Goal: Contribute content: Contribute content

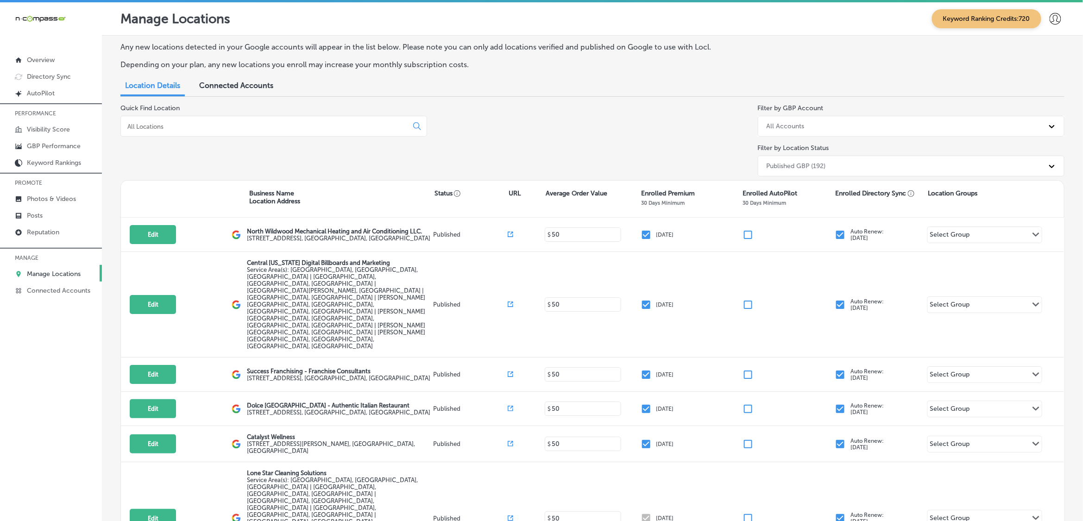
click at [215, 123] on input at bounding box center [266, 126] width 279 height 8
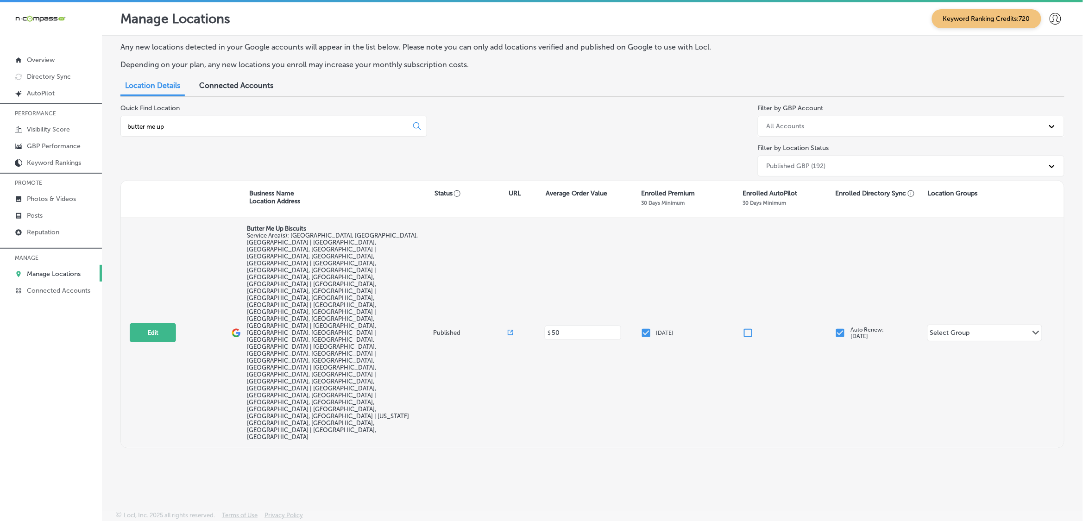
type input "butter me up"
click at [135, 274] on div "Edit This location is not published yet. Butter Me Up Biscuits Service Area(s):…" at bounding box center [592, 333] width 943 height 230
click at [140, 323] on button "Edit" at bounding box center [153, 332] width 46 height 19
select select "US"
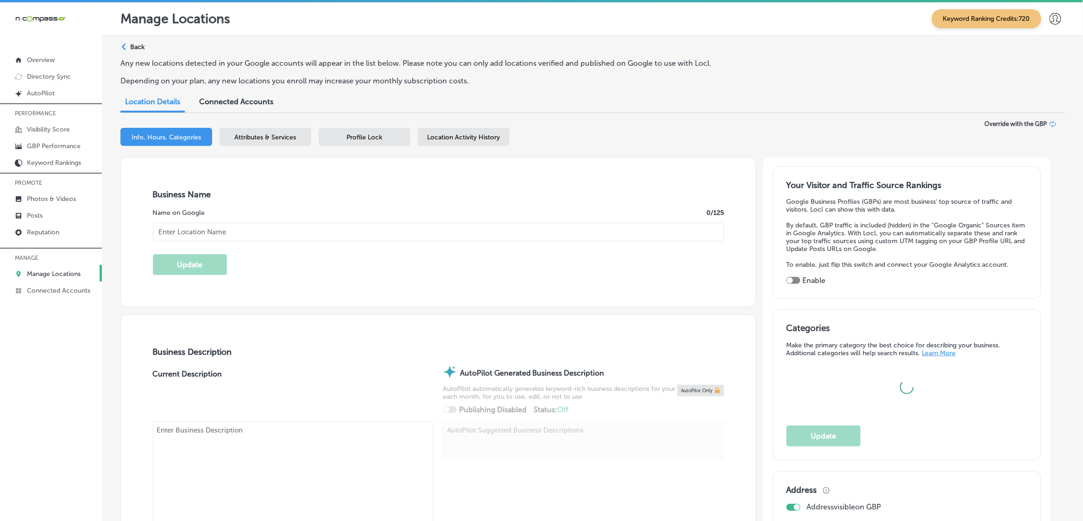
type input "Butter Me Up Biscuits"
checkbox input "false"
type input "3883 Deer Valley Drive"
type input "Castle Rock"
type input "80104"
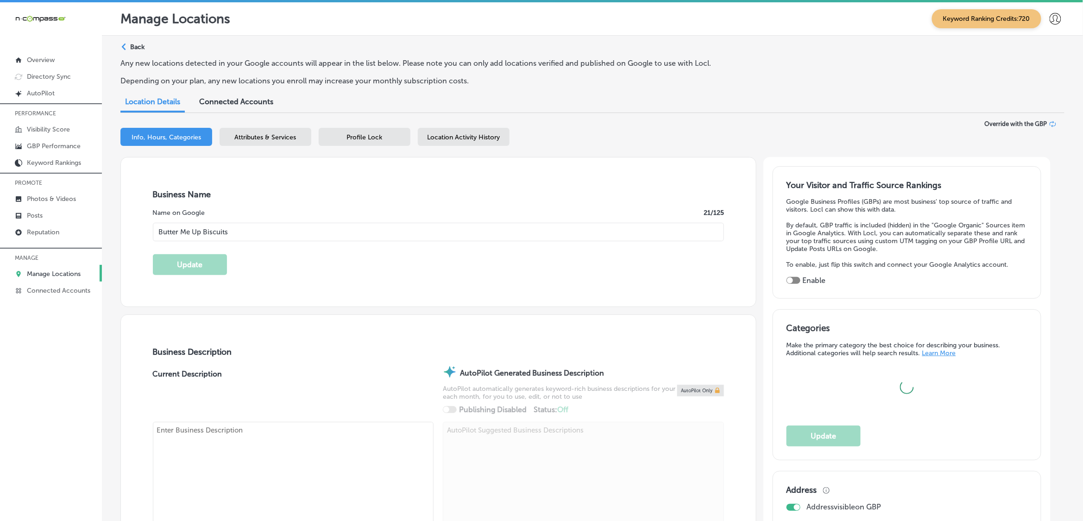
type input "US"
type input "https://www.buttermeupbiscuit.com/"
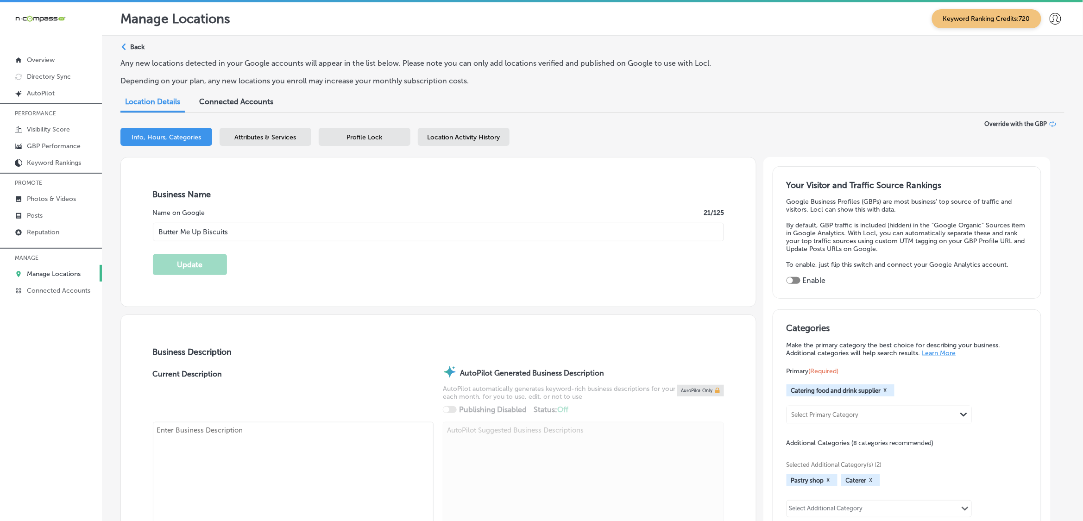
checkbox input "true"
type textarea "Butter Me Up Biscuits in Castle Rock, CO, brings a fresh, delicious twist to So…"
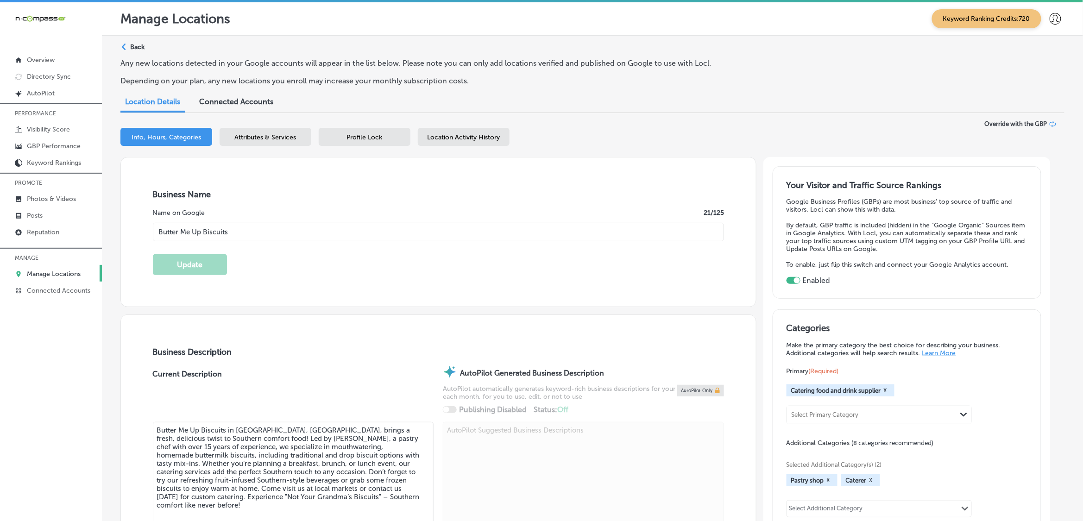
type input "+1 336 601 0120"
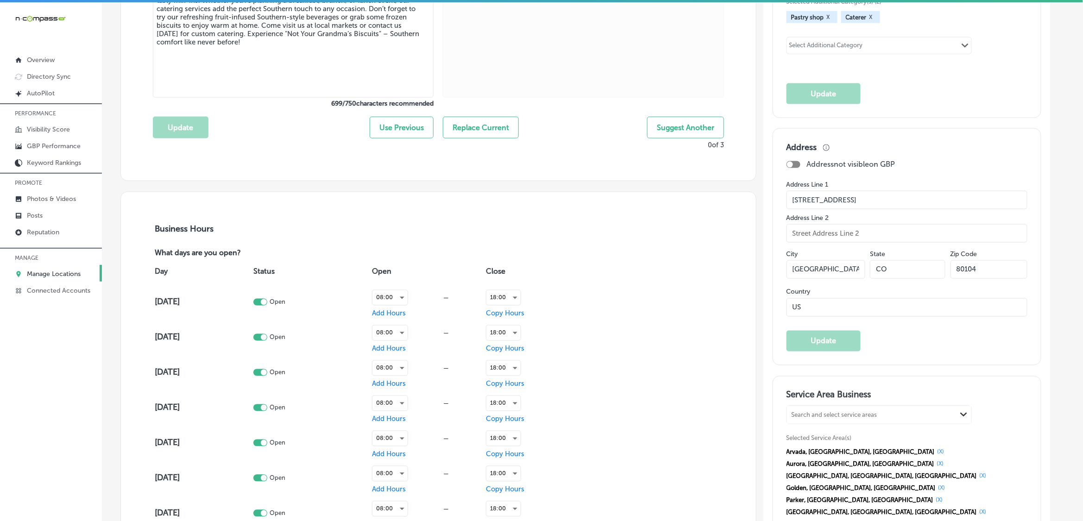
scroll to position [579, 0]
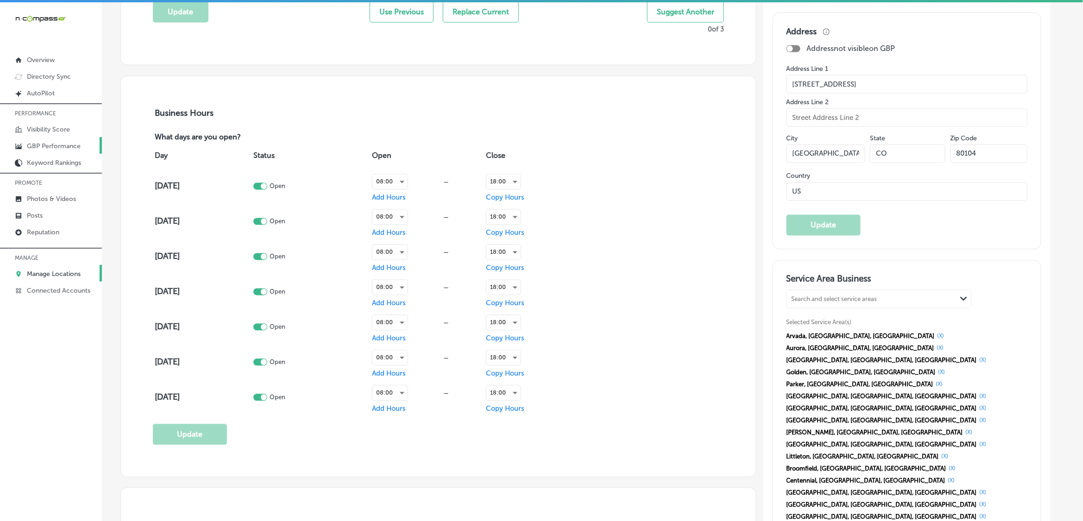
click at [40, 145] on p "GBP Performance" at bounding box center [54, 146] width 54 height 8
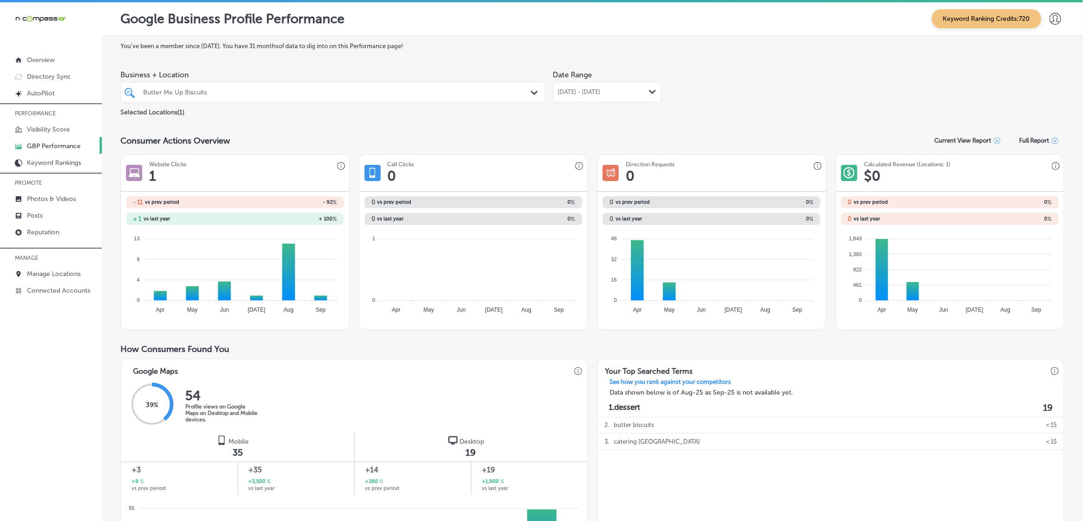
click at [618, 85] on div "Sep 01, 2025 - Sep 28, 2025 Path Created with Sketch." at bounding box center [607, 92] width 109 height 20
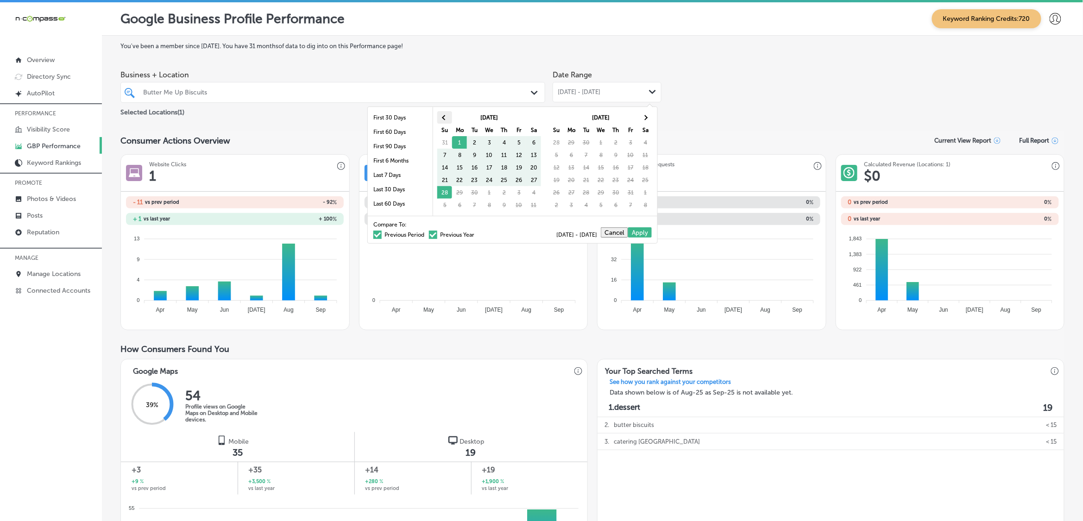
click at [443, 117] on span at bounding box center [445, 117] width 5 height 5
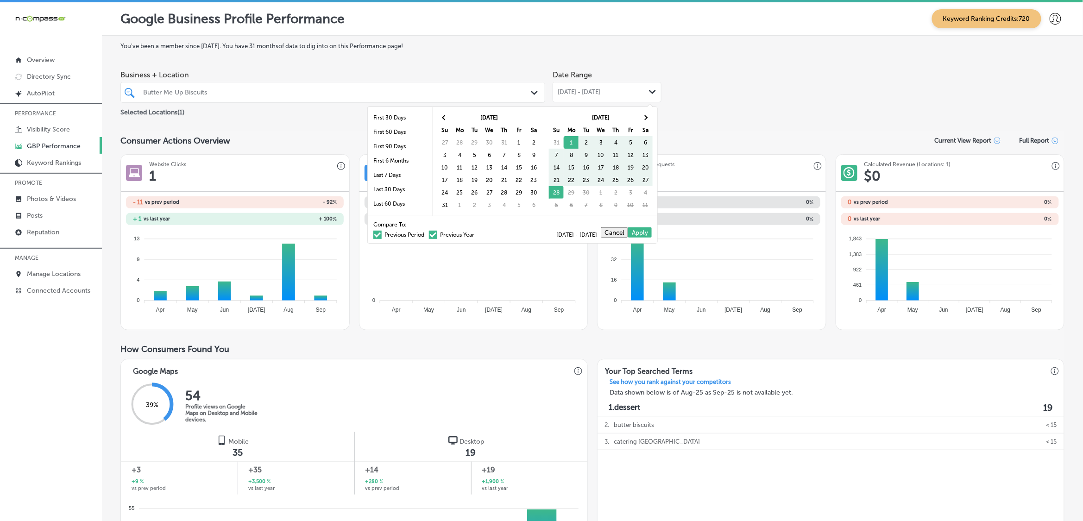
click at [443, 117] on span at bounding box center [445, 117] width 5 height 5
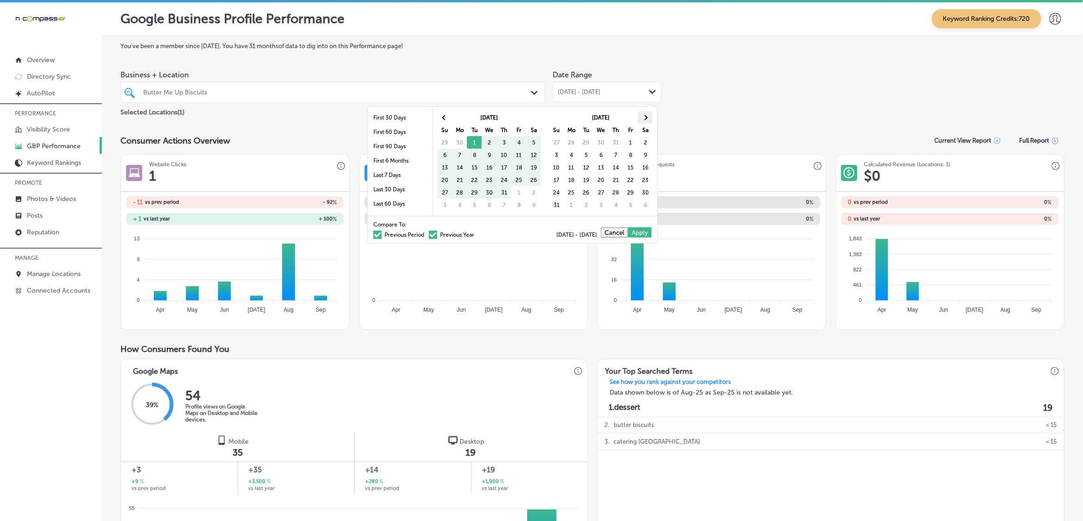
click at [647, 119] on th at bounding box center [645, 117] width 15 height 13
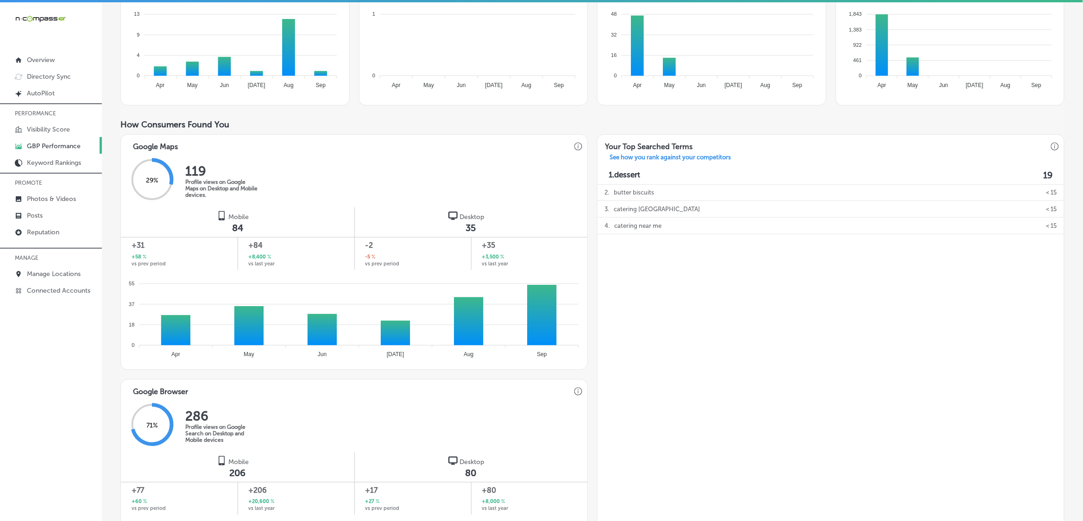
scroll to position [199, 0]
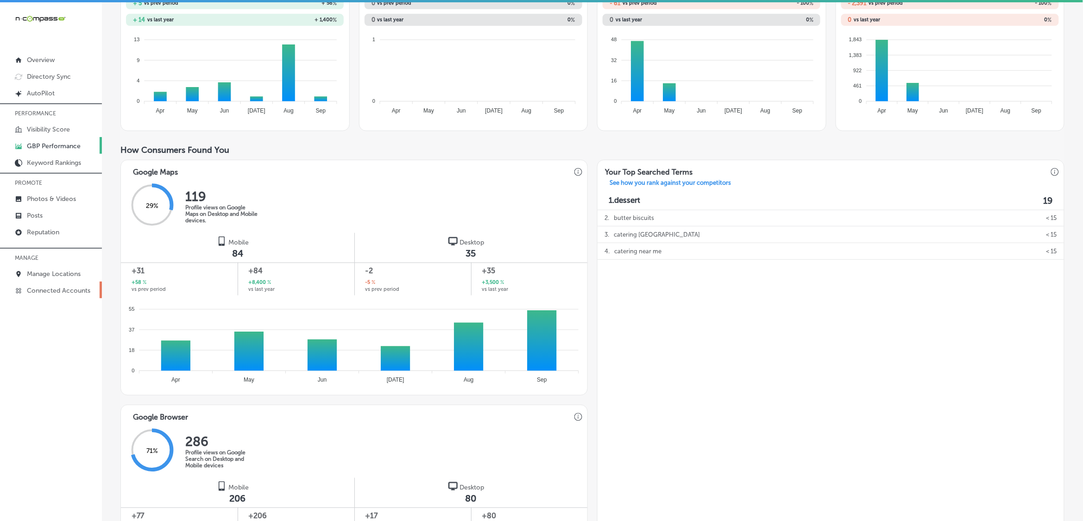
click at [63, 284] on link "Connected Accounts" at bounding box center [51, 290] width 102 height 17
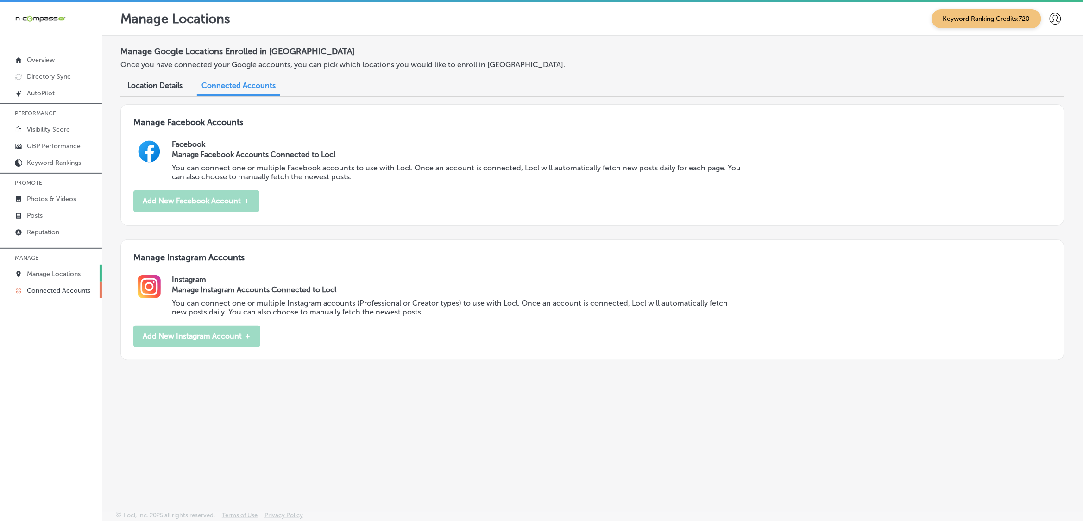
click at [63, 278] on p "Manage Locations" at bounding box center [54, 274] width 54 height 8
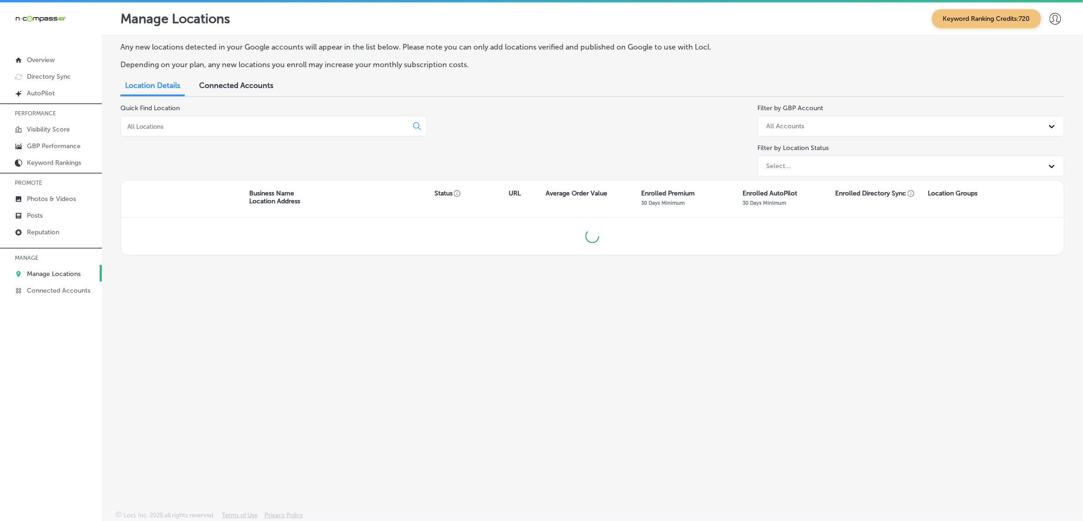
click at [193, 130] on input at bounding box center [266, 126] width 279 height 8
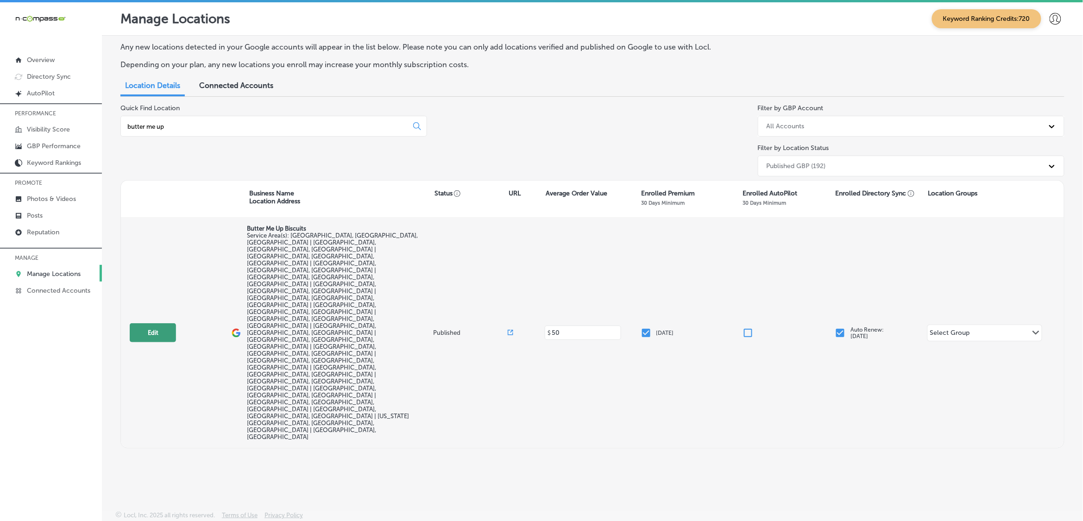
type input "butter me up"
click at [158, 323] on button "Edit" at bounding box center [153, 332] width 46 height 19
select select "US"
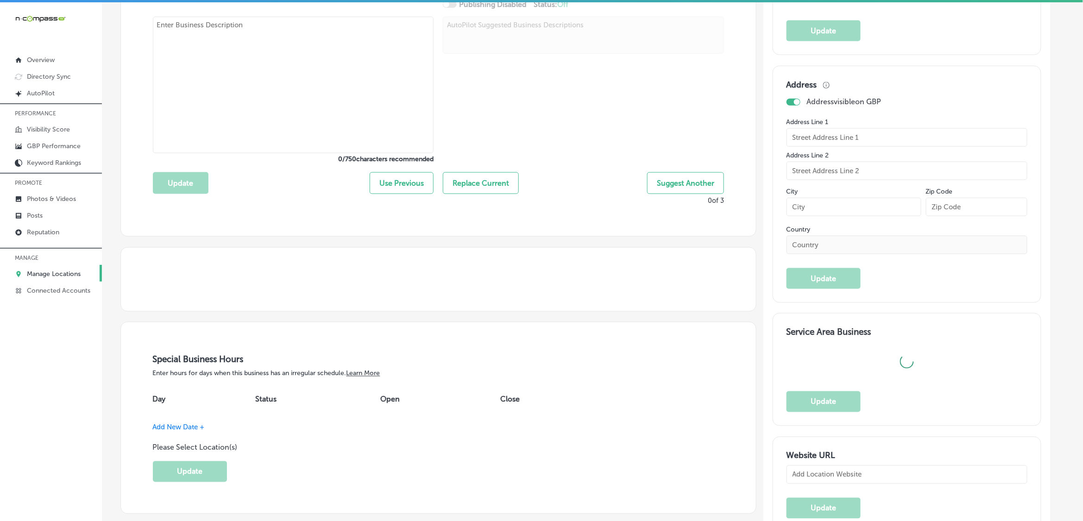
type input "Butter Me Up Biscuits"
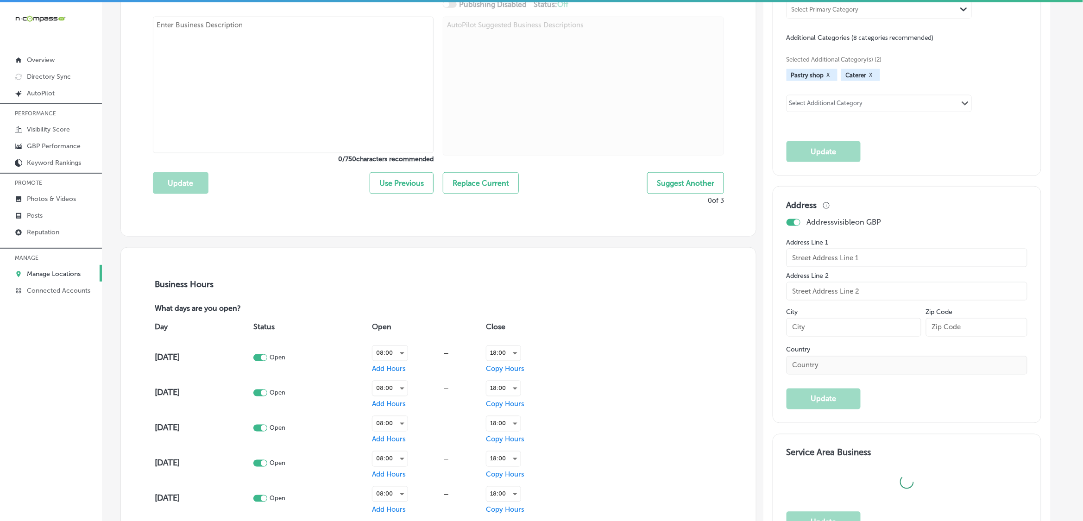
checkbox input "false"
type input "3883 Deer Valley Drive"
type input "Castle Rock"
type input "80104"
type input "US"
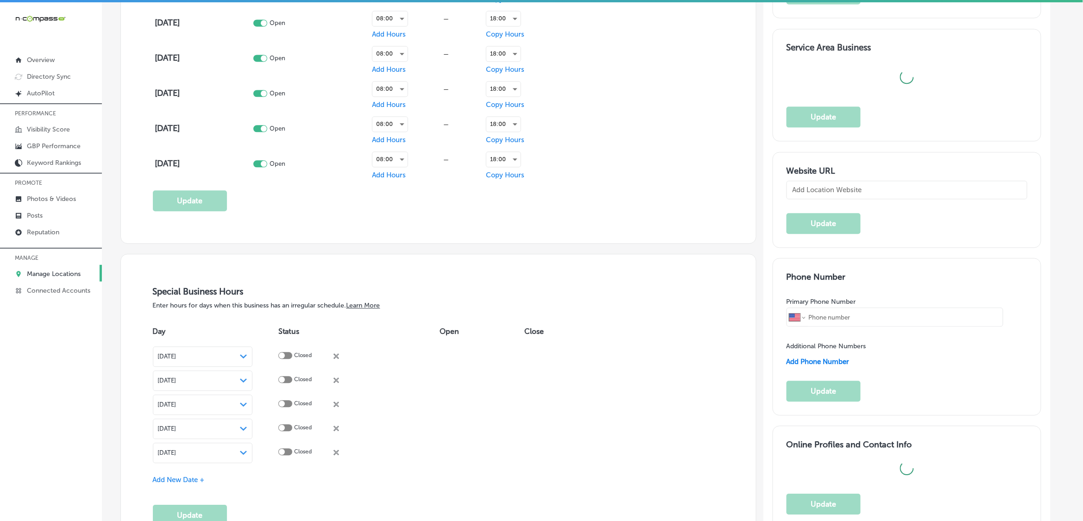
checkbox input "true"
type input "https://www.buttermeupbiscuit.com/"
type textarea "Butter Me Up Biscuits in Castle Rock, CO, brings a fresh, delicious twist to So…"
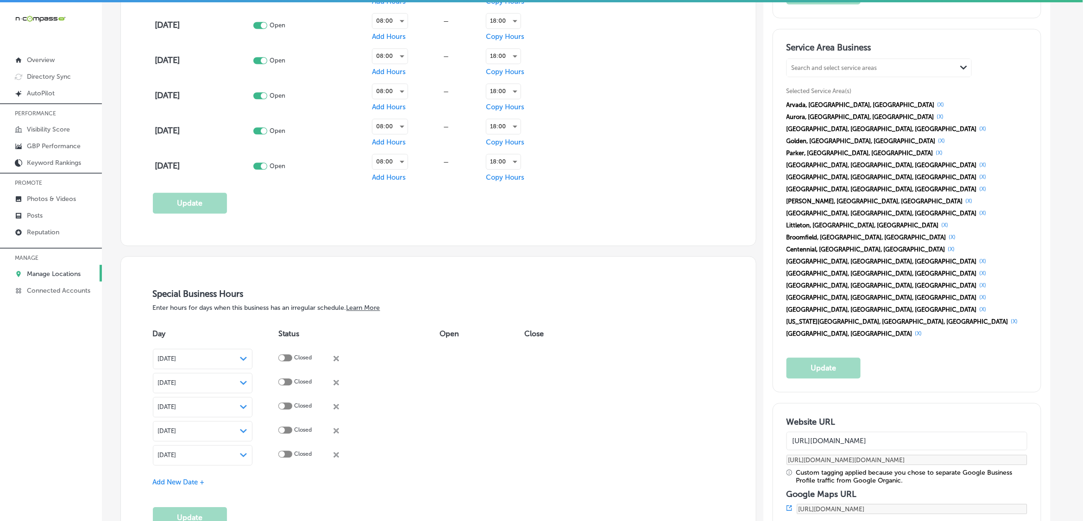
type input "+1 336 601 0120"
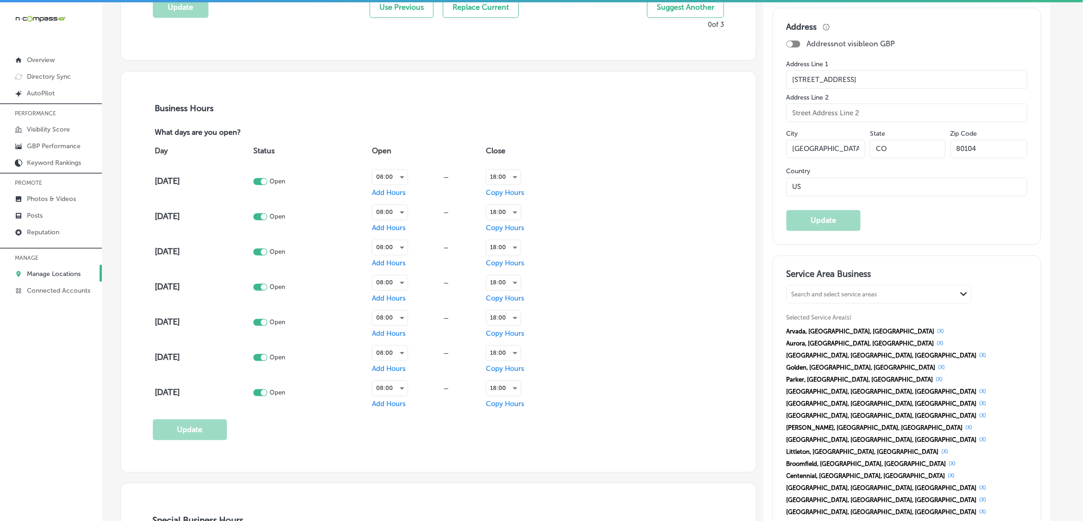
scroll to position [582, 0]
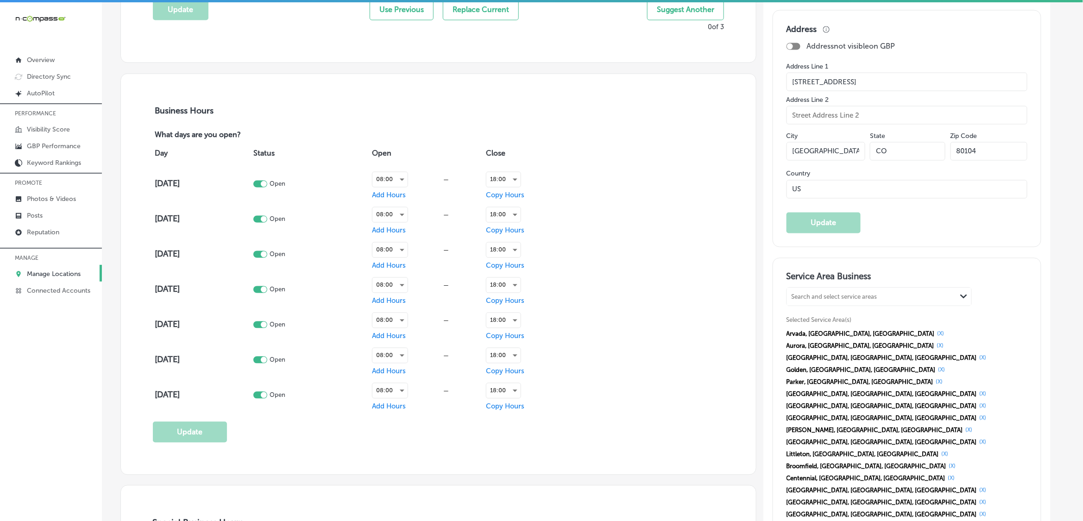
click at [912, 89] on input "3883 Deer Valley Drive" at bounding box center [907, 82] width 241 height 19
click at [813, 161] on input "Castle Rock" at bounding box center [826, 151] width 79 height 19
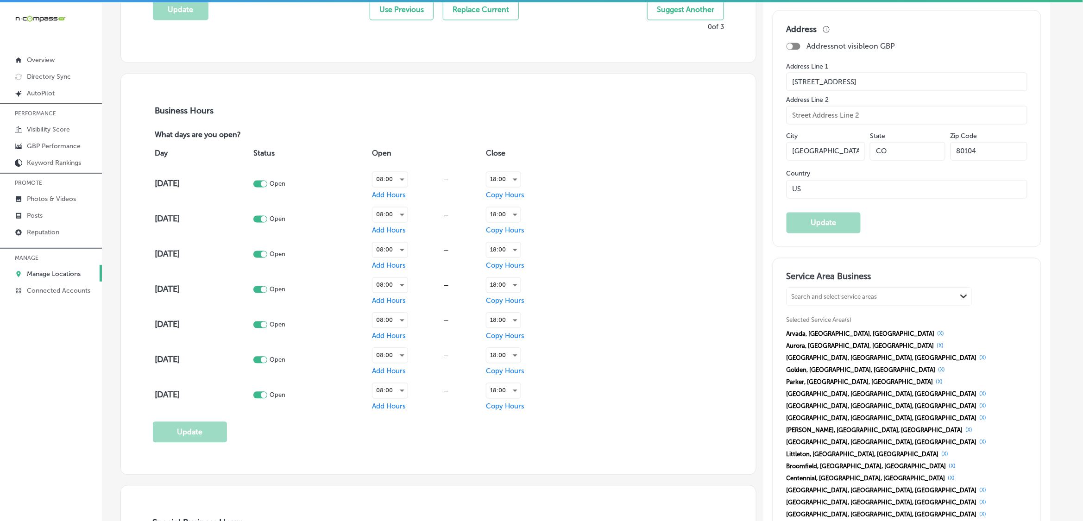
click at [813, 161] on input "Castle Rock" at bounding box center [826, 151] width 79 height 19
click at [988, 153] on input "80104" at bounding box center [989, 151] width 77 height 19
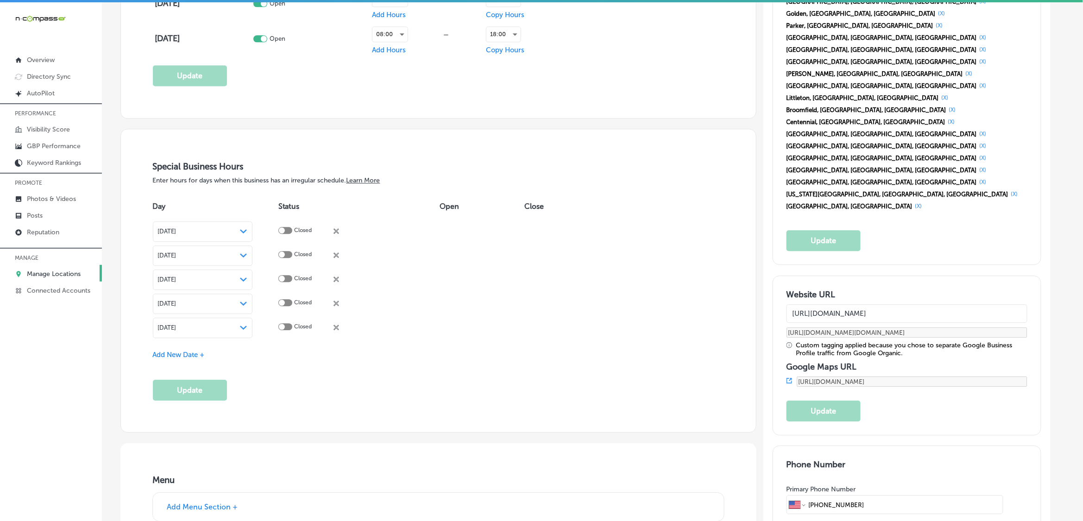
scroll to position [987, 0]
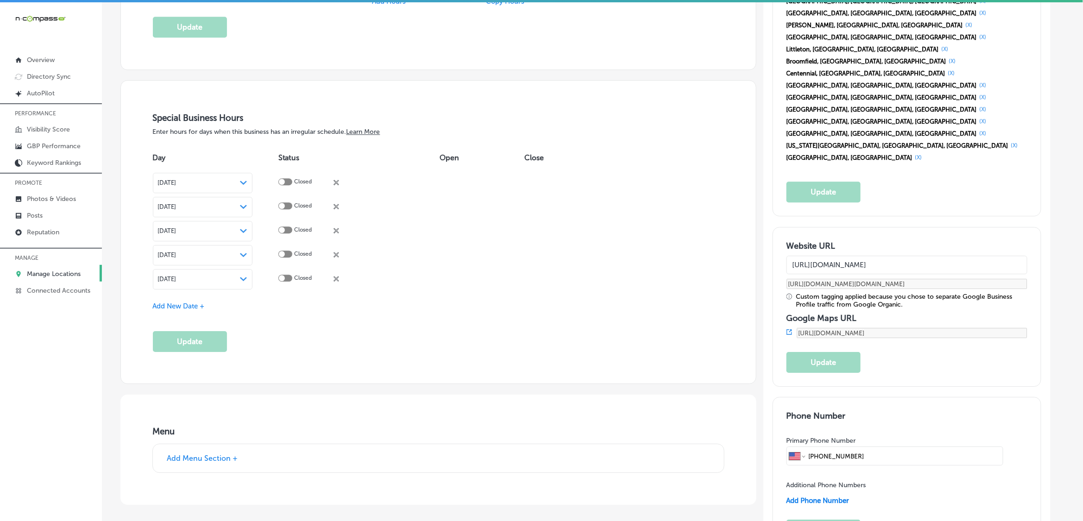
drag, startPoint x: 876, startPoint y: 316, endPoint x: 815, endPoint y: 319, distance: 61.7
click at [815, 447] on input "+1 336 601 0120" at bounding box center [904, 456] width 193 height 18
click at [62, 198] on p "Photos & Videos" at bounding box center [51, 199] width 49 height 8
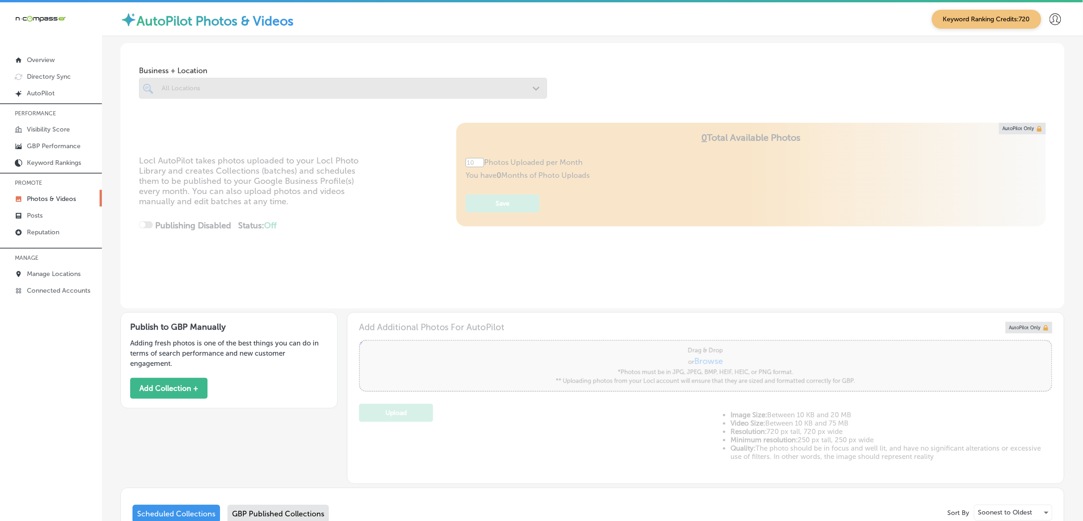
click at [237, 82] on div at bounding box center [343, 88] width 408 height 21
type input "5"
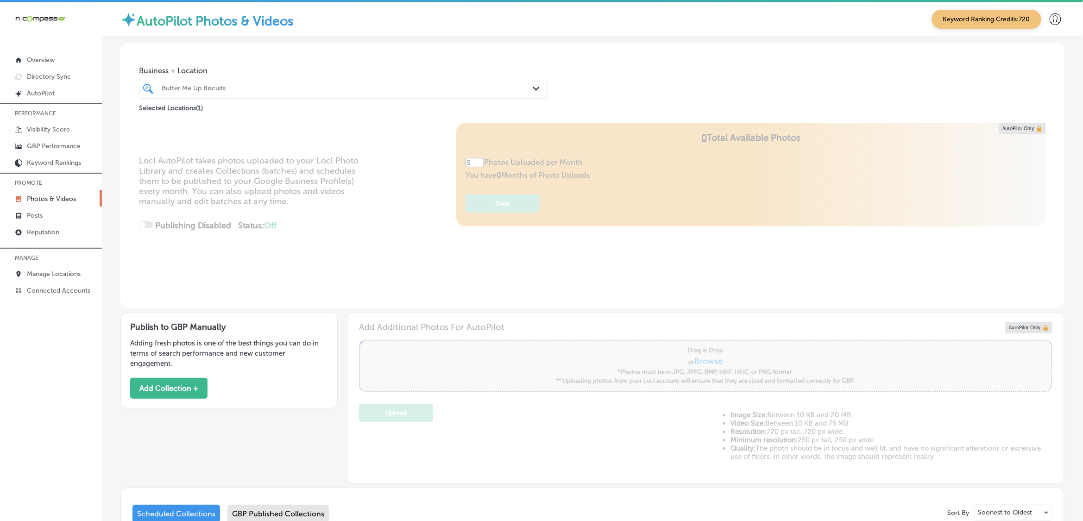
click at [242, 89] on div "Butter Me Up Biscuits" at bounding box center [348, 88] width 372 height 8
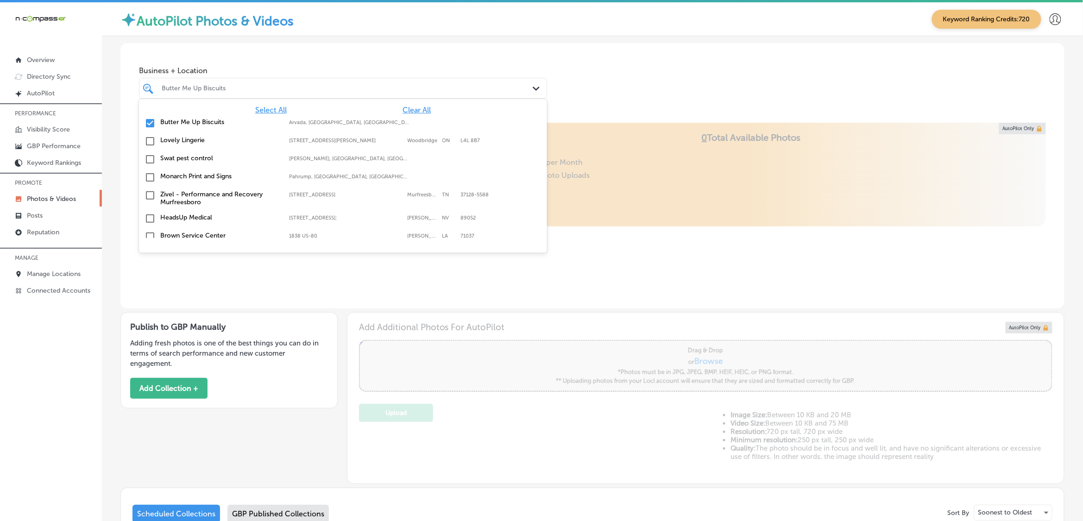
click at [413, 112] on span "Clear All" at bounding box center [417, 110] width 28 height 9
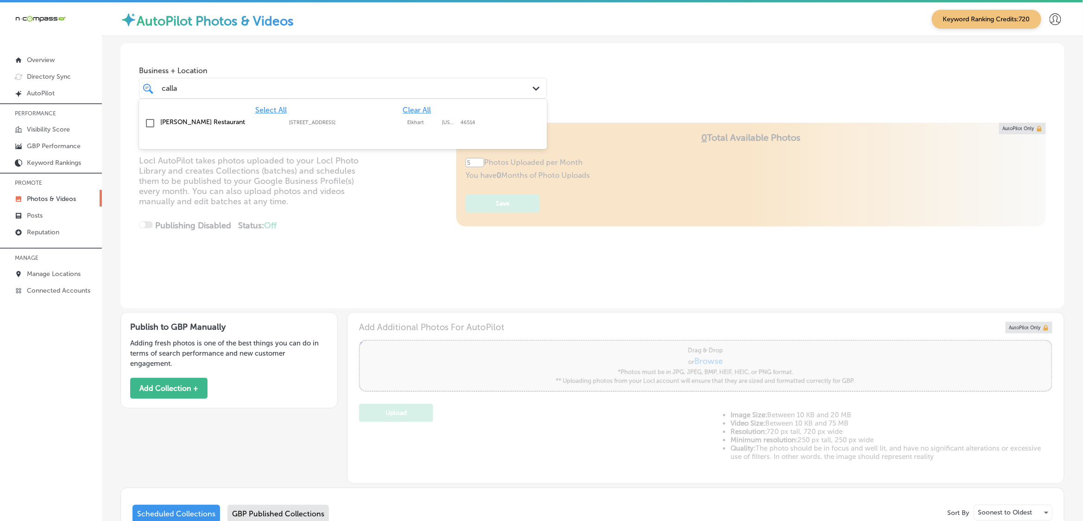
click at [430, 128] on div "[PERSON_NAME] Restaurant [STREET_ADDRESS][GEOGRAPHIC_DATA][US_STATE][STREET_ADD…" at bounding box center [343, 123] width 401 height 14
type input "calla"
click at [666, 85] on div "Business + Location option 2917 Cassopolis Street, selected. option 2917 Cassop…" at bounding box center [592, 78] width 944 height 70
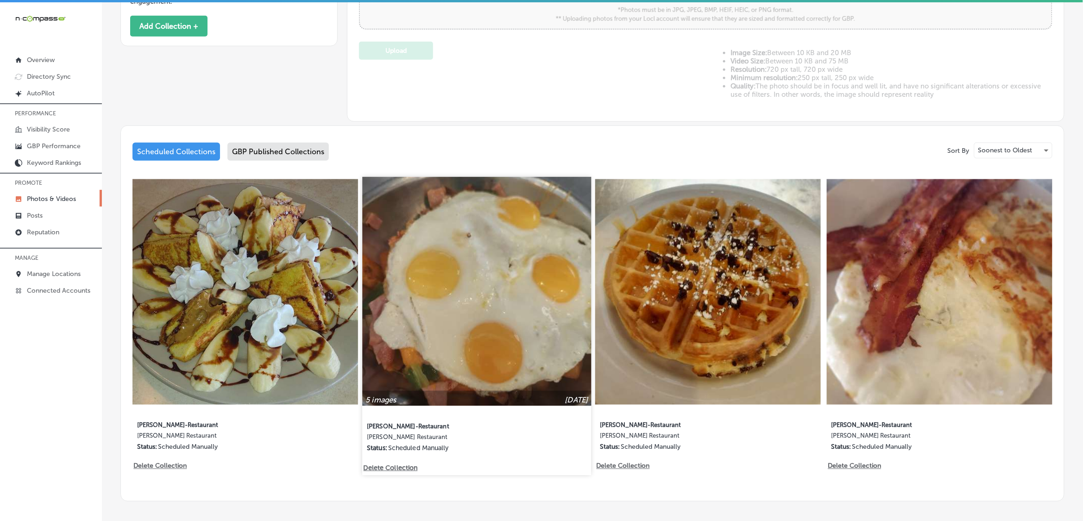
scroll to position [401, 0]
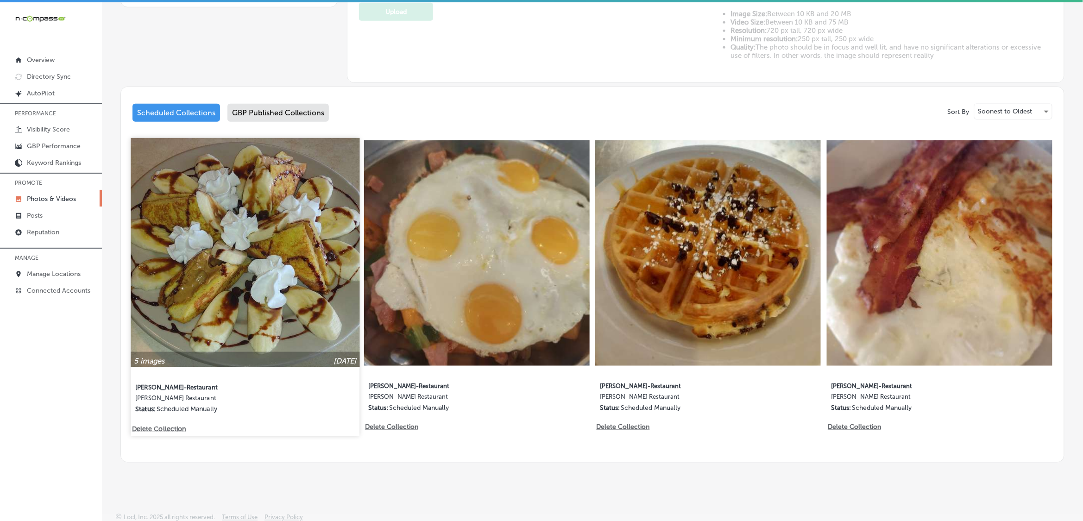
click at [175, 253] on img at bounding box center [245, 253] width 229 height 229
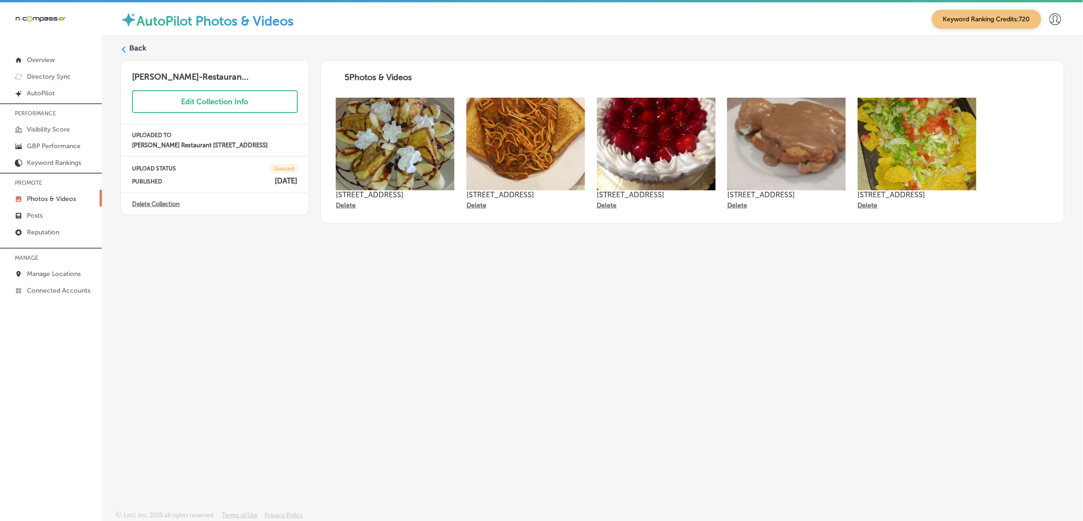
click at [913, 376] on div "Back Callahan's-Restauran... Edit Collection Info UPLOADED TO Callahan's Restau…" at bounding box center [592, 251] width 981 height 431
click at [122, 52] on icon at bounding box center [123, 49] width 6 height 6
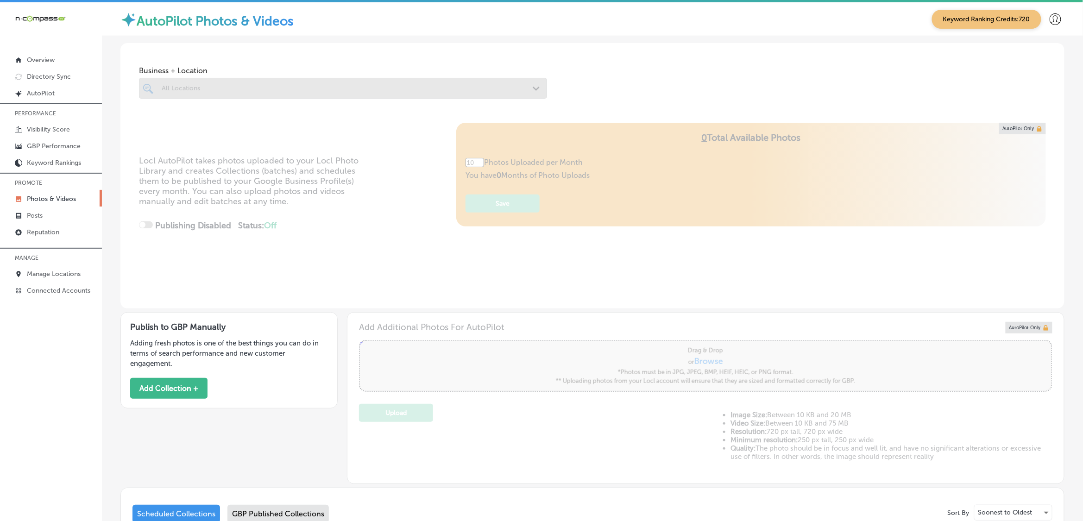
type input "5"
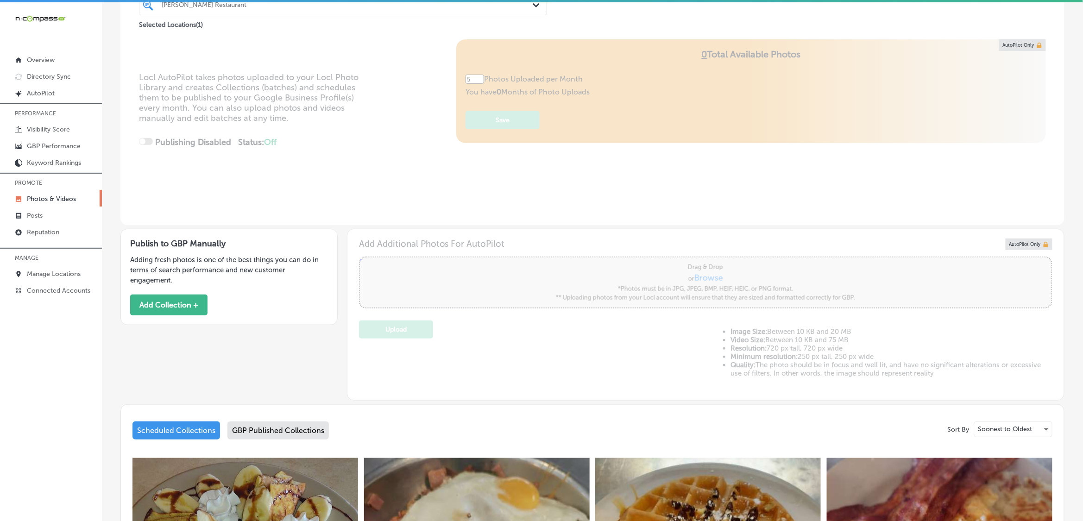
scroll to position [232, 0]
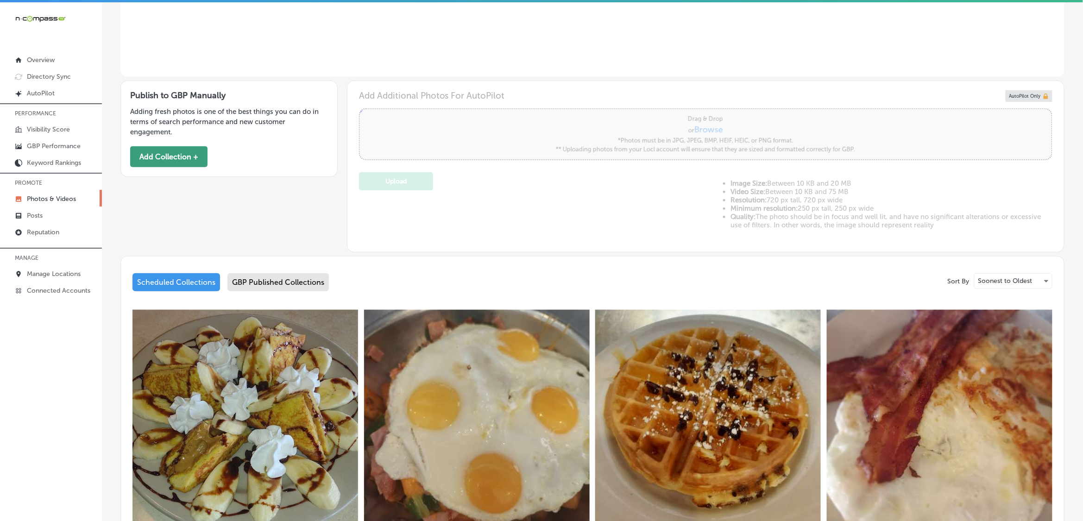
click at [160, 148] on button "Add Collection +" at bounding box center [168, 156] width 77 height 21
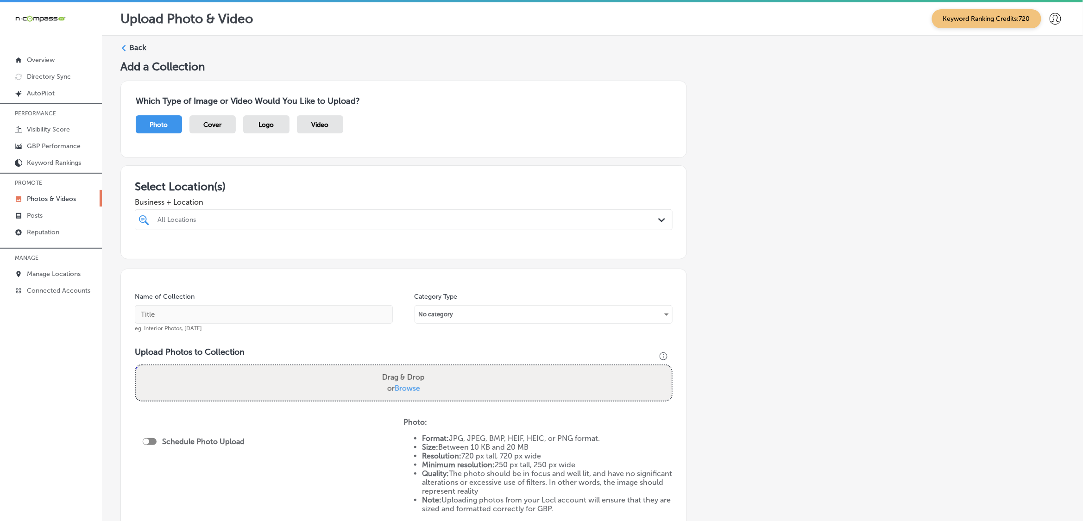
click at [279, 235] on div at bounding box center [404, 237] width 538 height 15
click at [270, 217] on div "All Locations" at bounding box center [409, 220] width 502 height 8
click at [299, 262] on div "[PERSON_NAME] Restaurant [STREET_ADDRESS][GEOGRAPHIC_DATA][US_STATE][STREET_ADD…" at bounding box center [404, 255] width 538 height 18
type input "callahan"
click at [783, 259] on div "Add a Collection Which Type of Image or Video Would You Like to Upload? Photo C…" at bounding box center [592, 326] width 944 height 532
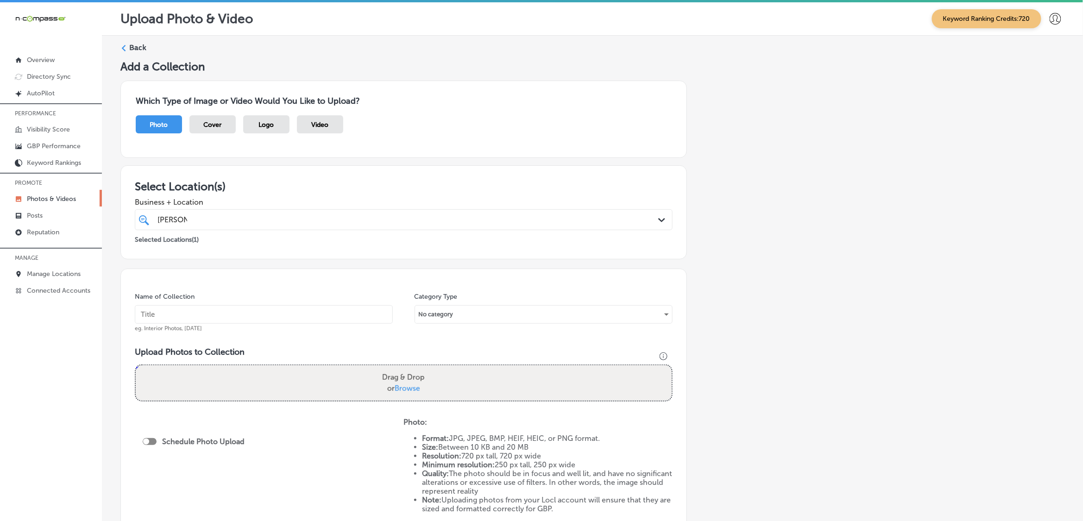
click at [210, 309] on input "text" at bounding box center [264, 314] width 258 height 19
type input "[PERSON_NAME]-Restaurant"
click at [232, 323] on input "[PERSON_NAME]-Restaurant" at bounding box center [264, 314] width 258 height 19
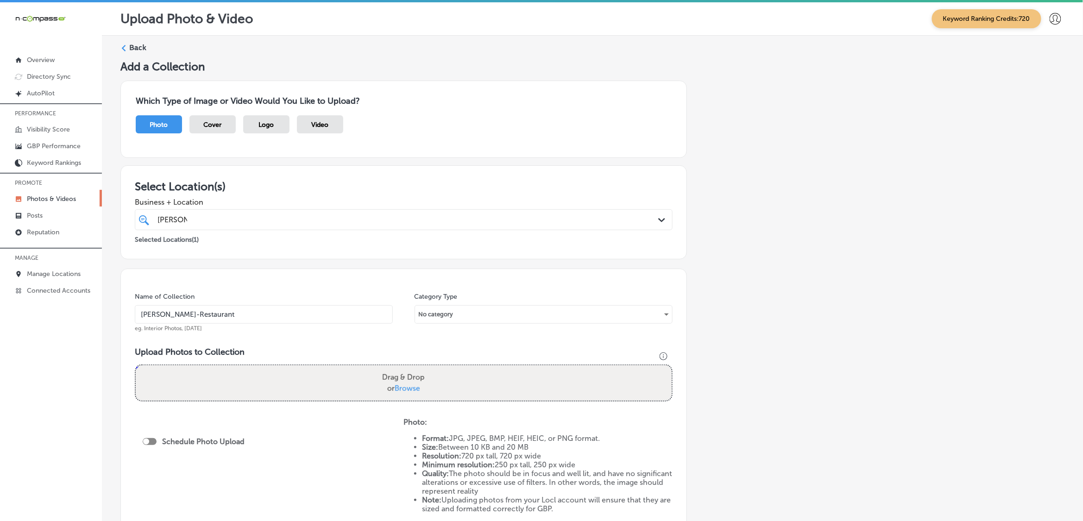
drag, startPoint x: 779, startPoint y: 339, endPoint x: 775, endPoint y: 337, distance: 4.8
click at [779, 338] on div "Add a Collection Which Type of Image or Video Would You Like to Upload? Photo C…" at bounding box center [592, 326] width 944 height 532
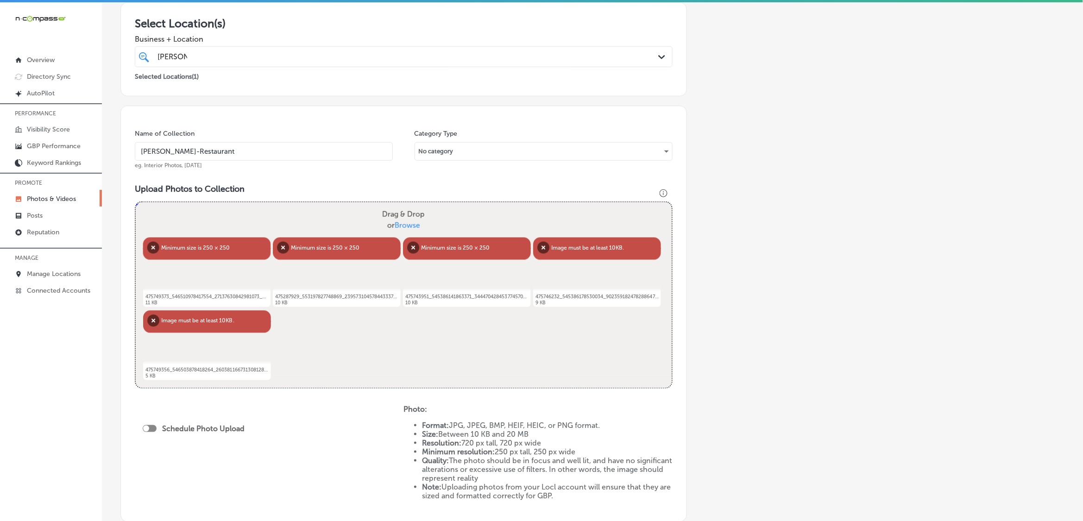
scroll to position [174, 0]
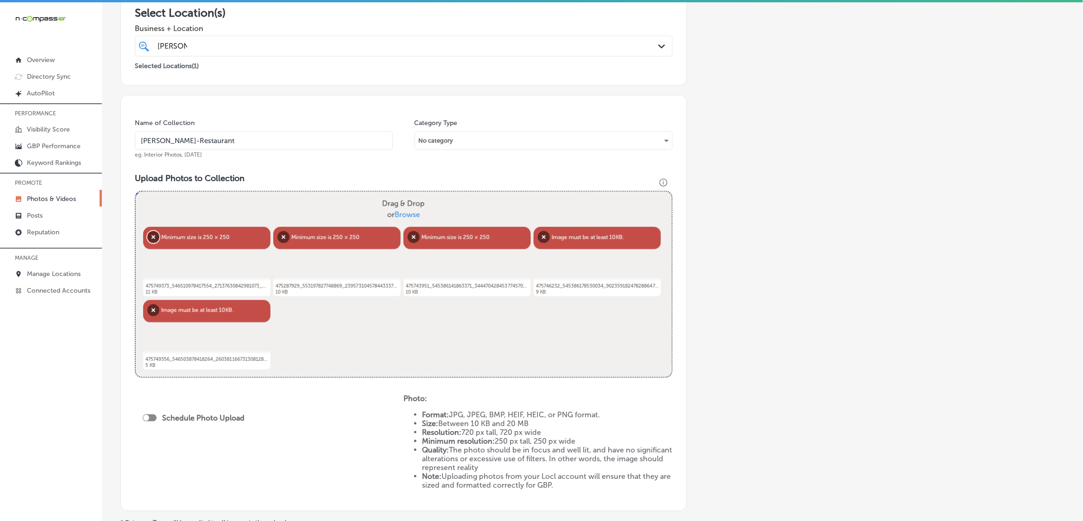
click at [153, 241] on button "Remove" at bounding box center [153, 237] width 12 height 12
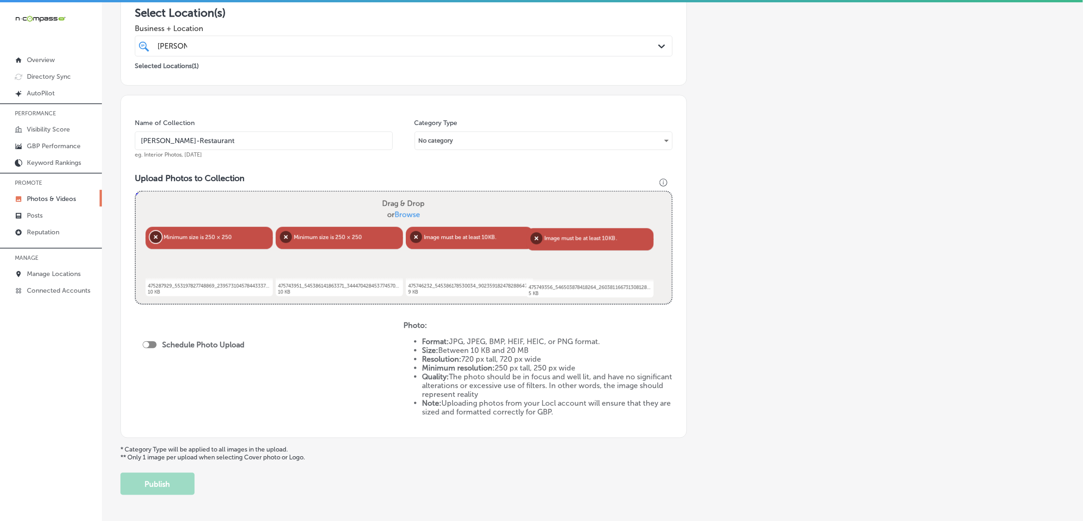
click at [153, 241] on button "Remove" at bounding box center [156, 237] width 12 height 12
click at [153, 241] on button "Remove" at bounding box center [155, 237] width 12 height 12
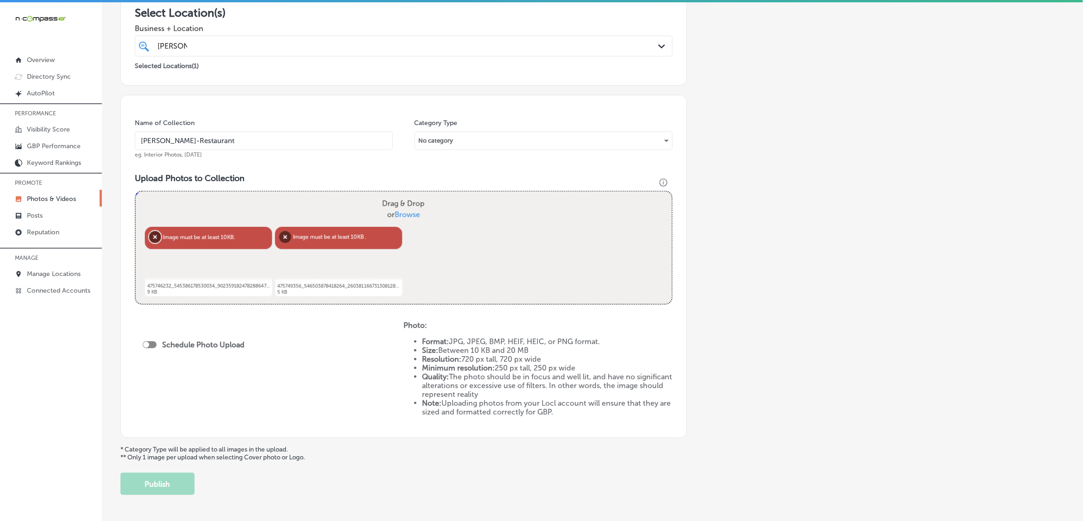
click at [153, 241] on button "Remove" at bounding box center [155, 237] width 12 height 12
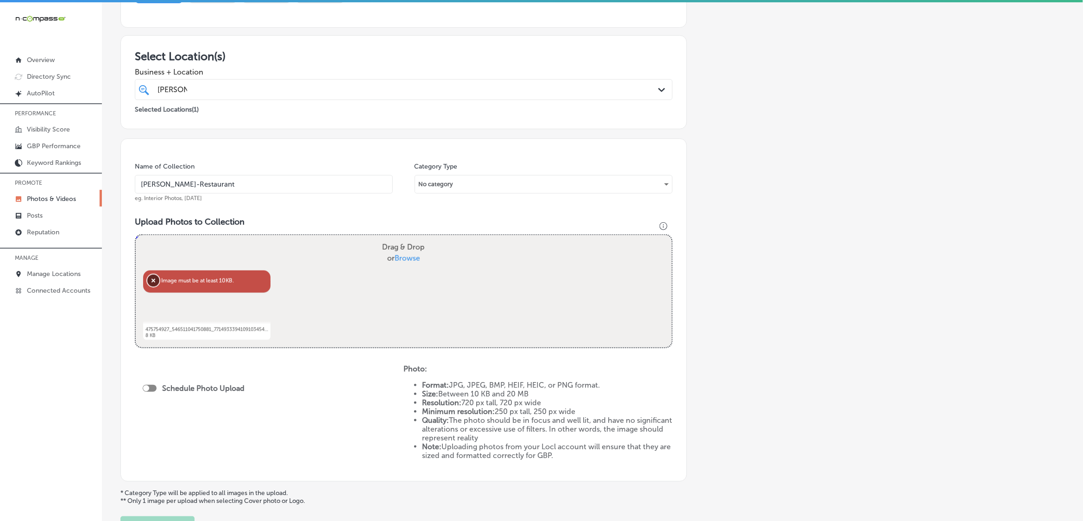
click at [150, 279] on button "Remove" at bounding box center [153, 281] width 12 height 12
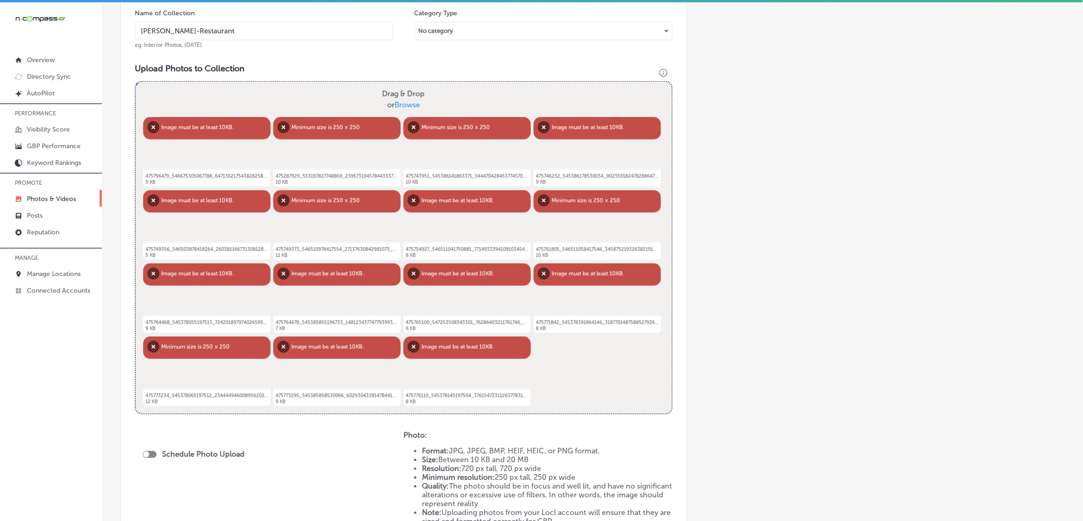
scroll to position [188, 0]
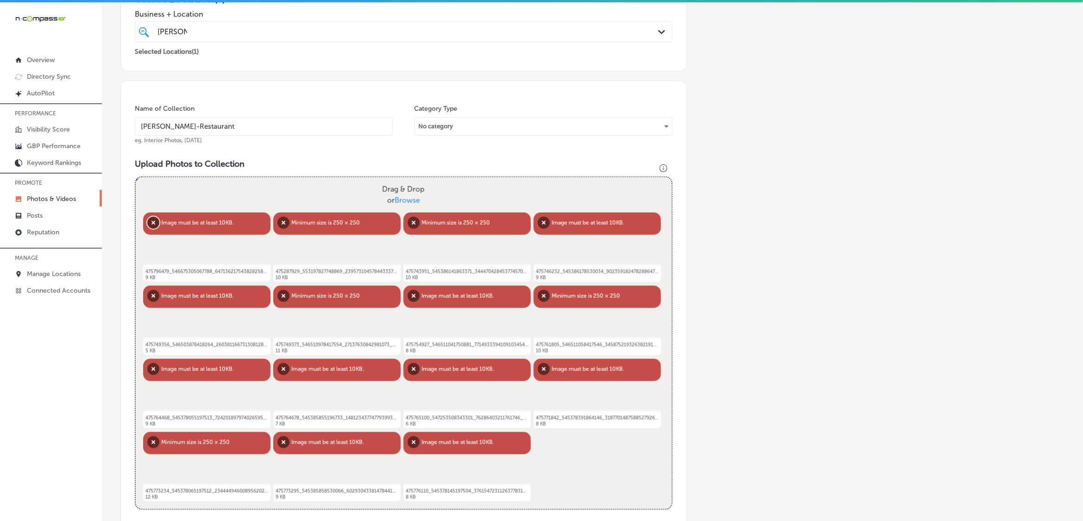
click at [155, 224] on button "Remove" at bounding box center [153, 223] width 12 height 12
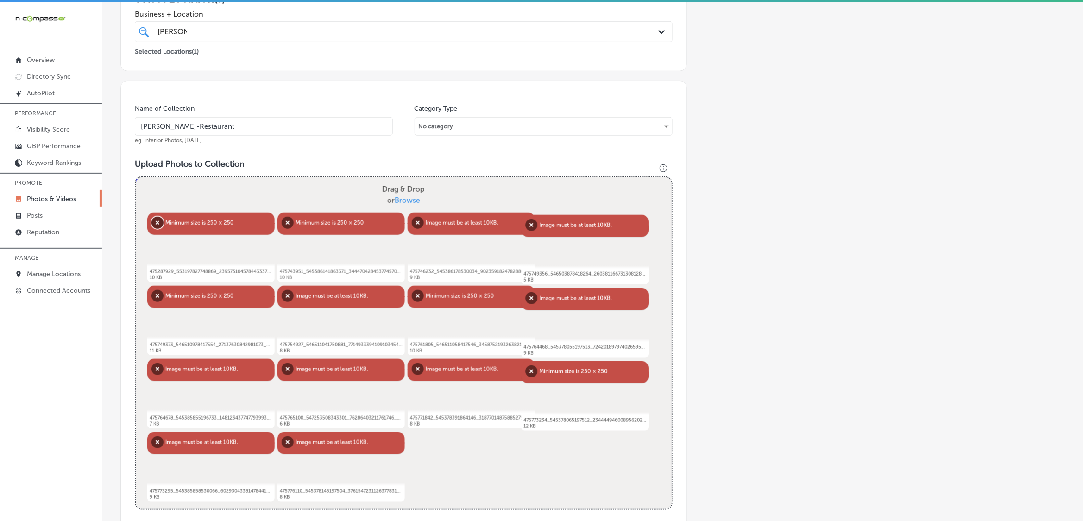
click at [155, 224] on button "Remove" at bounding box center [158, 223] width 12 height 12
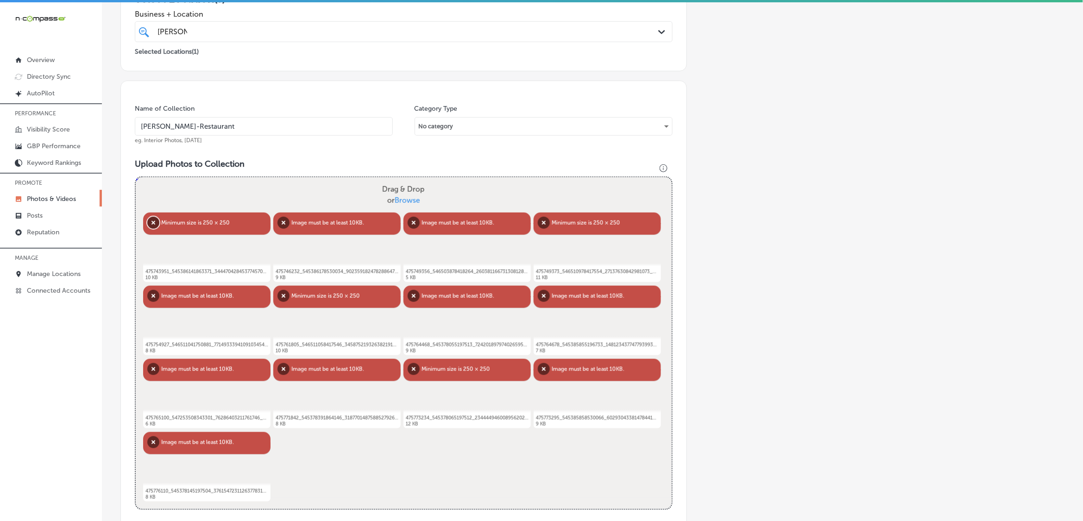
click at [155, 224] on button "Remove" at bounding box center [153, 223] width 12 height 12
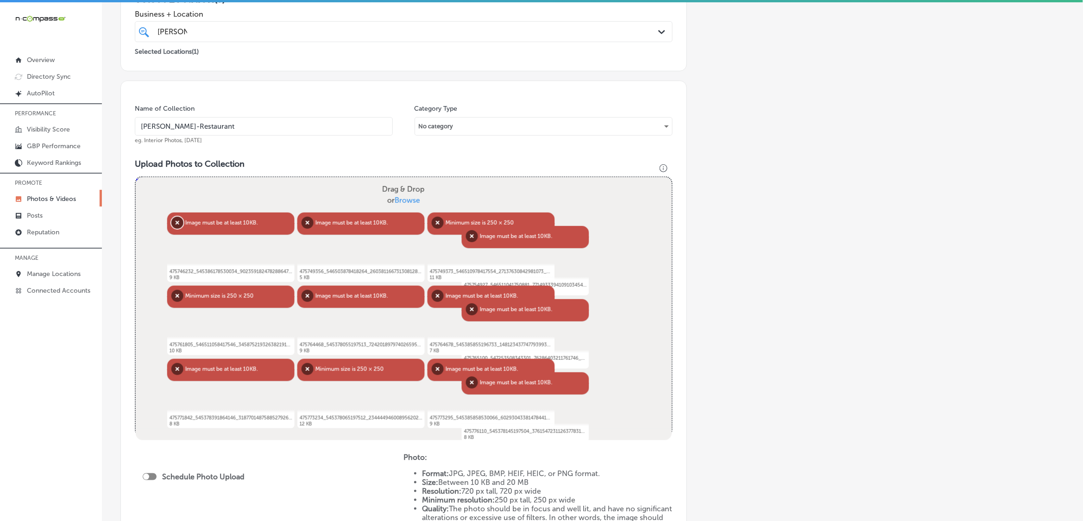
click at [171, 224] on button "Remove" at bounding box center [177, 223] width 12 height 12
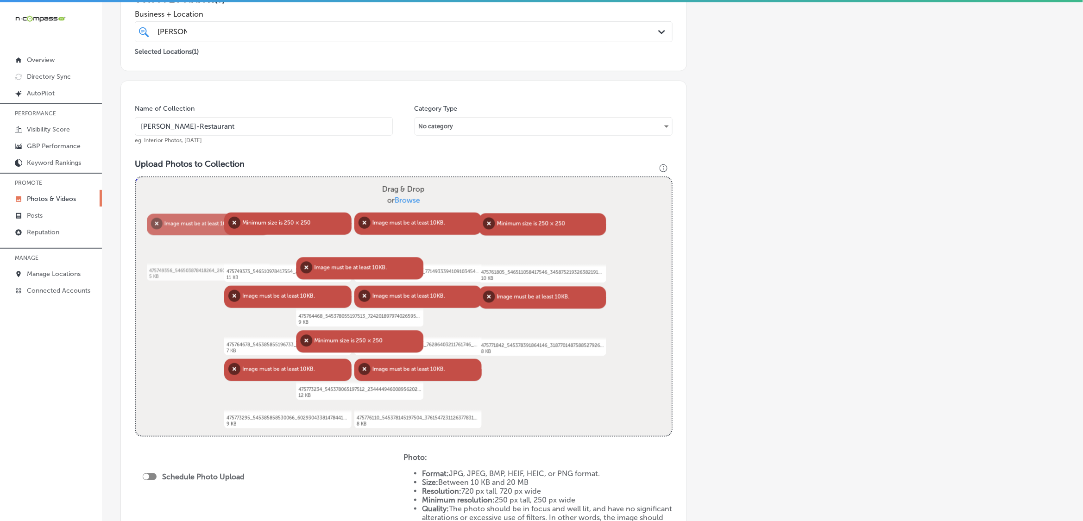
click at [155, 224] on div "Powered by PQINA Drag & Drop or Browse Abort Retry Remove Upload Cancel Retry R…" at bounding box center [404, 306] width 536 height 259
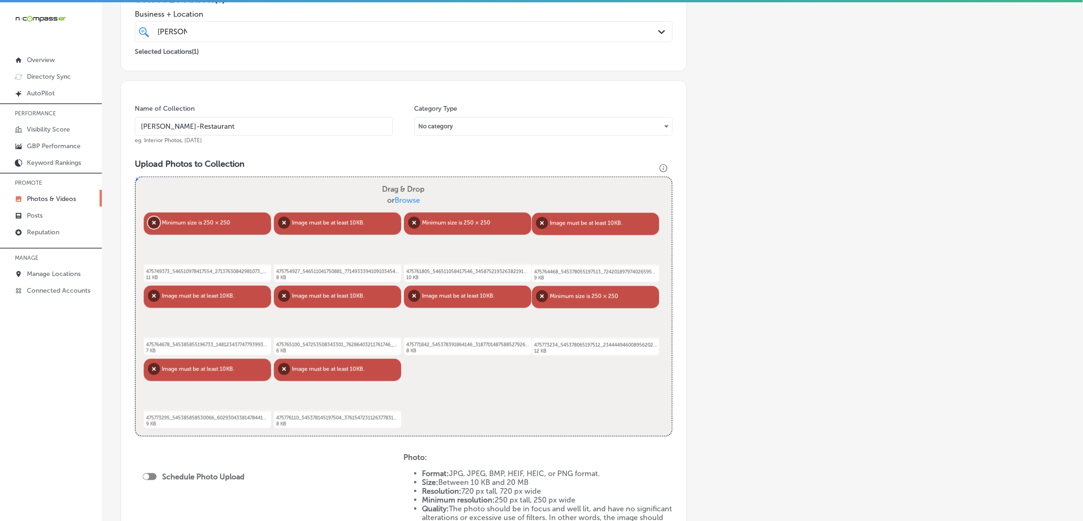
click at [155, 224] on button "Remove" at bounding box center [154, 223] width 12 height 12
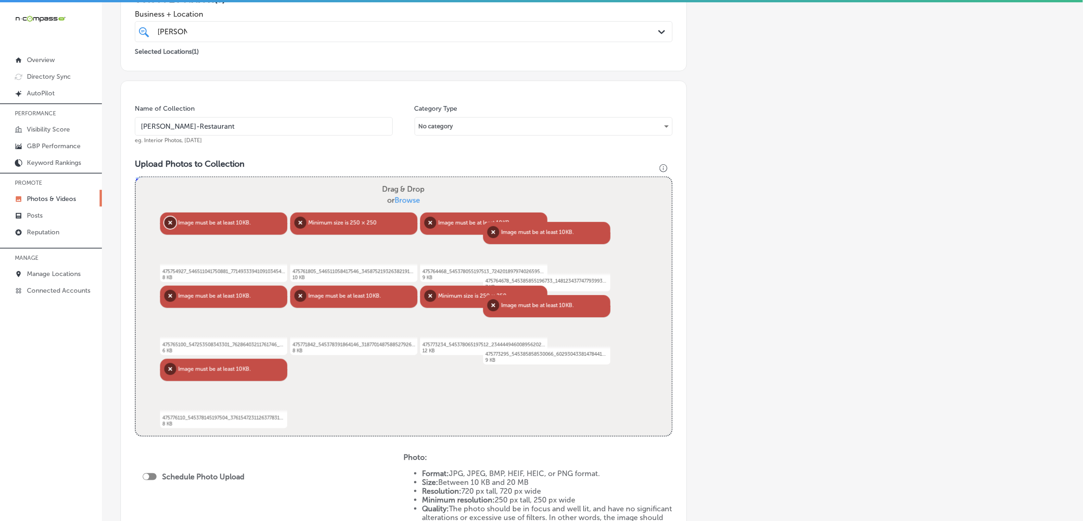
click at [164, 224] on button "Remove" at bounding box center [170, 223] width 12 height 12
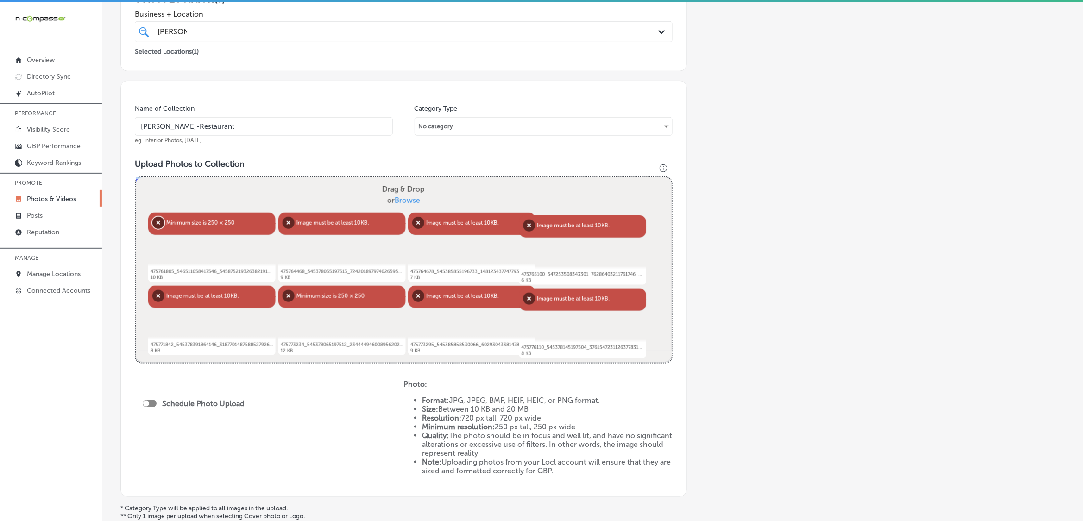
click at [155, 224] on button "Remove" at bounding box center [158, 223] width 12 height 12
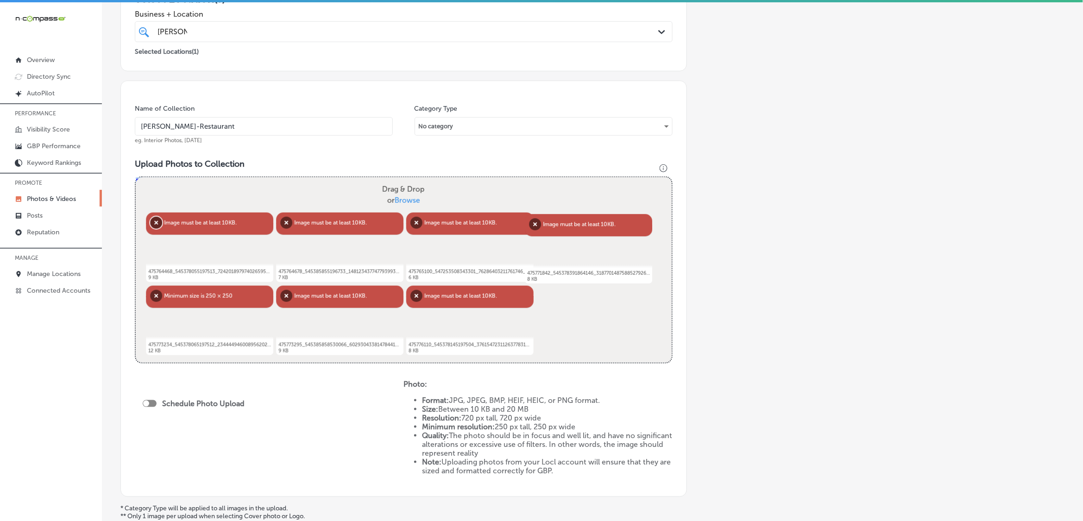
click at [155, 224] on button "Remove" at bounding box center [156, 223] width 12 height 12
click at [155, 224] on button "Remove" at bounding box center [155, 223] width 12 height 12
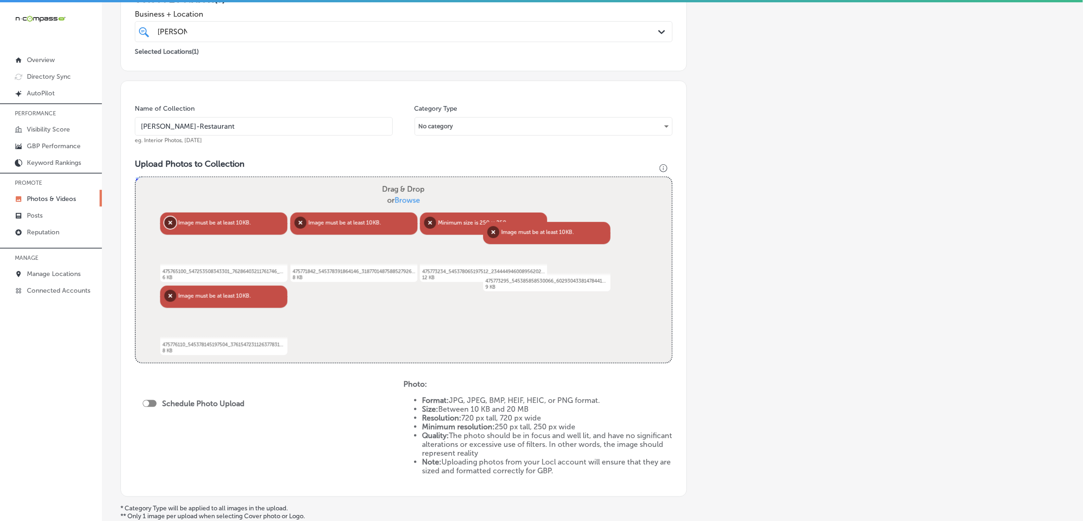
click at [164, 224] on button "Remove" at bounding box center [170, 223] width 12 height 12
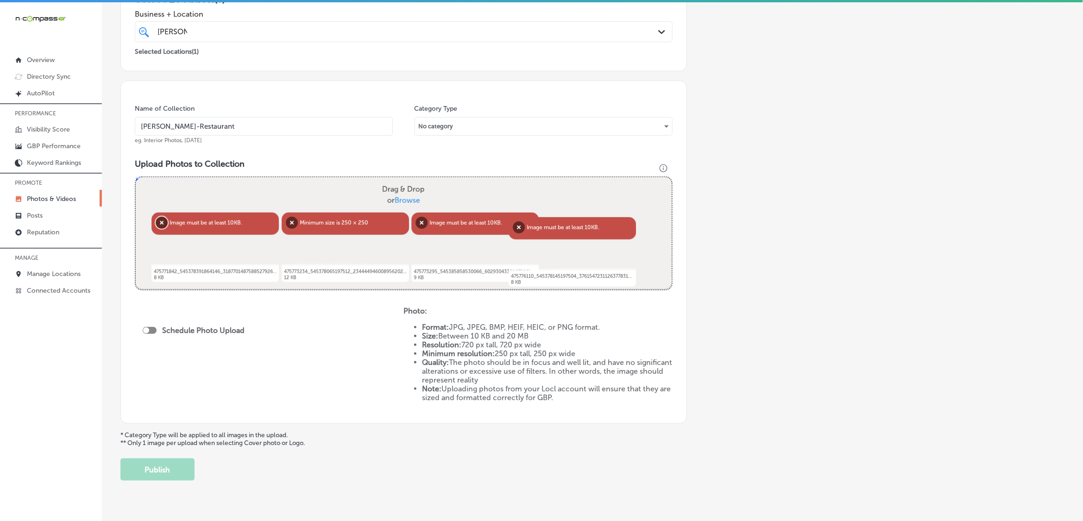
click at [156, 224] on button "Remove" at bounding box center [162, 223] width 12 height 12
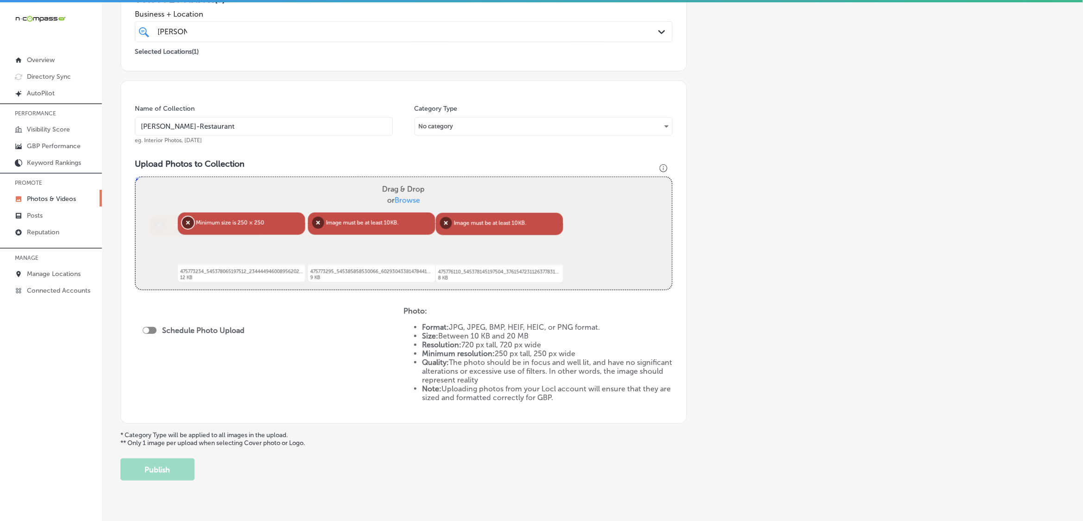
click at [182, 224] on button "Remove" at bounding box center [188, 223] width 12 height 12
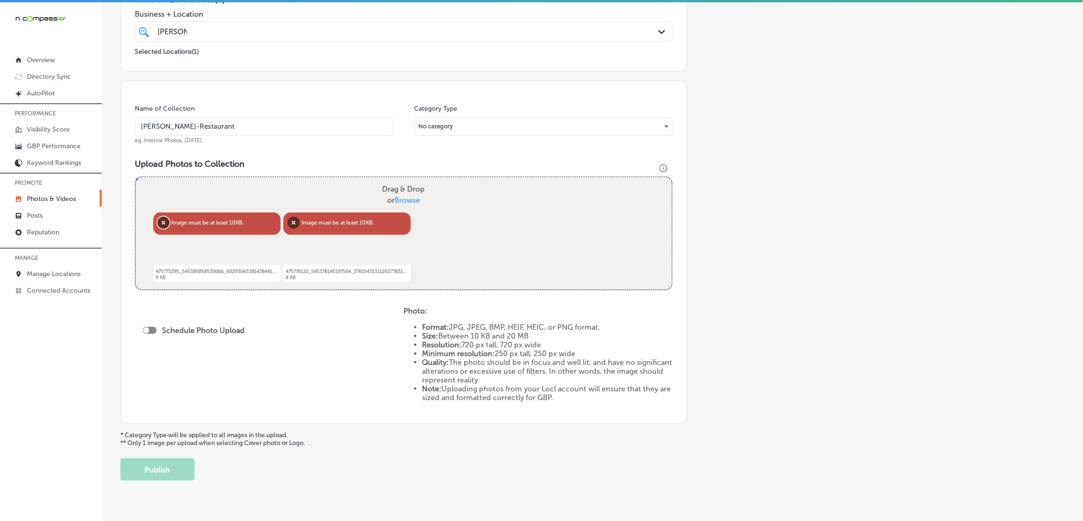
click at [158, 224] on button "Remove" at bounding box center [164, 223] width 12 height 12
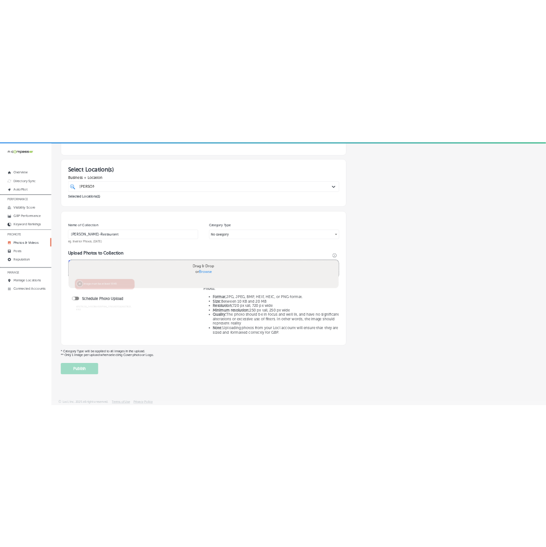
scroll to position [130, 0]
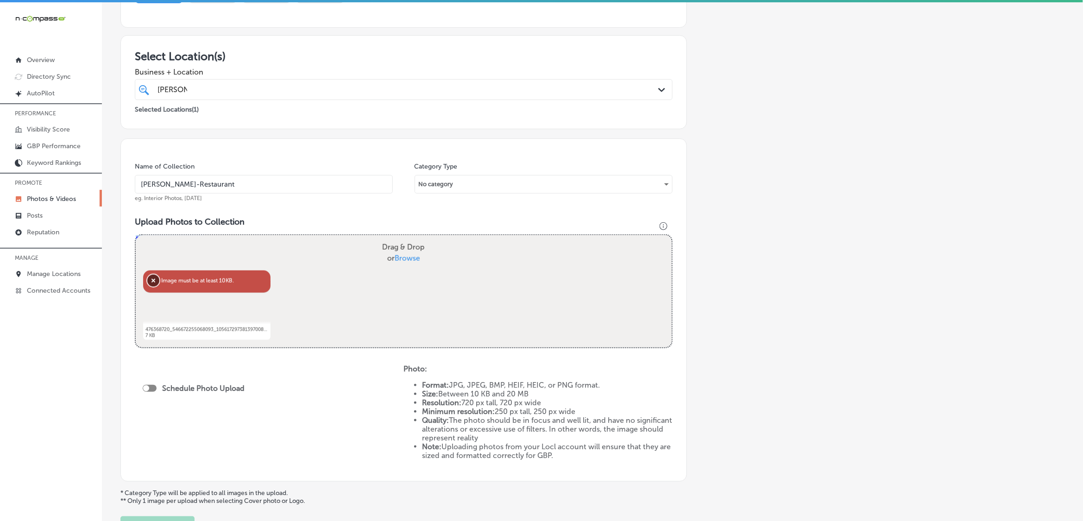
click at [153, 282] on button "Remove" at bounding box center [153, 281] width 12 height 12
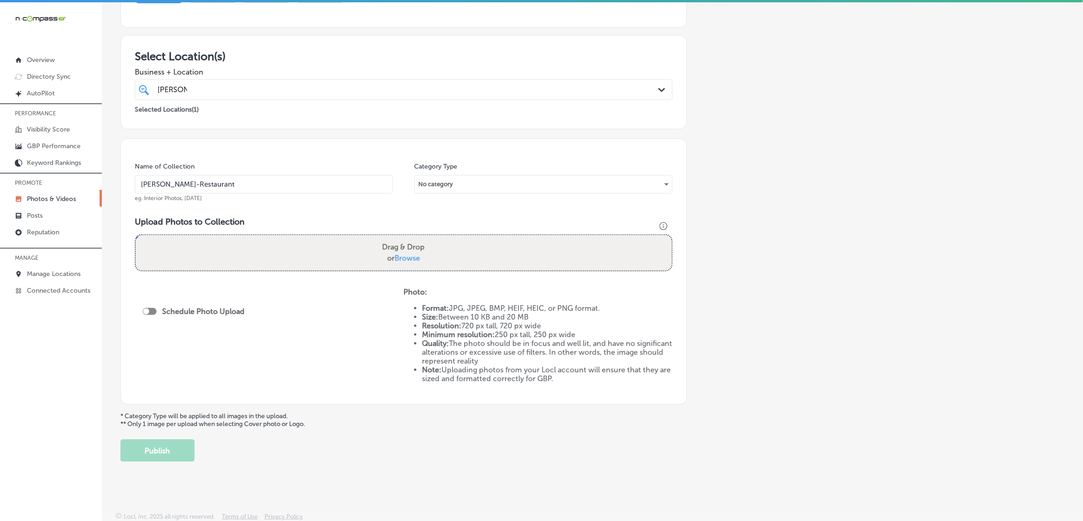
drag, startPoint x: 835, startPoint y: 188, endPoint x: 679, endPoint y: 221, distance: 159.7
click at [835, 188] on div "Add a Collection Which Type of Image or Video Would You Like to Upload? Photo C…" at bounding box center [592, 196] width 944 height 532
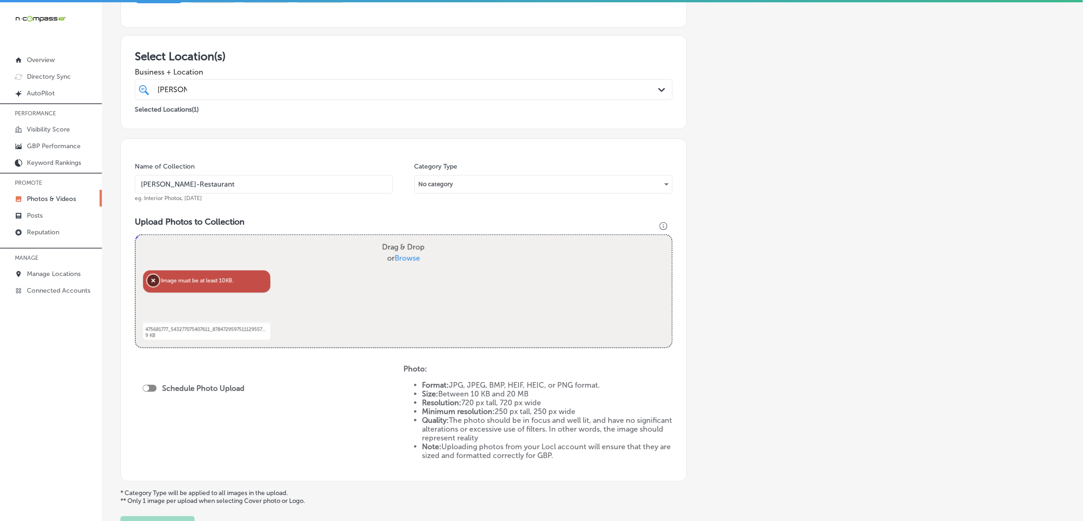
click at [154, 279] on button "Remove" at bounding box center [153, 281] width 12 height 12
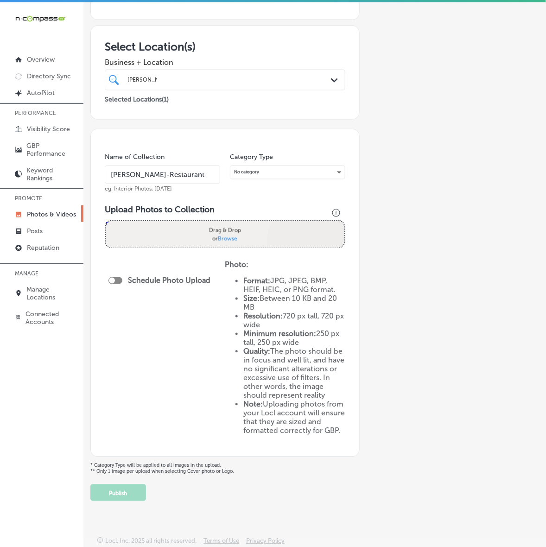
click at [234, 232] on div "Powered by PQINA Drag & Drop or Browse" at bounding box center [225, 234] width 239 height 26
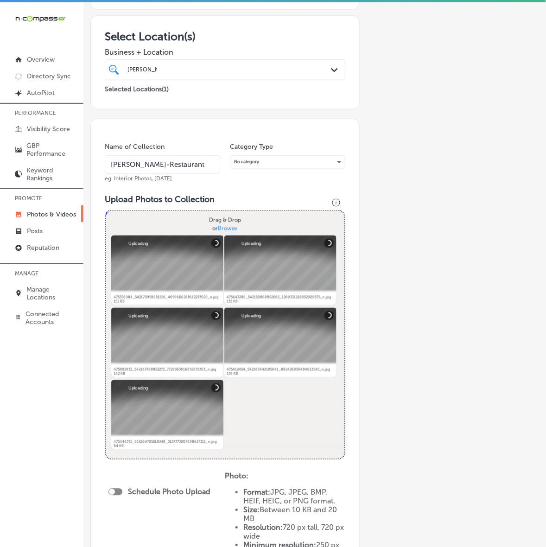
scroll to position [246, 0]
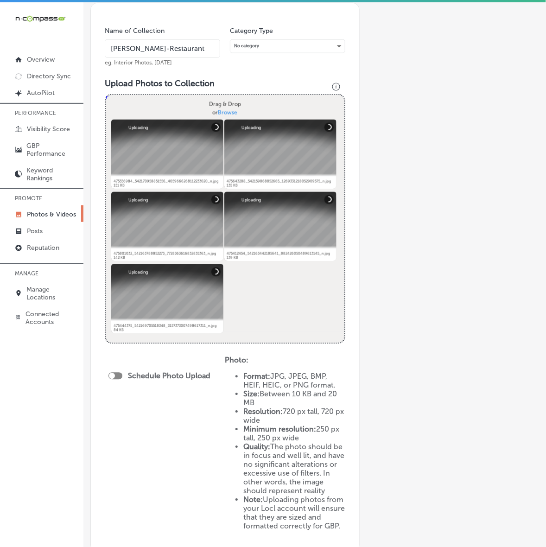
click at [114, 373] on div at bounding box center [112, 376] width 6 height 6
checkbox input "true"
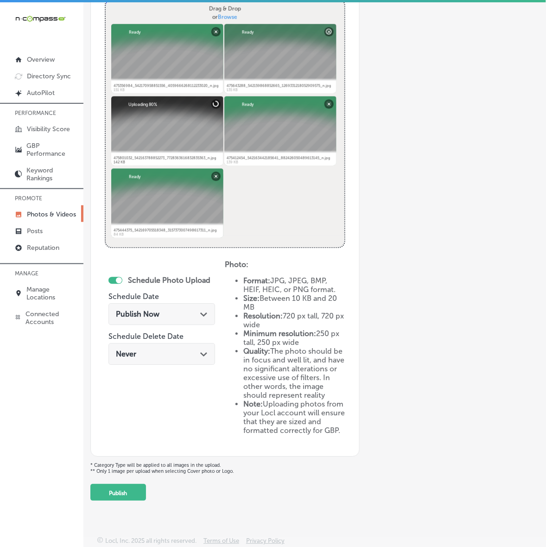
scroll to position [356, 0]
click at [200, 313] on icon "Path Created with Sketch." at bounding box center [203, 315] width 7 height 4
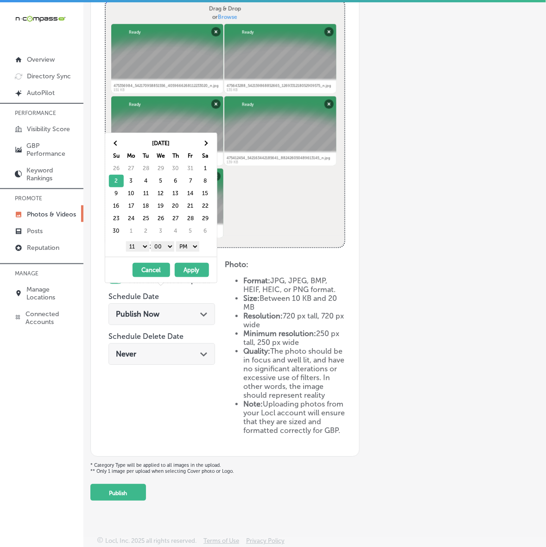
click at [142, 247] on select "1 2 3 4 5 6 7 8 9 10 11 12" at bounding box center [137, 246] width 23 height 10
click at [190, 274] on button "Apply" at bounding box center [192, 270] width 34 height 14
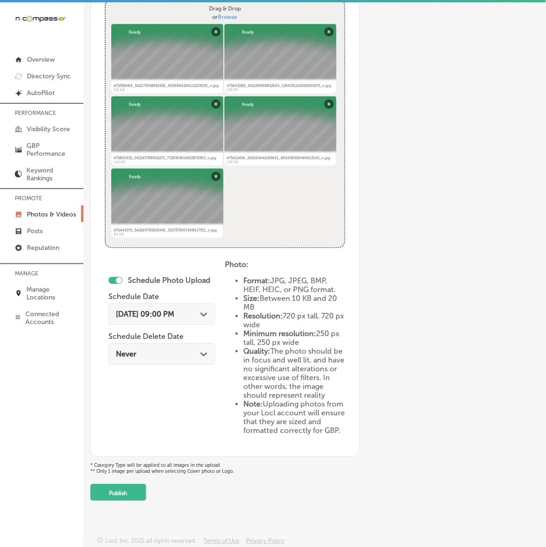
click at [124, 504] on div "Upload Photo & Video Keyword Ranking Credits: 720 Back Add a Collection Which T…" at bounding box center [314, 275] width 462 height 547
click at [123, 497] on button "Publish" at bounding box center [118, 492] width 56 height 17
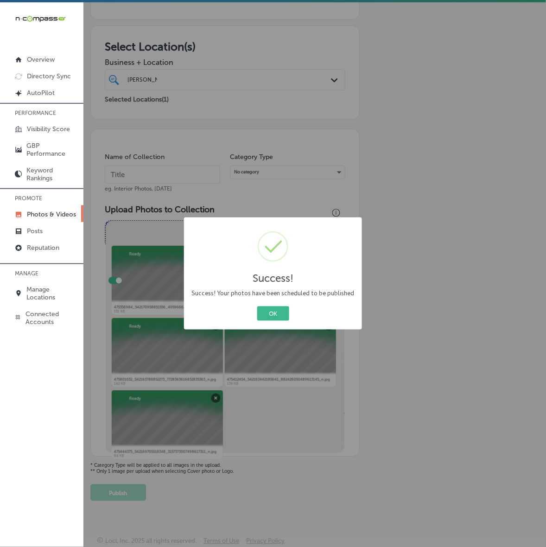
scroll to position [117, 0]
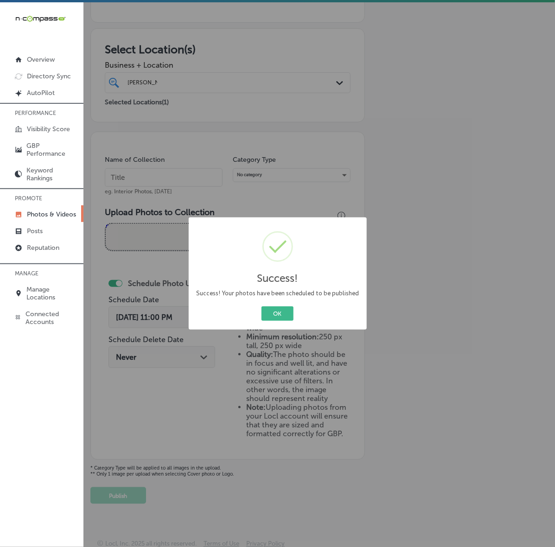
click at [261, 306] on button "OK" at bounding box center [277, 313] width 32 height 14
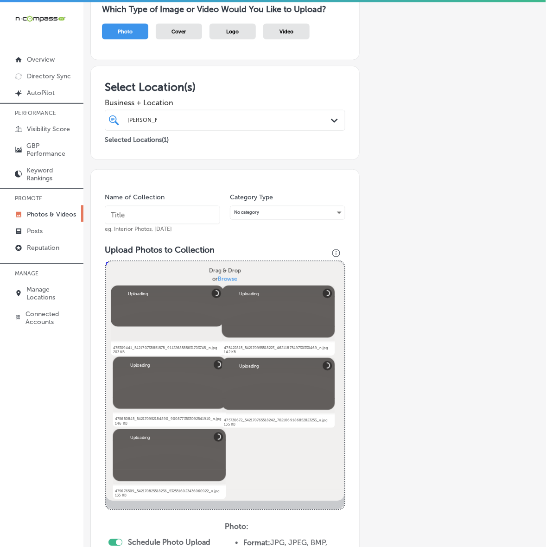
scroll to position [59, 0]
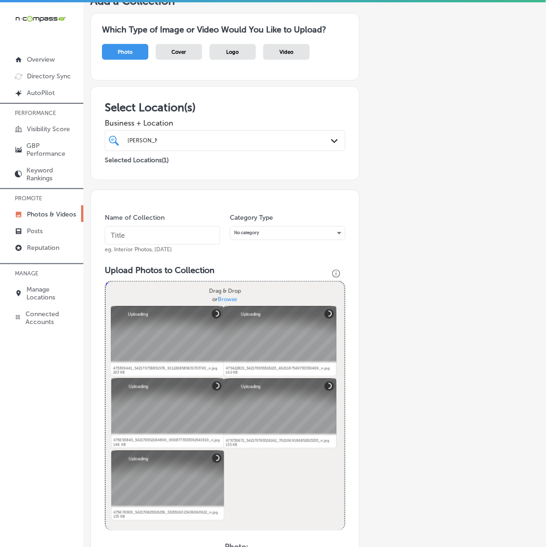
click at [201, 232] on input "text" at bounding box center [162, 235] width 115 height 19
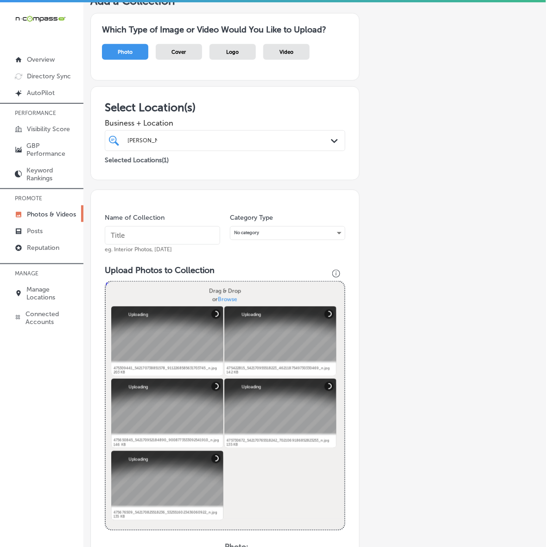
click at [182, 236] on input "text" at bounding box center [162, 235] width 115 height 19
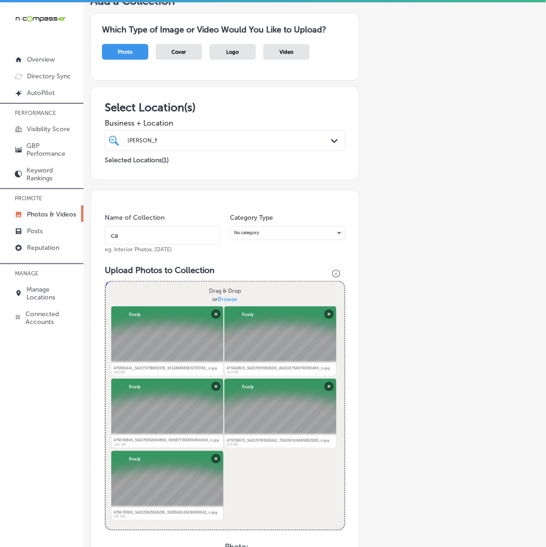
type input "[PERSON_NAME]-Restaurant"
click at [182, 228] on input "[PERSON_NAME]-Restaurant" at bounding box center [162, 235] width 115 height 19
click at [184, 235] on input "[PERSON_NAME]-Restaurant" at bounding box center [162, 235] width 115 height 19
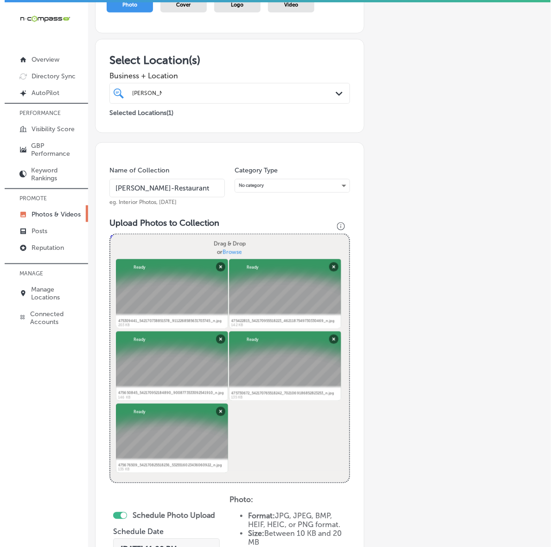
scroll to position [233, 0]
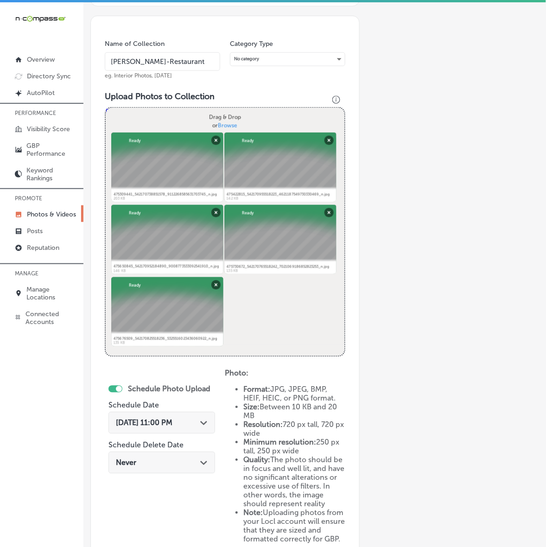
click at [202, 423] on polygon at bounding box center [203, 423] width 7 height 4
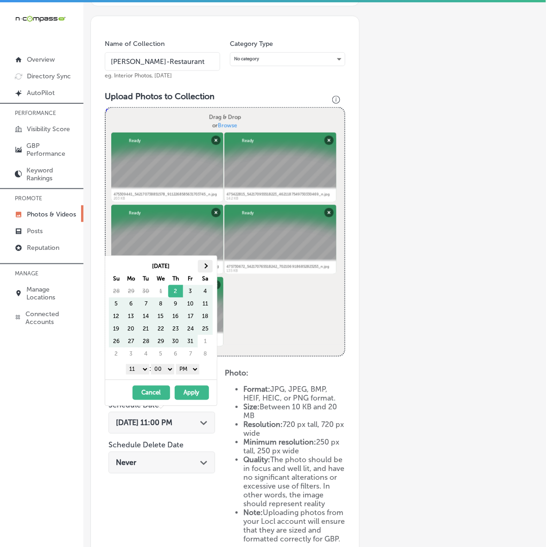
click at [209, 267] on th at bounding box center [205, 266] width 15 height 13
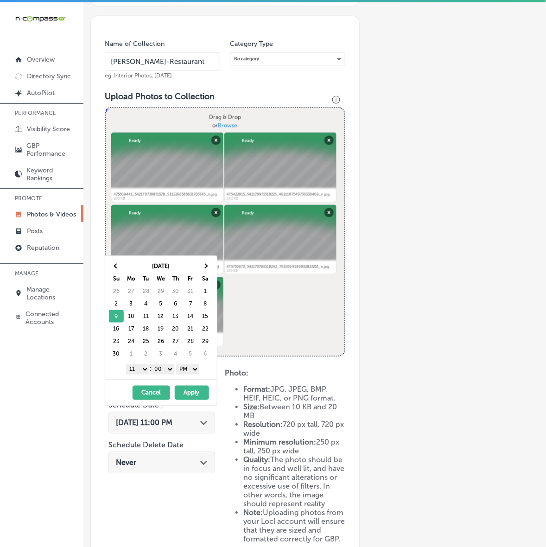
click at [134, 370] on select "1 2 3 4 5 6 7 8 9 10 11 12" at bounding box center [137, 369] width 23 height 10
click at [198, 394] on button "Apply" at bounding box center [192, 393] width 34 height 14
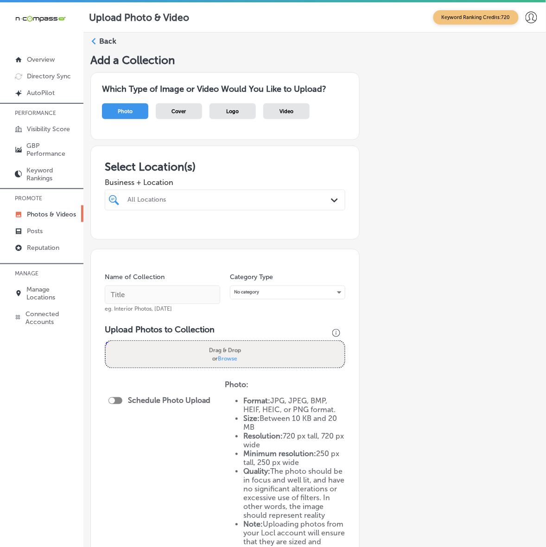
click at [180, 198] on div "All Locations" at bounding box center [229, 200] width 204 height 8
click at [181, 226] on div "[PERSON_NAME] Restaurant [STREET_ADDRESS][GEOGRAPHIC_DATA][US_STATE][STREET_ADD…" at bounding box center [234, 235] width 252 height 19
type input "call"
click at [473, 244] on div "Add a Collection Which Type of Image or Video Would You Like to Upload? Photo C…" at bounding box center [314, 337] width 449 height 568
click at [197, 290] on input "text" at bounding box center [162, 294] width 115 height 19
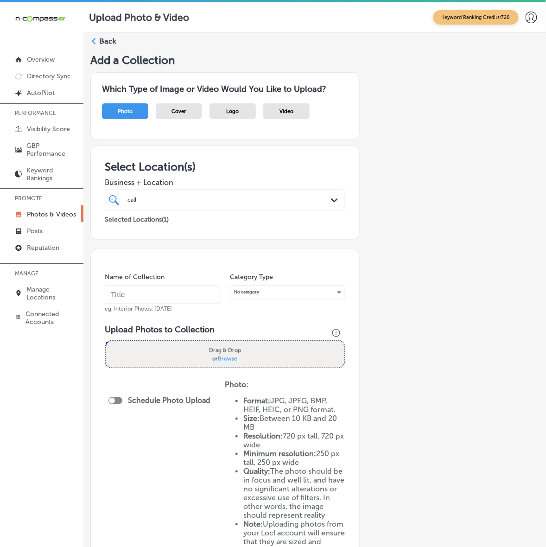
paste input "[PERSON_NAME]-Restaurant"
type input "[PERSON_NAME]-Restaurant"
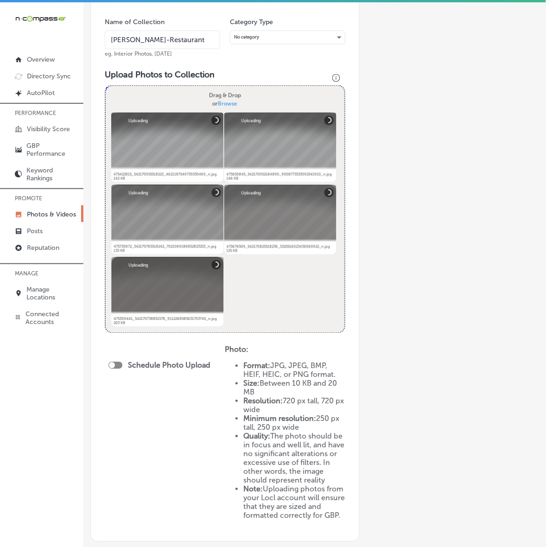
scroll to position [290, 0]
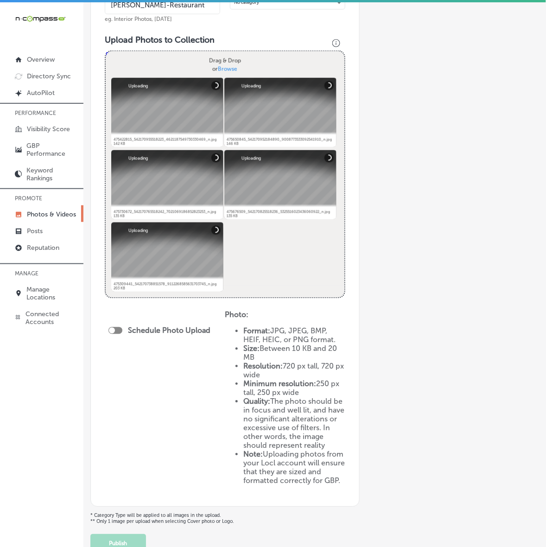
click at [118, 332] on div at bounding box center [115, 330] width 14 height 7
checkbox input "true"
click at [192, 360] on div "Publish Now Path Created with Sketch." at bounding box center [162, 364] width 92 height 9
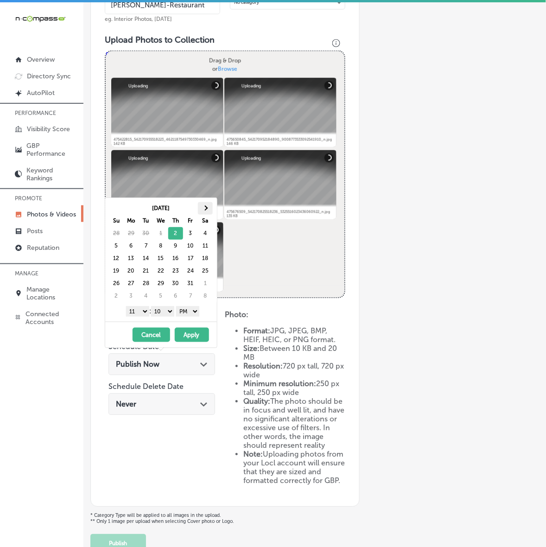
click at [208, 202] on th at bounding box center [205, 208] width 15 height 13
click at [138, 313] on select "1 2 3 4 5 6 7 8 9 10 11 12" at bounding box center [137, 311] width 23 height 10
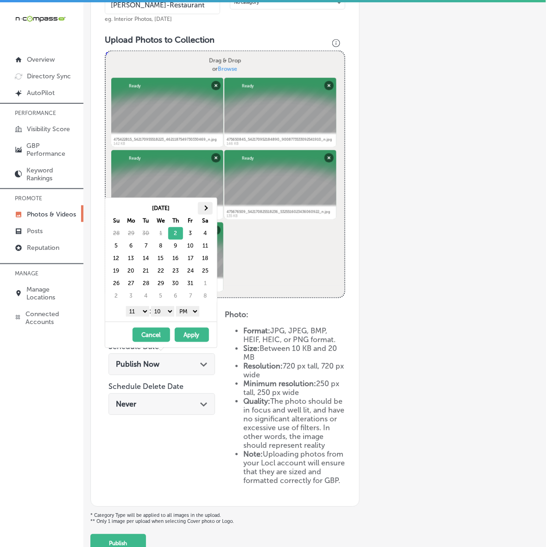
click at [212, 202] on table "[DATE] Su Mo Tu We Th Fr Sa 28 29 30 1 2 3 4 5 6 7 8 9 10 11 12 13 14 15 16 17 …" at bounding box center [161, 252] width 104 height 101
click at [209, 208] on th at bounding box center [205, 208] width 15 height 13
click at [142, 313] on select "1 2 3 4 5 6 7 8 9 10 11 12" at bounding box center [137, 311] width 23 height 10
click at [162, 313] on select "00 10 20 30 40 50" at bounding box center [162, 311] width 23 height 10
click at [183, 332] on button "Apply" at bounding box center [192, 335] width 34 height 14
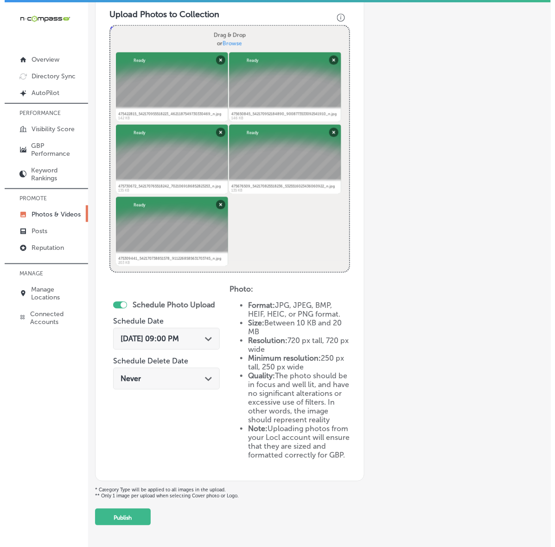
scroll to position [354, 0]
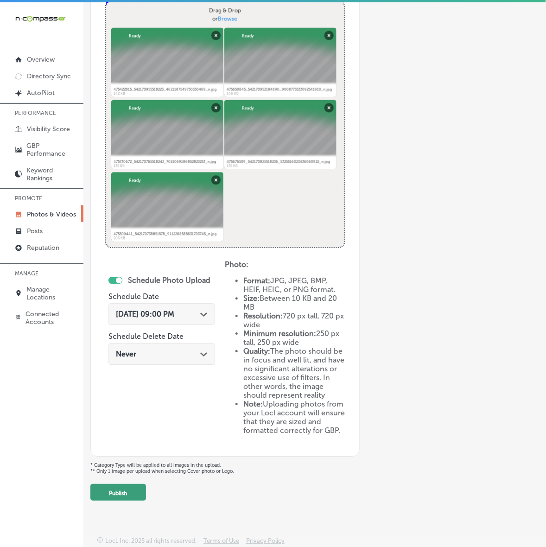
click at [108, 490] on button "Publish" at bounding box center [118, 492] width 56 height 17
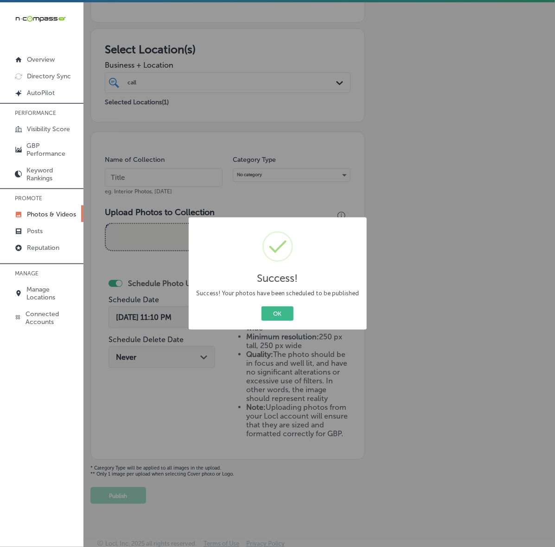
click at [261, 306] on button "OK" at bounding box center [277, 313] width 32 height 14
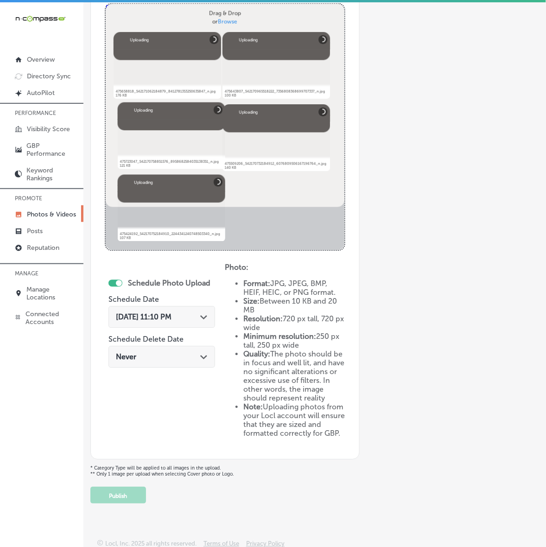
scroll to position [221, 0]
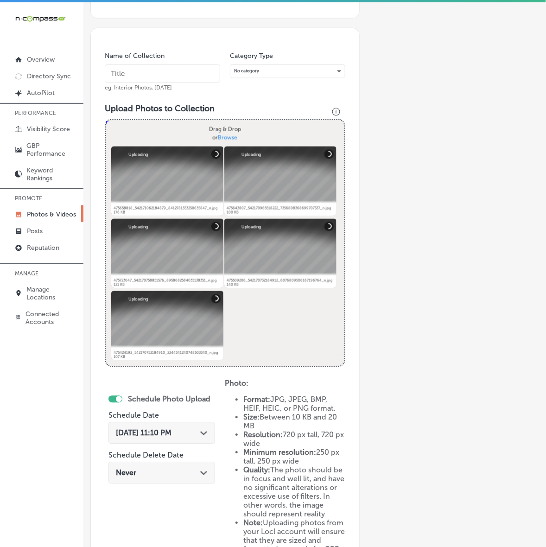
click at [170, 79] on input "text" at bounding box center [162, 73] width 115 height 19
paste input "[PERSON_NAME]-Restaurant"
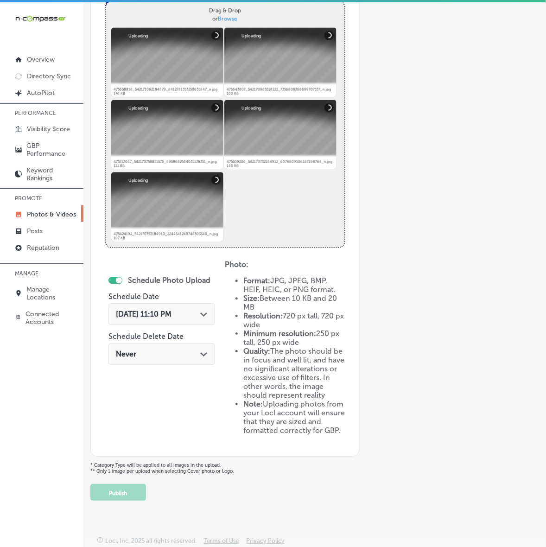
scroll to position [354, 0]
type input "[PERSON_NAME]-Restaurant"
click at [200, 304] on div "[DATE] 11:10 PM Path Created with Sketch." at bounding box center [161, 315] width 107 height 22
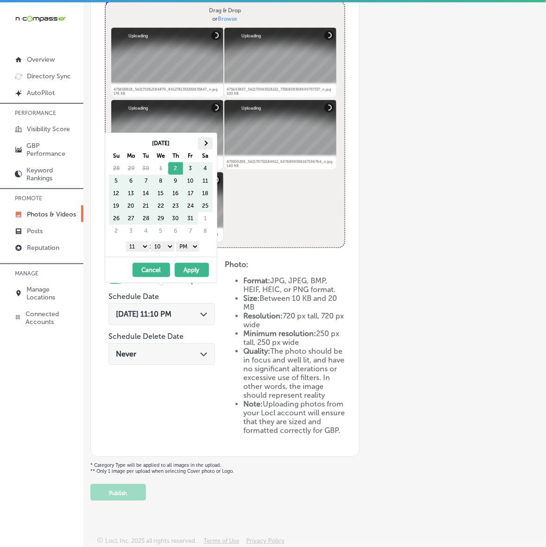
click at [206, 144] on span at bounding box center [204, 143] width 5 height 5
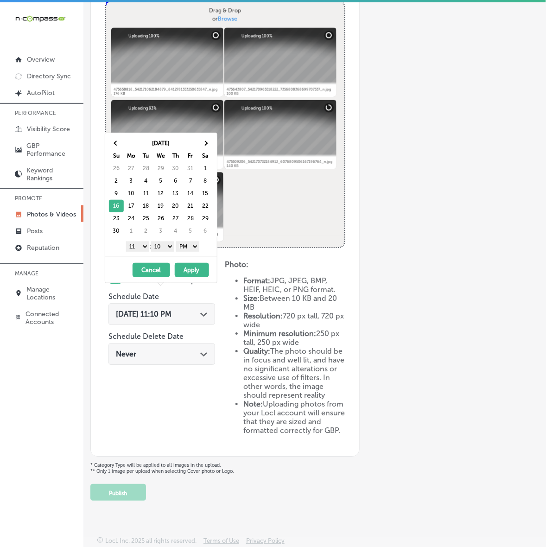
click at [141, 246] on select "1 2 3 4 5 6 7 8 9 10 11 12" at bounding box center [137, 246] width 23 height 10
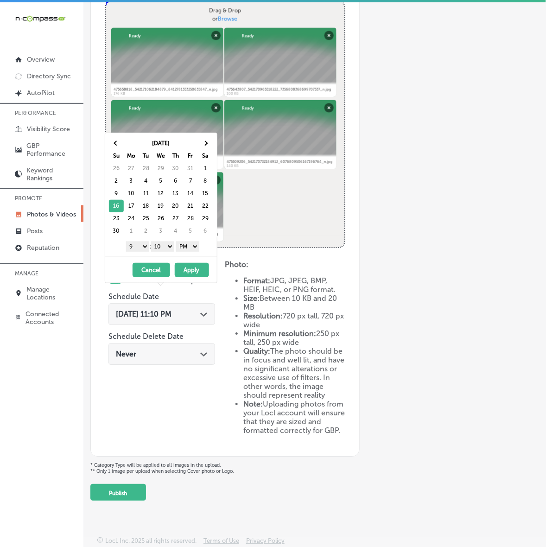
click at [163, 248] on select "00 10 20 30 40 50" at bounding box center [162, 246] width 23 height 10
click at [195, 271] on button "Apply" at bounding box center [192, 270] width 34 height 14
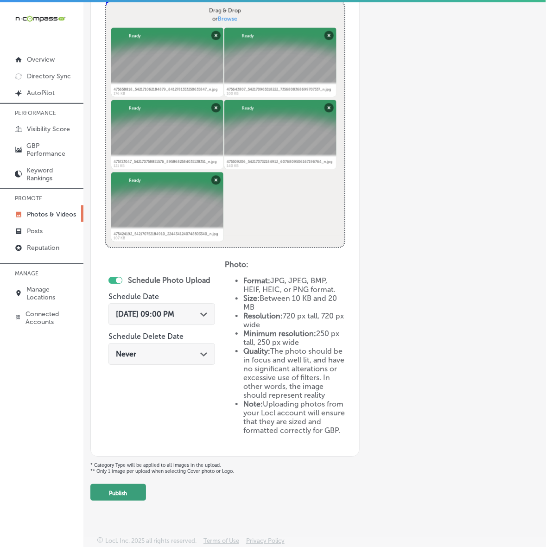
click at [126, 498] on button "Publish" at bounding box center [118, 492] width 56 height 17
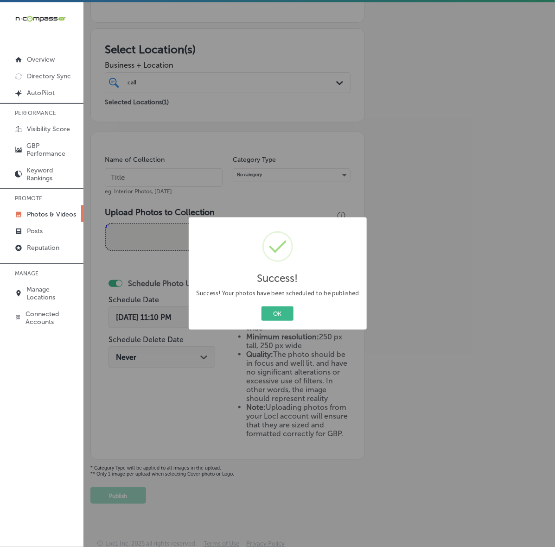
click at [261, 306] on button "OK" at bounding box center [277, 313] width 32 height 14
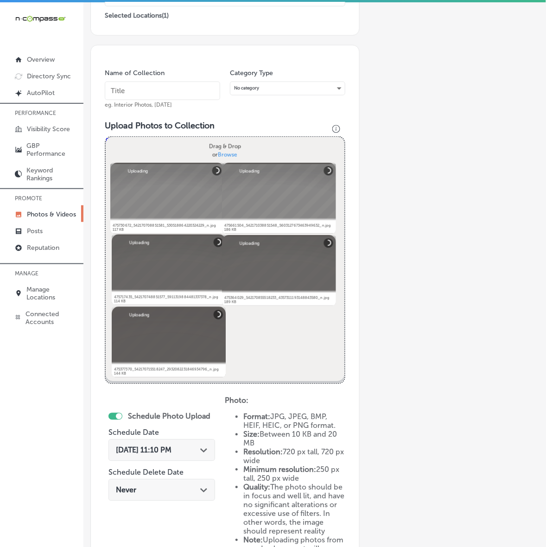
scroll to position [163, 0]
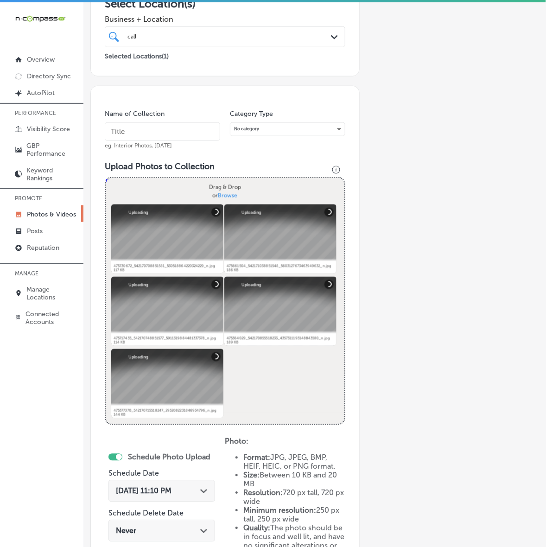
click at [190, 124] on input "text" at bounding box center [162, 131] width 115 height 19
paste input "[PERSON_NAME]-Restaurant"
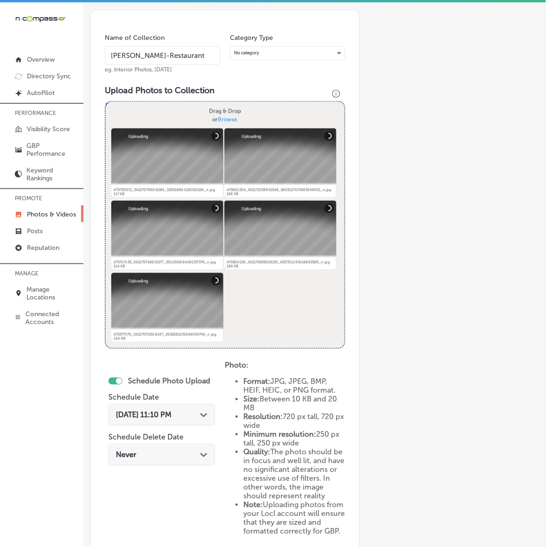
scroll to position [337, 0]
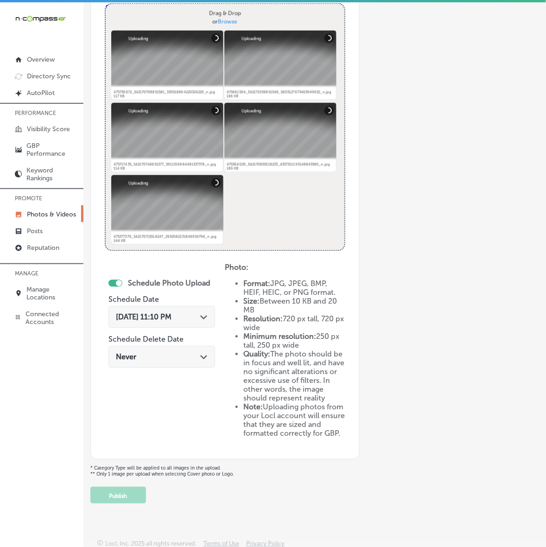
type input "[PERSON_NAME]-Restaurant"
click at [202, 316] on polygon at bounding box center [203, 318] width 7 height 4
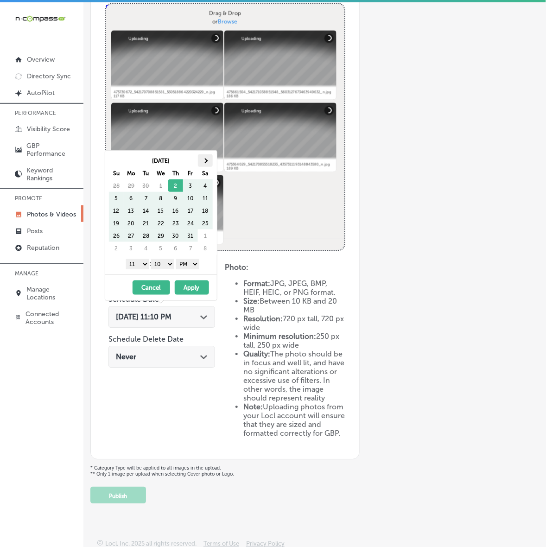
click at [206, 164] on th at bounding box center [205, 160] width 15 height 13
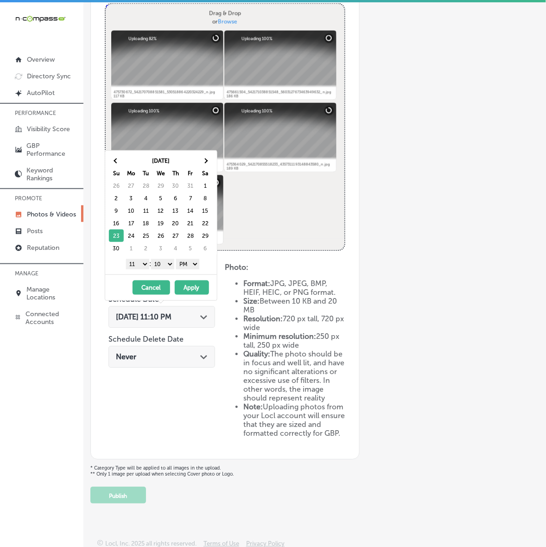
click at [147, 267] on select "1 2 3 4 5 6 7 8 9 10 11 12" at bounding box center [137, 264] width 23 height 10
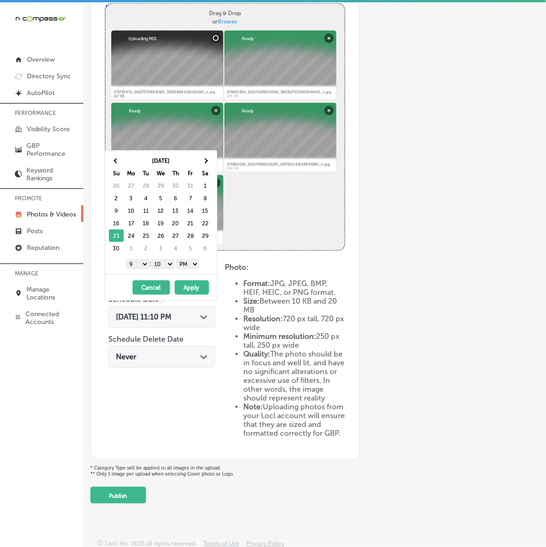
click at [165, 266] on select "00 10 20 30 40 50" at bounding box center [162, 264] width 23 height 10
click at [191, 288] on button "Apply" at bounding box center [192, 287] width 34 height 14
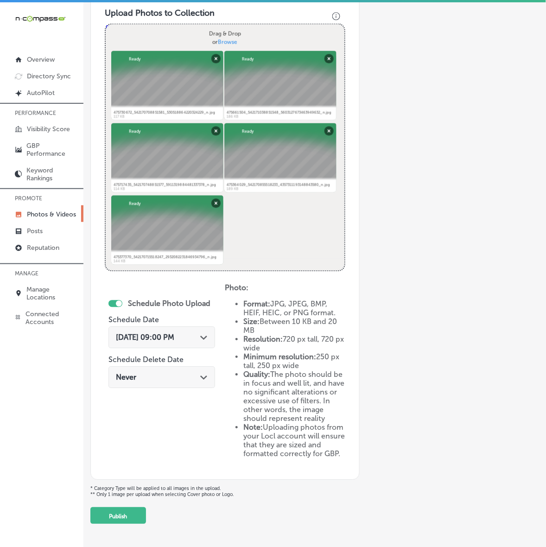
scroll to position [354, 0]
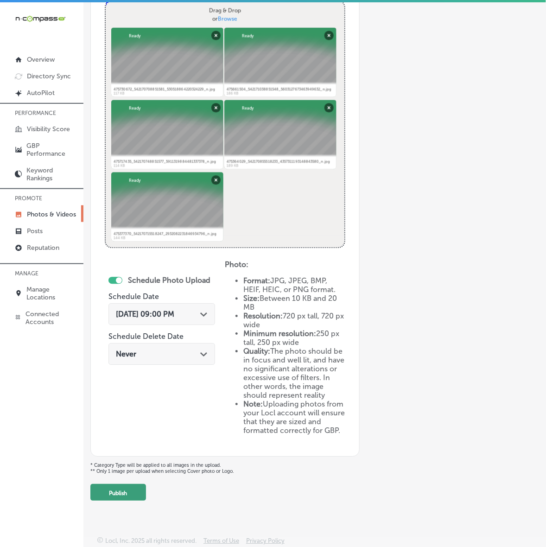
click at [123, 493] on button "Publish" at bounding box center [118, 492] width 56 height 17
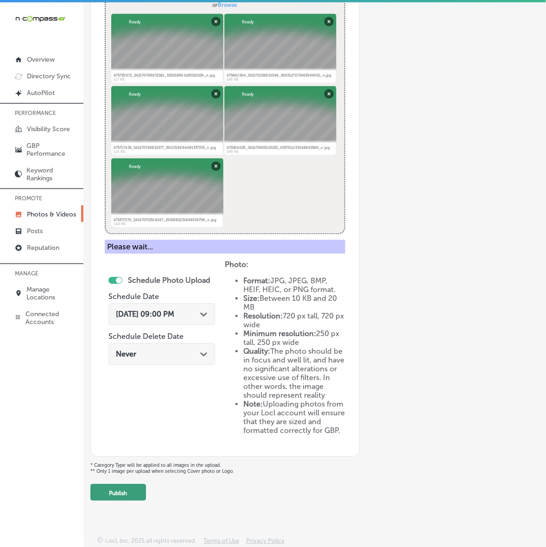
scroll to position [117, 0]
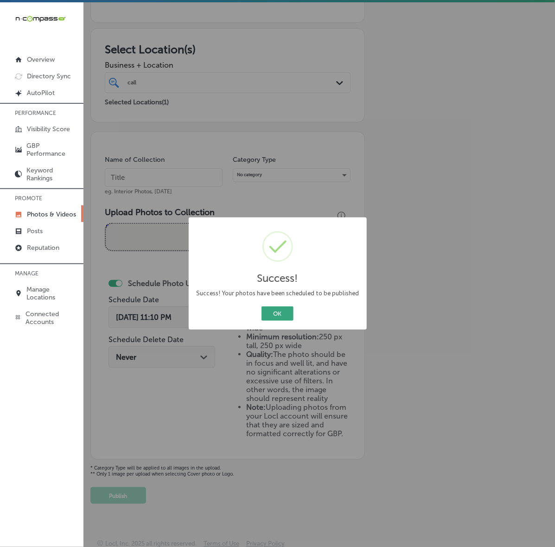
click at [274, 315] on button "OK" at bounding box center [277, 313] width 32 height 14
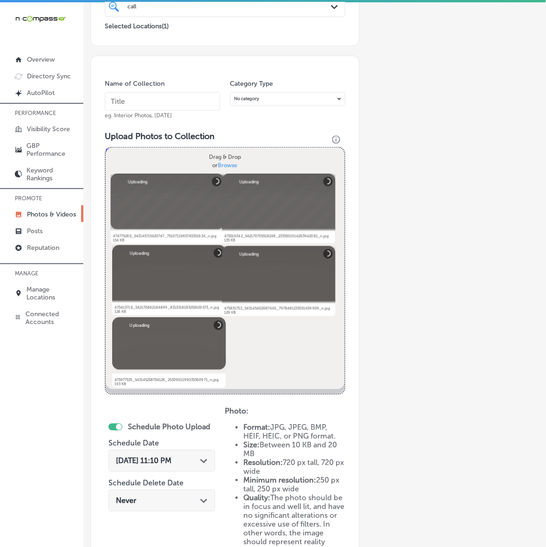
scroll to position [163, 0]
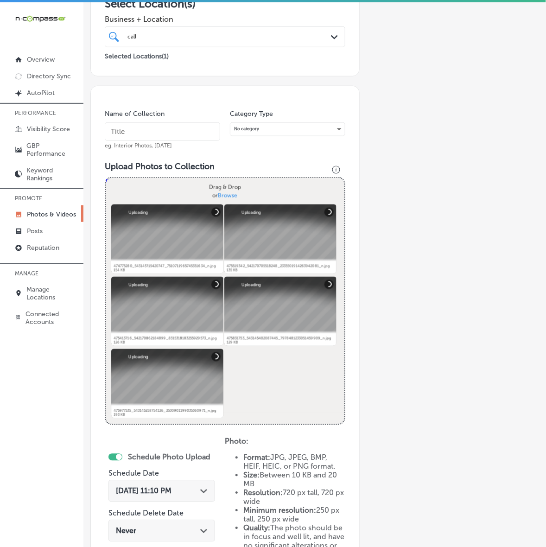
click at [187, 127] on input "text" at bounding box center [162, 131] width 115 height 19
paste input "[PERSON_NAME]-Restaurant"
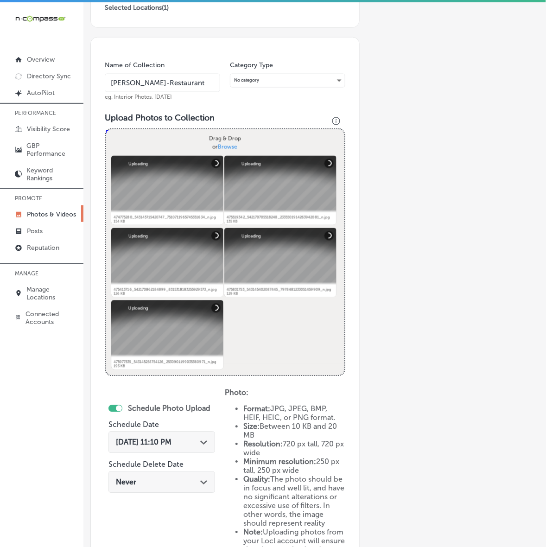
scroll to position [279, 0]
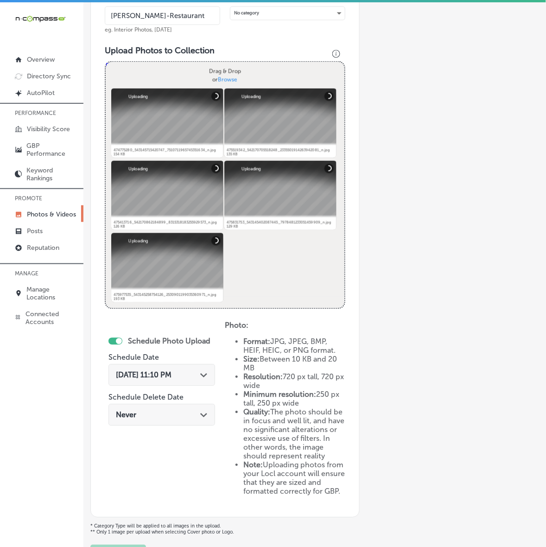
type input "[PERSON_NAME]-Restaurant"
click at [193, 367] on div "[DATE] 11:10 PM Path Created with Sketch." at bounding box center [161, 375] width 107 height 22
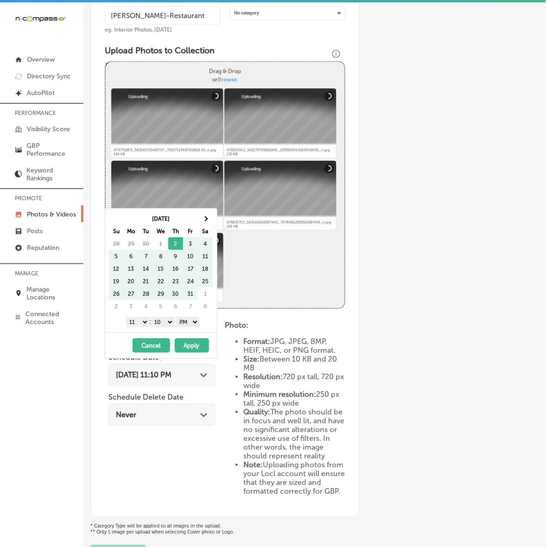
click at [206, 211] on div "[DATE] Su Mo Tu We Th Fr Sa 28 29 30 1 2 3 4 5 6 7 8 9 10 11 12 13 14 15 16 17 …" at bounding box center [161, 271] width 112 height 124
click at [207, 215] on th at bounding box center [205, 218] width 15 height 13
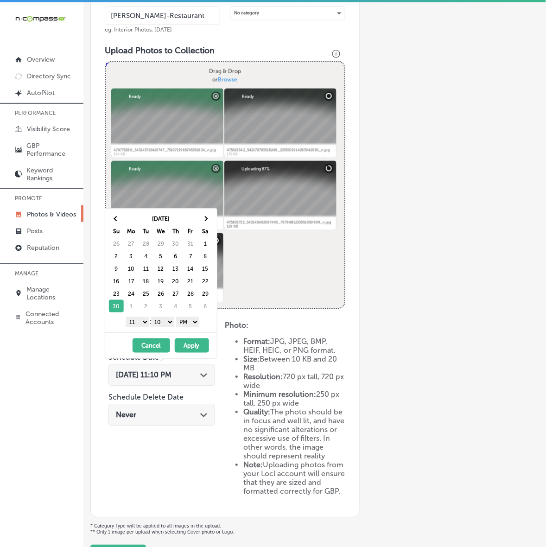
click at [140, 326] on select "1 2 3 4 5 6 7 8 9 10 11 12" at bounding box center [137, 322] width 23 height 10
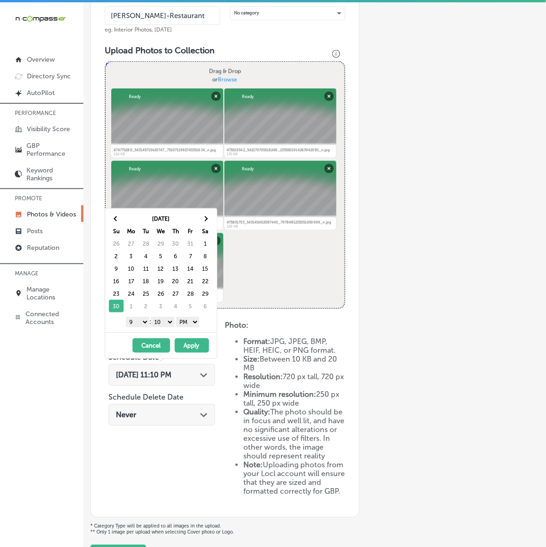
click at [161, 324] on select "00 10 20 30 40 50" at bounding box center [162, 322] width 23 height 10
click at [164, 326] on select "00 10 20 30 40 50" at bounding box center [162, 322] width 23 height 10
click at [167, 325] on select "00 10 20 30 40 50" at bounding box center [162, 322] width 23 height 10
click at [199, 325] on select "AM PM" at bounding box center [187, 322] width 23 height 10
click at [250, 316] on div "Name of Collection [PERSON_NAME]-Restaurant eg. Interior Photos, [DATE] Categor…" at bounding box center [224, 244] width 269 height 548
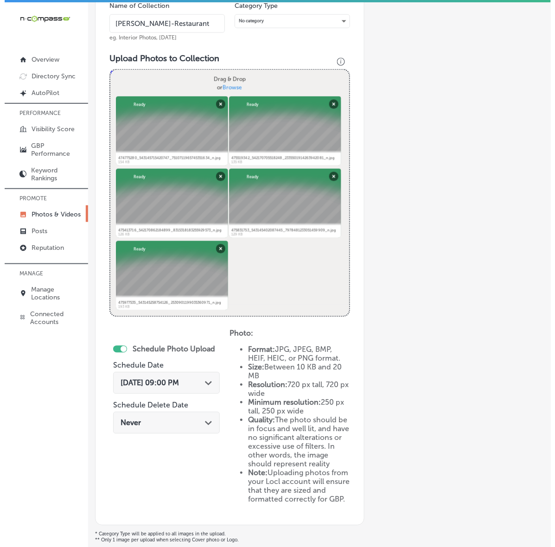
scroll to position [354, 0]
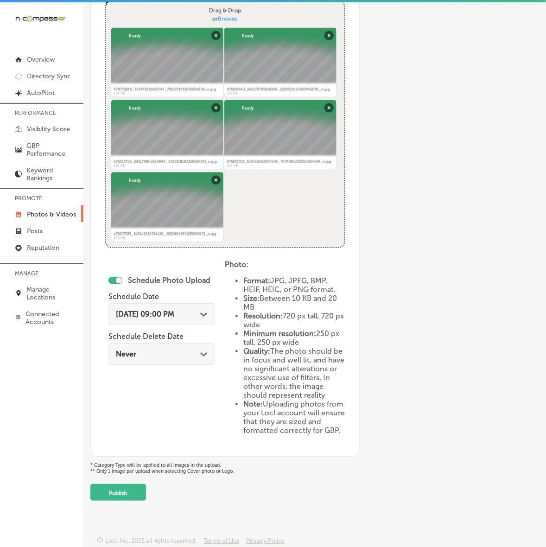
click at [107, 503] on div "Back Add a Collection Which Type of Image or Video Would You Like to Upload? Ph…" at bounding box center [314, 98] width 462 height 811
click at [112, 499] on div "Back Add a Collection Which Type of Image or Video Would You Like to Upload? Ph…" at bounding box center [314, 98] width 462 height 811
click at [124, 496] on button "Publish" at bounding box center [118, 492] width 56 height 17
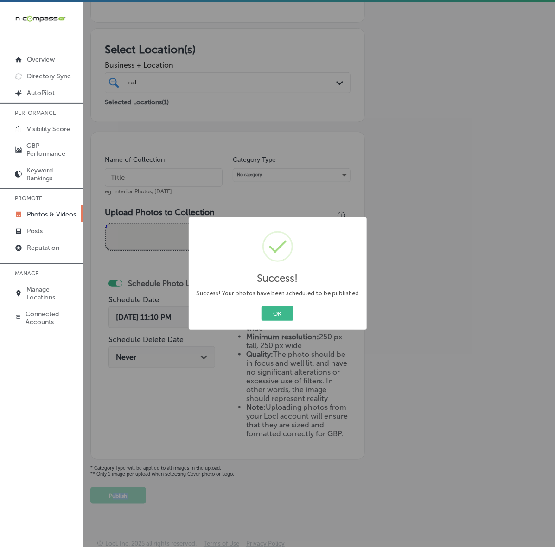
click at [261, 306] on button "OK" at bounding box center [277, 313] width 32 height 14
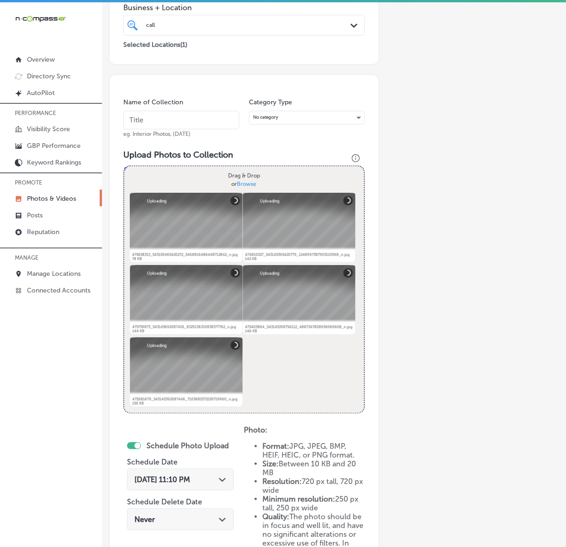
scroll to position [163, 0]
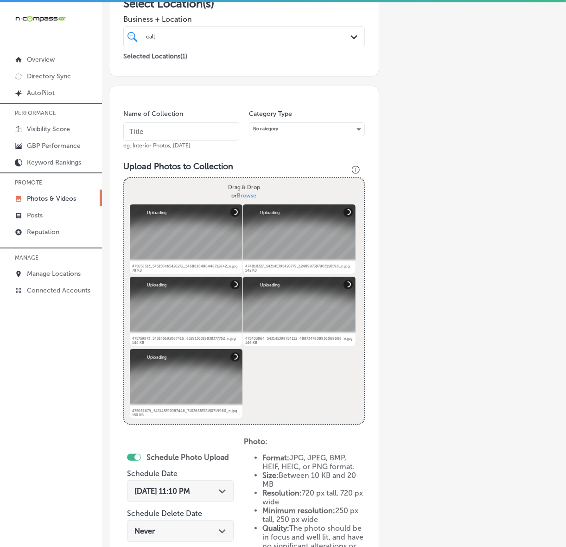
click at [214, 136] on input "text" at bounding box center [181, 131] width 116 height 19
paste input "[PERSON_NAME]-Restaurant"
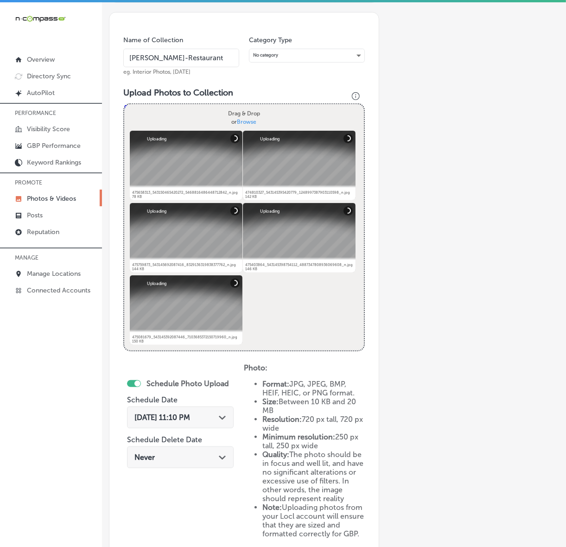
scroll to position [337, 0]
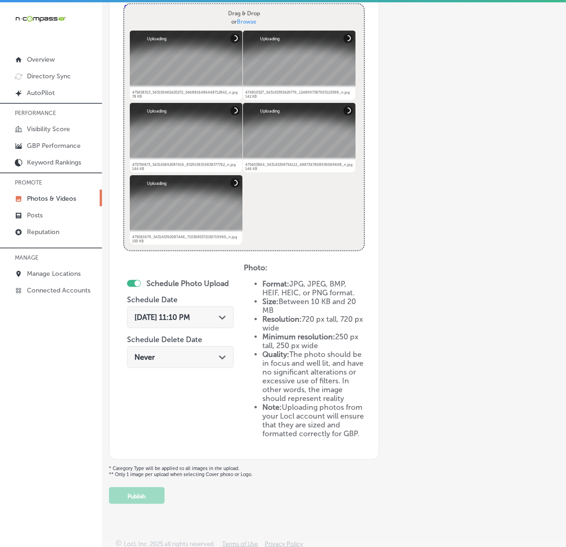
type input "[PERSON_NAME]-Restaurant"
click at [222, 313] on div "Path Created with Sketch." at bounding box center [222, 316] width 7 height 7
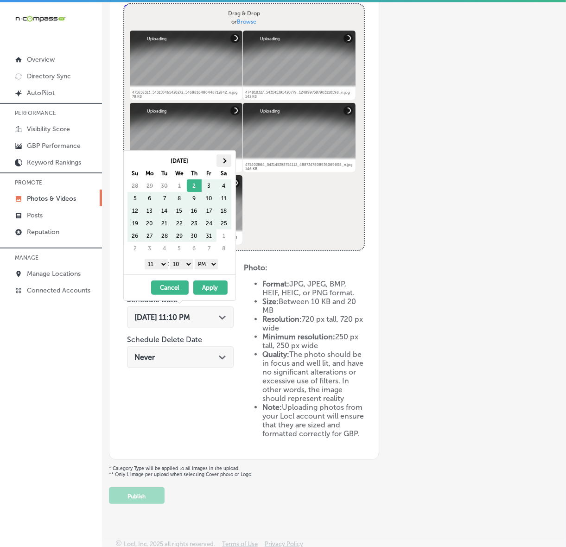
click at [224, 163] on span at bounding box center [223, 160] width 5 height 5
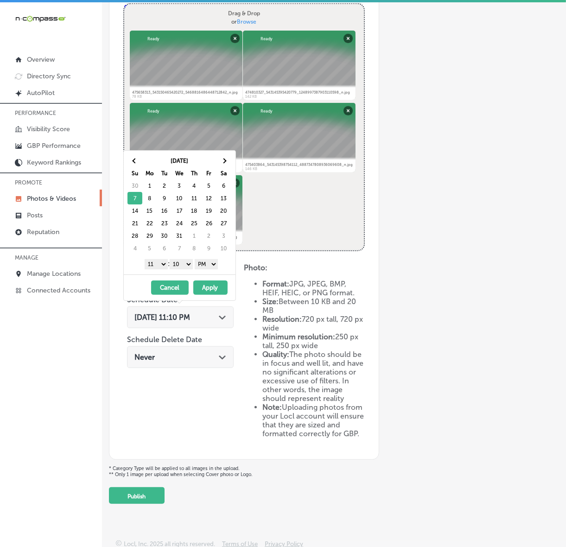
click at [158, 267] on select "1 2 3 4 5 6 7 8 9 10 11 12" at bounding box center [156, 264] width 23 height 10
click at [181, 263] on select "00 10 20 30 40 50" at bounding box center [181, 264] width 23 height 10
click at [212, 288] on button "Apply" at bounding box center [210, 287] width 34 height 14
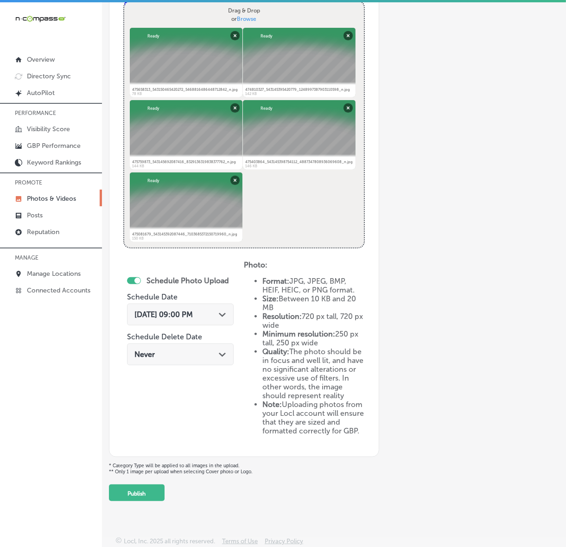
scroll to position [354, 0]
click at [155, 490] on button "Publish" at bounding box center [137, 492] width 56 height 17
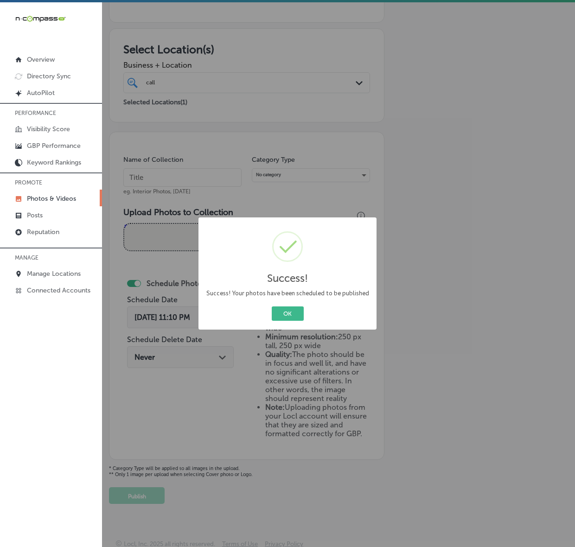
click at [272, 306] on button "OK" at bounding box center [288, 313] width 32 height 14
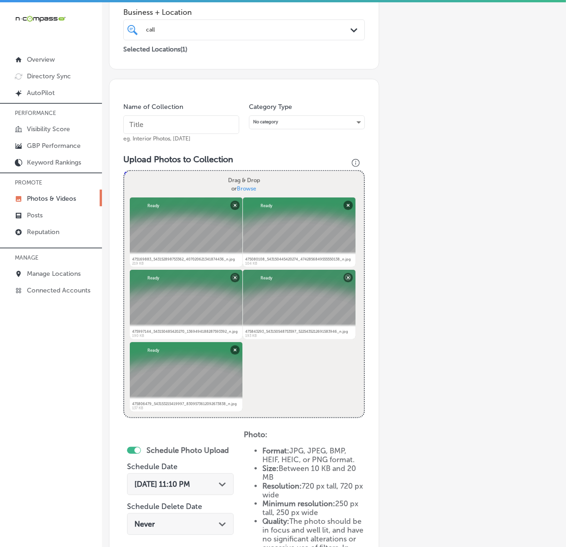
scroll to position [163, 0]
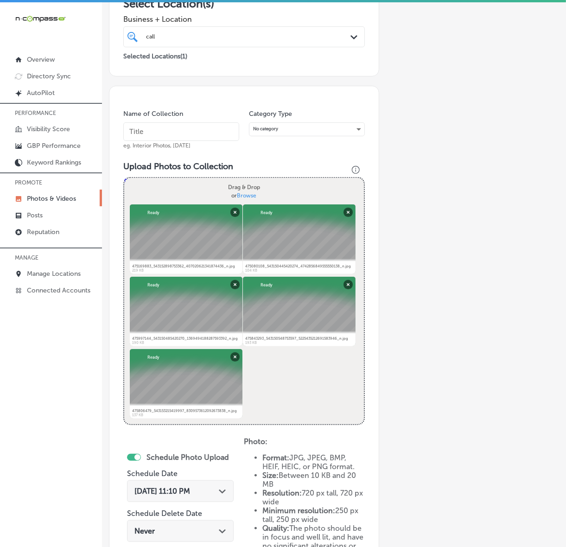
click at [208, 138] on input "text" at bounding box center [181, 131] width 116 height 19
paste input "[PERSON_NAME]-Restaurant"
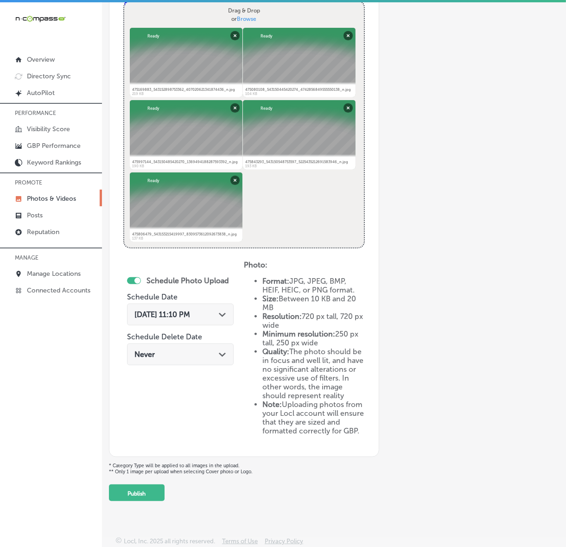
scroll to position [354, 0]
type input "[PERSON_NAME]-Restaurant"
click at [221, 304] on div "[DATE] 11:10 PM Path Created with Sketch." at bounding box center [180, 315] width 107 height 22
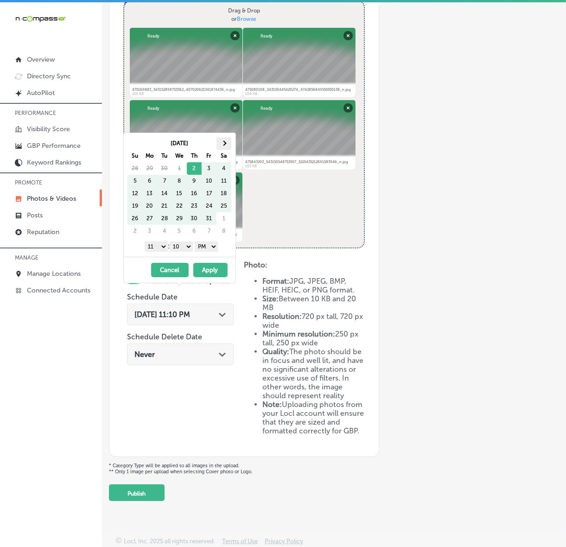
click at [227, 145] on th at bounding box center [223, 143] width 15 height 13
click at [225, 141] on th at bounding box center [223, 143] width 15 height 13
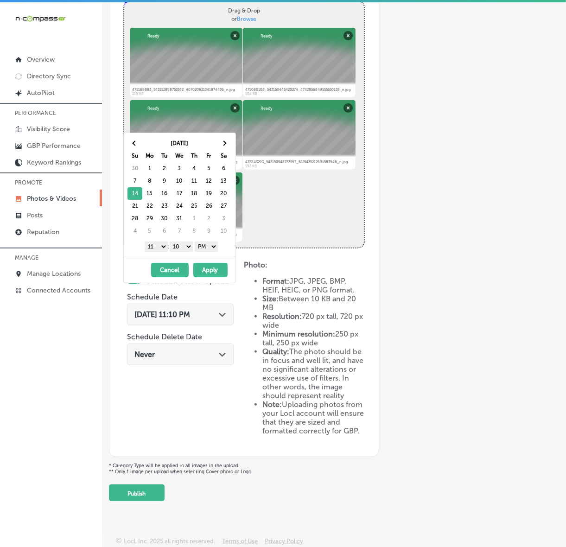
click at [155, 250] on select "1 2 3 4 5 6 7 8 9 10 11 12" at bounding box center [156, 246] width 23 height 10
click at [178, 252] on select "00 10 20 30 40 50" at bounding box center [181, 246] width 23 height 10
click at [209, 268] on button "Apply" at bounding box center [210, 270] width 34 height 14
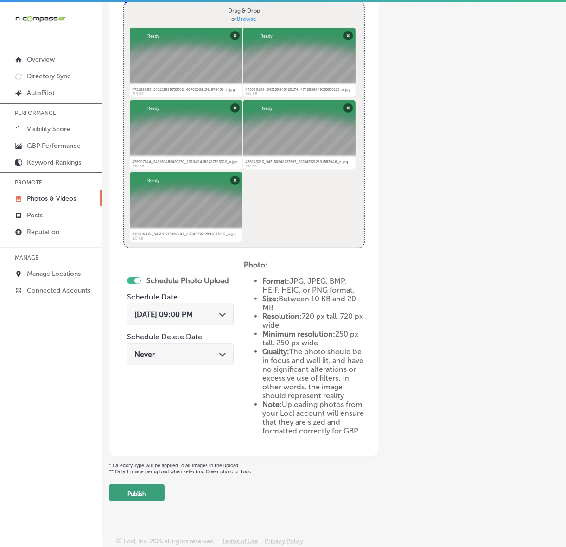
click at [147, 499] on button "Publish" at bounding box center [137, 492] width 56 height 17
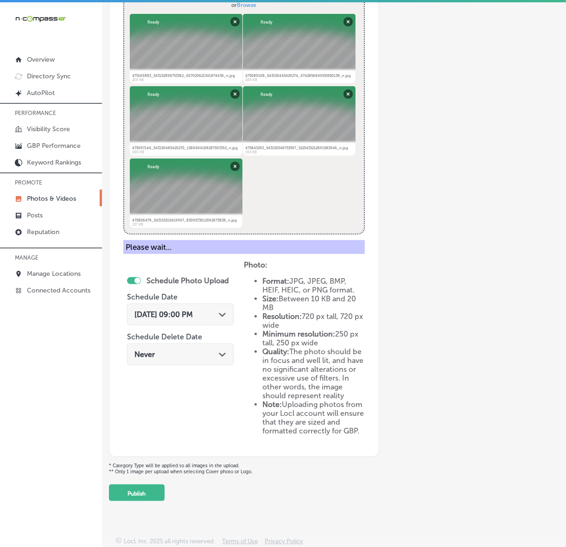
scroll to position [117, 0]
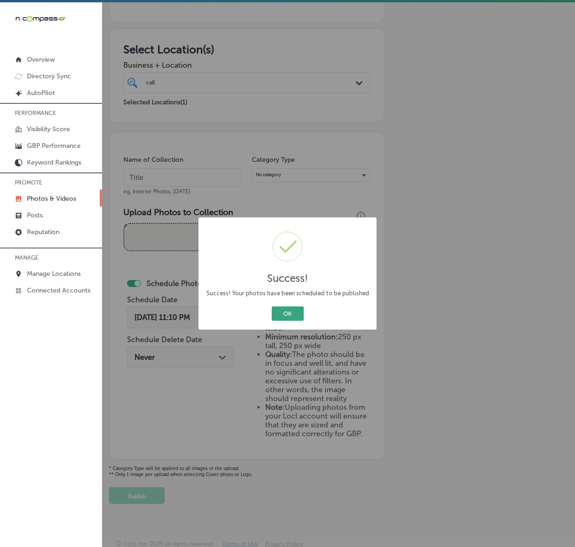
click at [292, 313] on button "OK" at bounding box center [288, 313] width 32 height 14
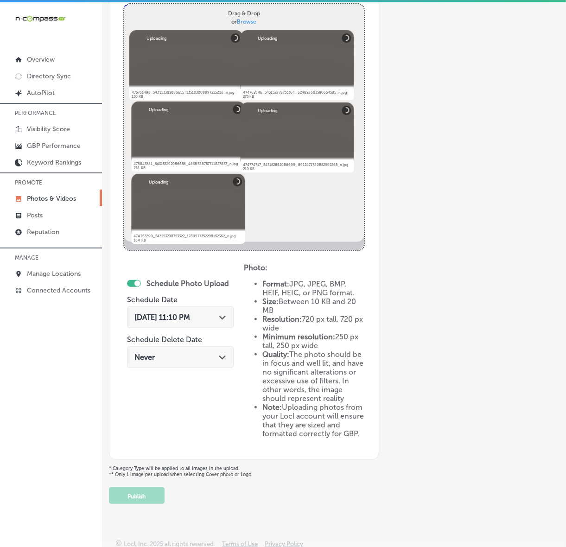
scroll to position [279, 0]
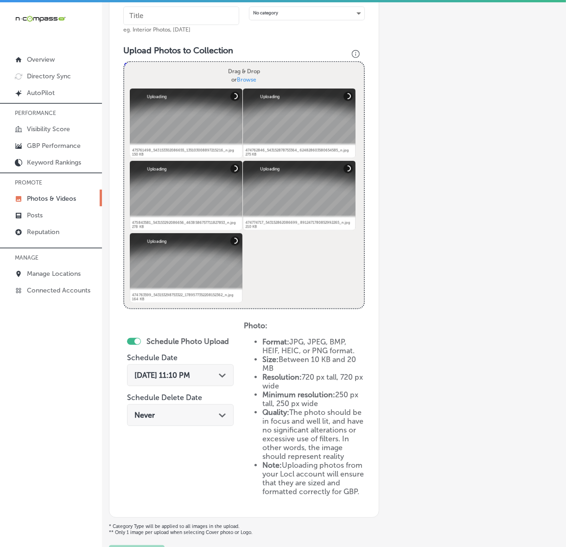
click at [200, 19] on input "text" at bounding box center [181, 15] width 116 height 19
paste input "[PERSON_NAME]-Restaurant"
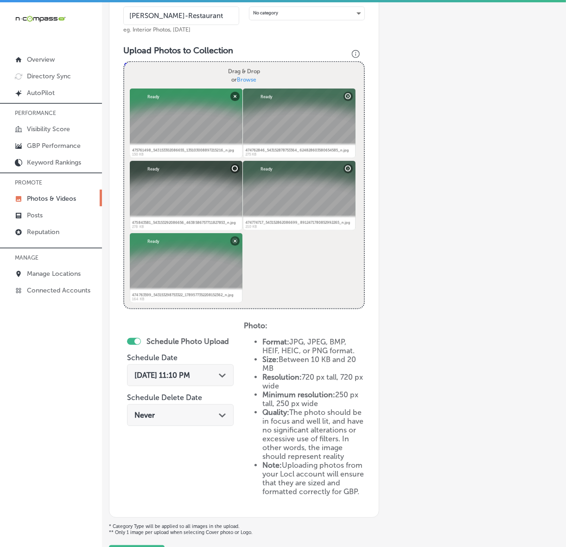
type input "[PERSON_NAME]-Restaurant"
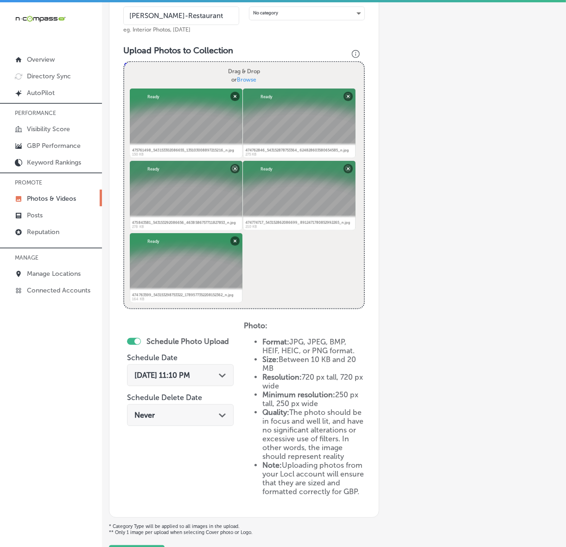
click at [219, 375] on icon "Path Created with Sketch." at bounding box center [222, 375] width 7 height 4
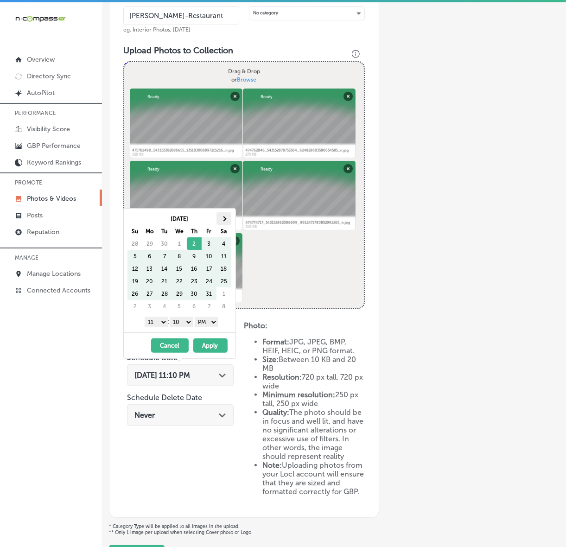
click at [226, 218] on span at bounding box center [223, 218] width 5 height 5
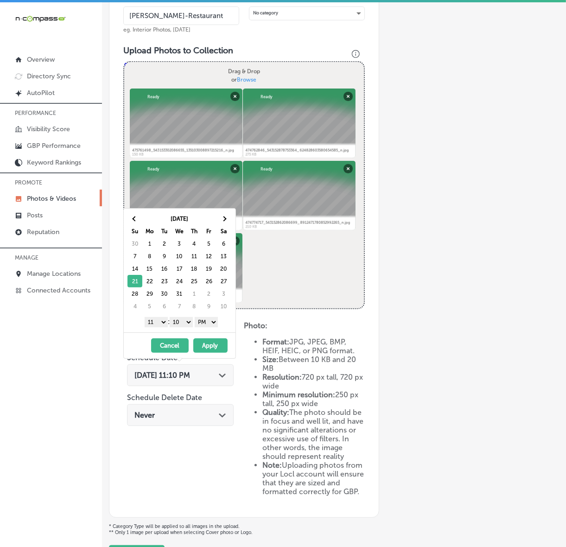
click at [158, 321] on select "1 2 3 4 5 6 7 8 9 10 11 12" at bounding box center [156, 322] width 23 height 10
drag, startPoint x: 186, startPoint y: 320, endPoint x: 186, endPoint y: 327, distance: 7.0
click at [186, 320] on select "00 10 20 30 40 50" at bounding box center [181, 322] width 23 height 10
click at [205, 353] on button "Apply" at bounding box center [210, 345] width 34 height 14
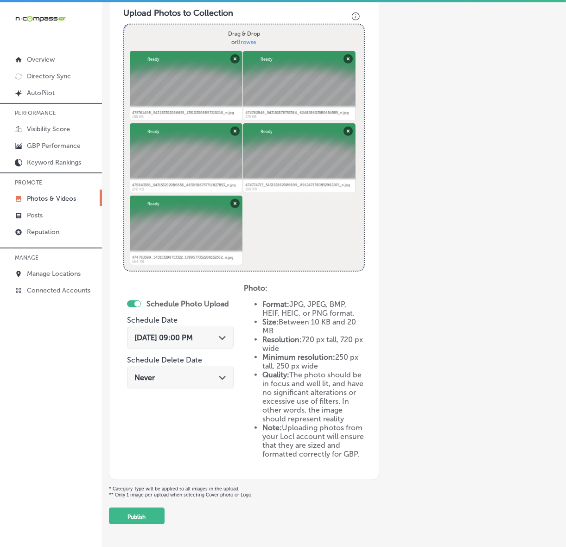
scroll to position [354, 0]
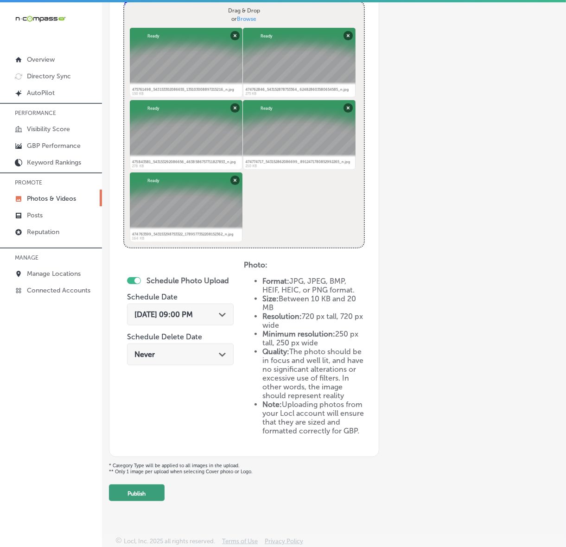
click at [127, 497] on button "Publish" at bounding box center [137, 492] width 56 height 17
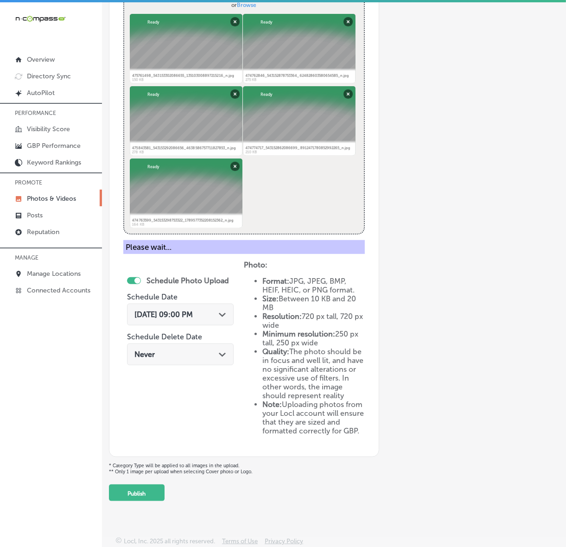
scroll to position [117, 0]
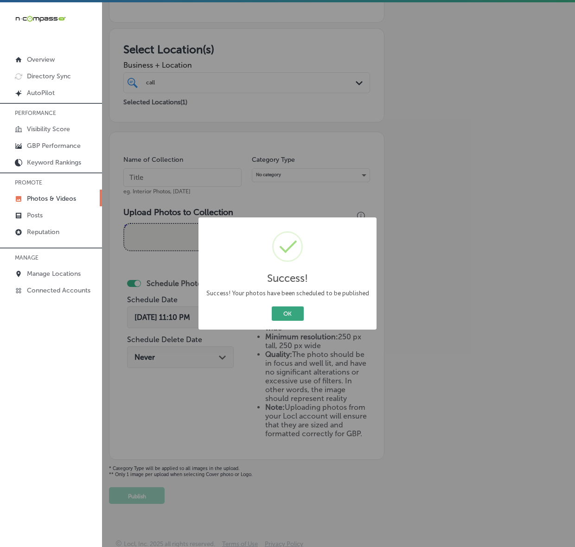
click at [277, 316] on button "OK" at bounding box center [288, 313] width 32 height 14
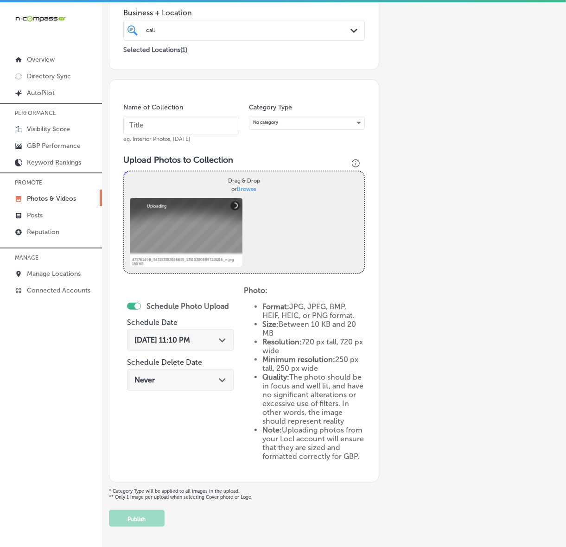
scroll to position [94, 0]
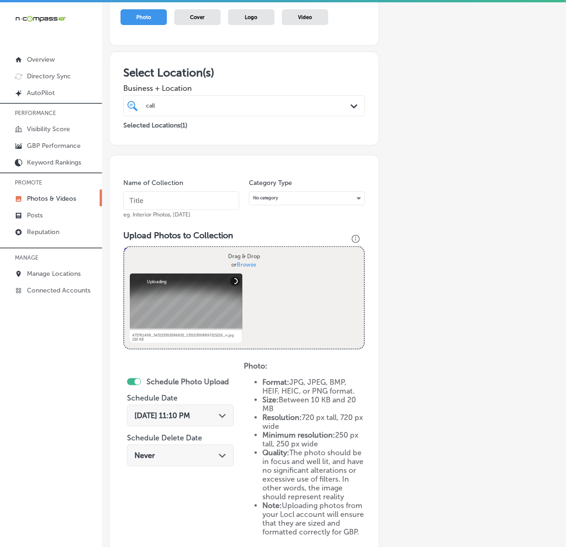
click at [216, 200] on input "text" at bounding box center [181, 200] width 116 height 19
click at [399, 243] on div "Add a Collection Which Type of Image or Video Would You Like to Upload? Photo C…" at bounding box center [334, 280] width 450 height 643
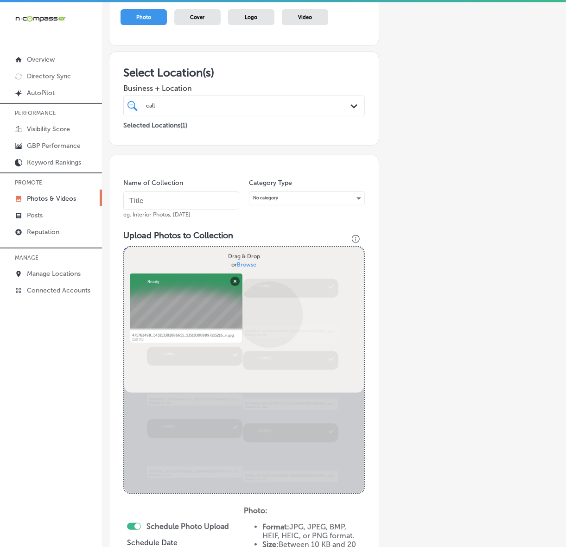
click at [269, 312] on div "Powered by PQINA Drag & Drop or Browse 475761498_543153302086655_13510300889721…" at bounding box center [244, 370] width 240 height 246
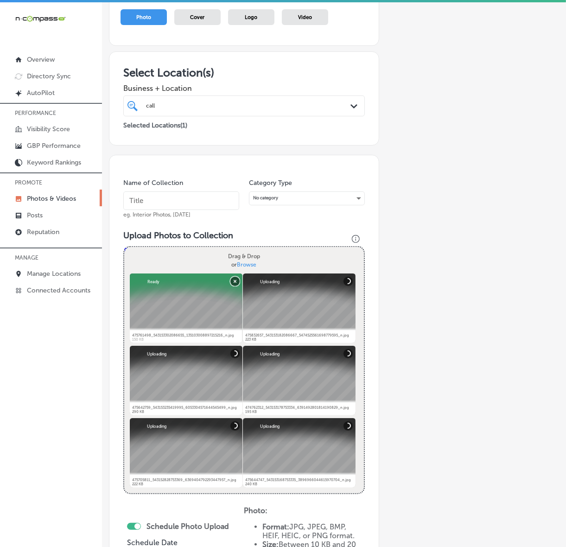
click at [232, 284] on button "Remove" at bounding box center [234, 280] width 9 height 9
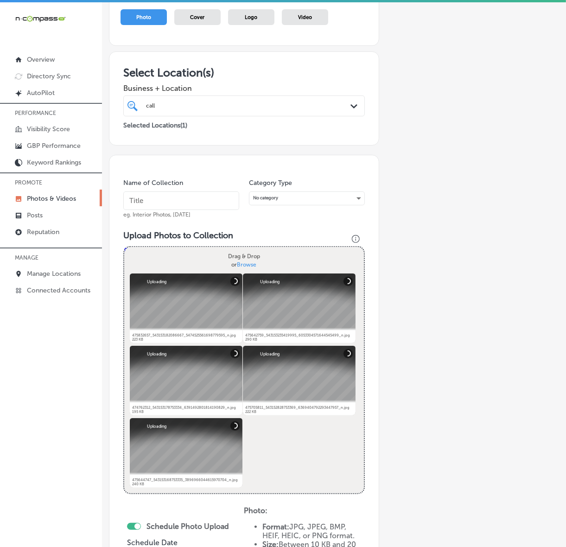
click at [174, 205] on input "text" at bounding box center [181, 200] width 116 height 19
paste input "[PERSON_NAME]-Restaurant"
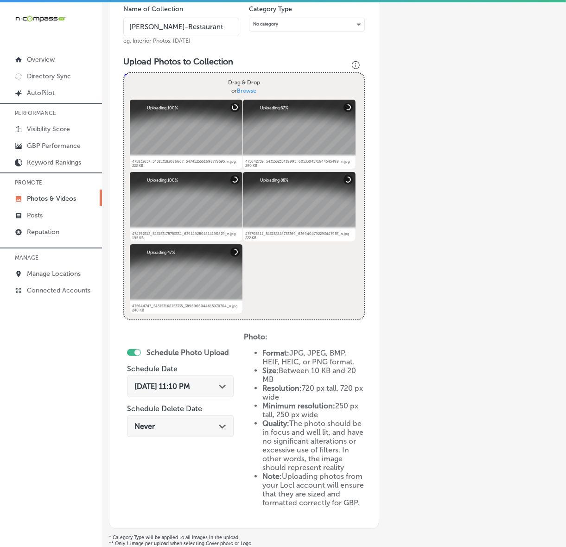
type input "[PERSON_NAME]-Restaurant"
click at [159, 382] on span "[DATE] 11:10 PM" at bounding box center [162, 386] width 56 height 9
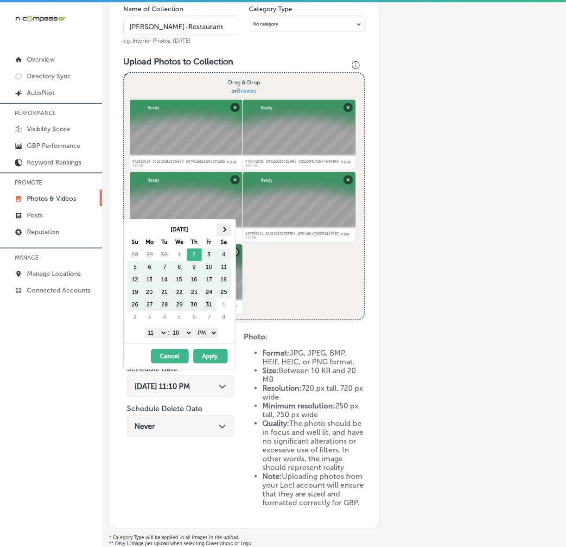
click at [228, 223] on th at bounding box center [223, 229] width 15 height 13
click at [227, 223] on th at bounding box center [223, 229] width 15 height 13
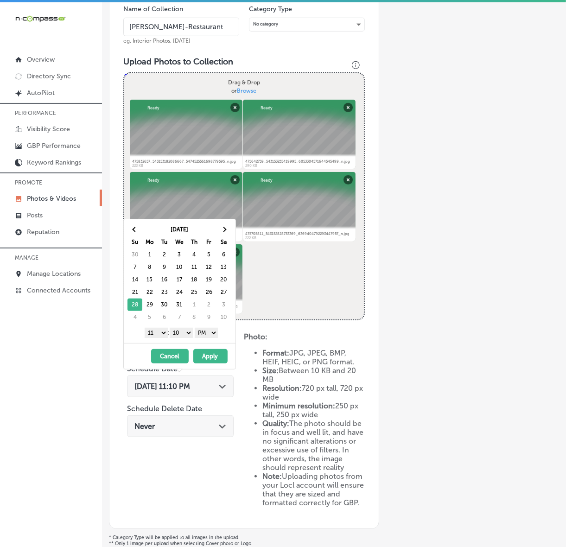
click at [163, 336] on select "1 2 3 4 5 6 7 8 9 10 11 12" at bounding box center [156, 333] width 23 height 10
click at [183, 334] on select "00 10 20 30 40 50" at bounding box center [181, 333] width 23 height 10
click at [204, 357] on button "Apply" at bounding box center [210, 356] width 34 height 14
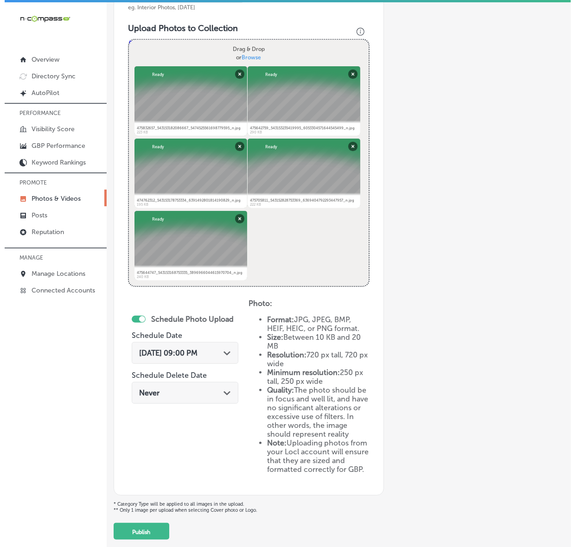
scroll to position [354, 0]
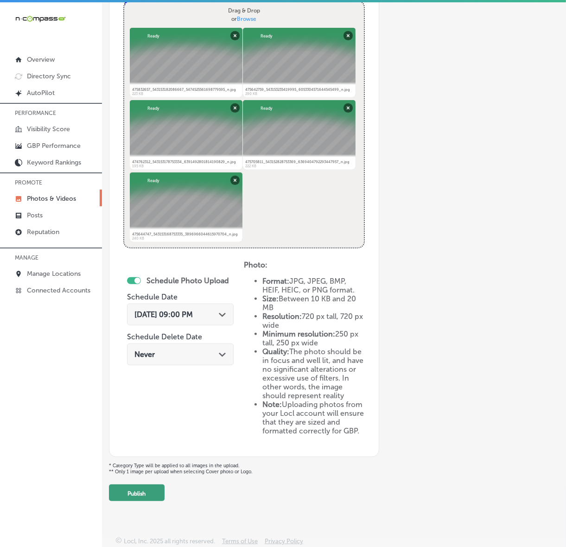
click at [149, 495] on button "Publish" at bounding box center [137, 492] width 56 height 17
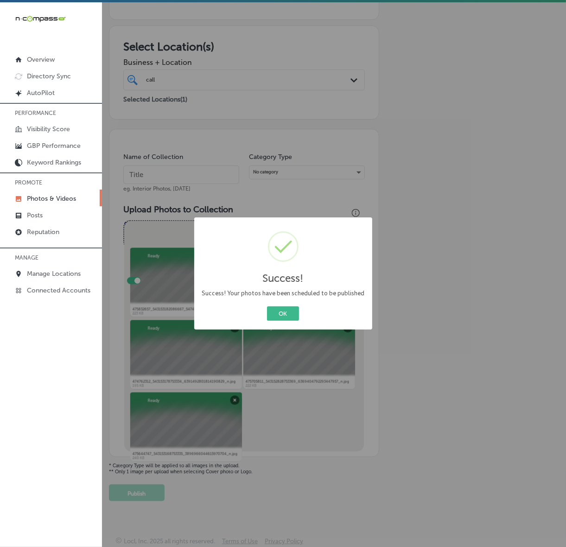
scroll to position [117, 0]
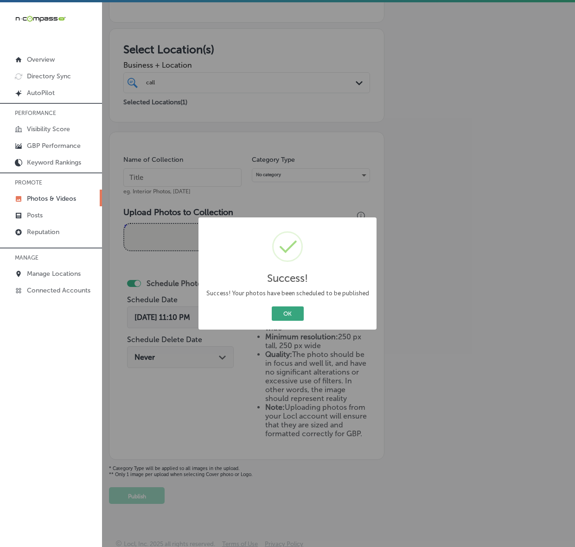
click at [294, 314] on button "OK" at bounding box center [288, 313] width 32 height 14
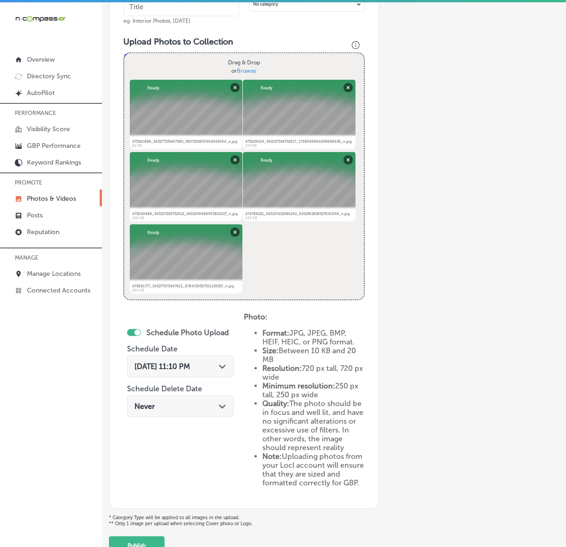
scroll to position [221, 0]
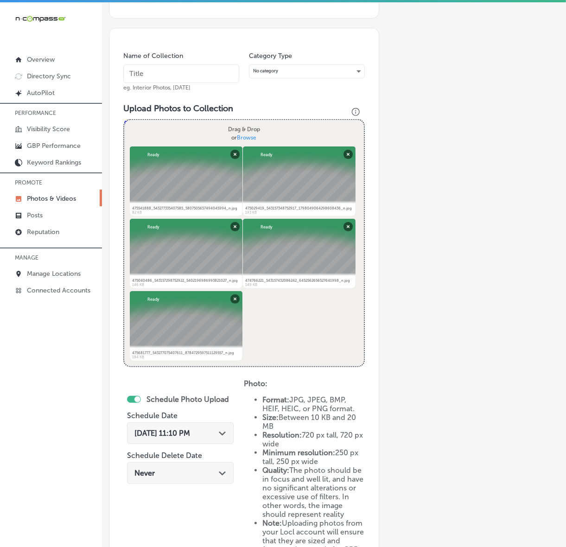
click at [209, 82] on input "text" at bounding box center [181, 73] width 116 height 19
type input "[PERSON_NAME]-Restaurant"
click at [195, 73] on input "[PERSON_NAME]-Restaurant" at bounding box center [181, 73] width 116 height 19
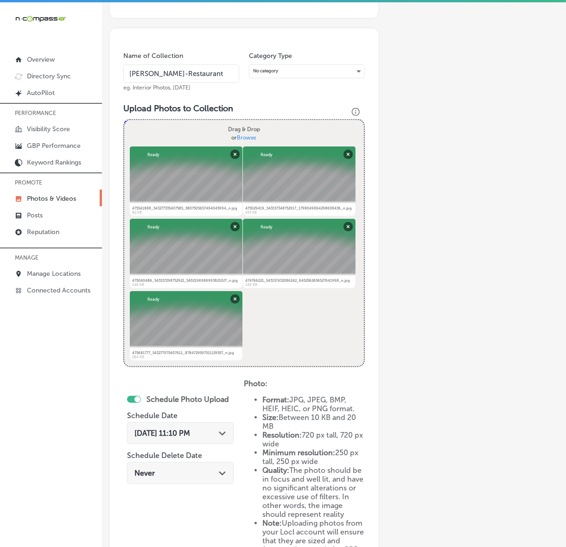
scroll to position [337, 0]
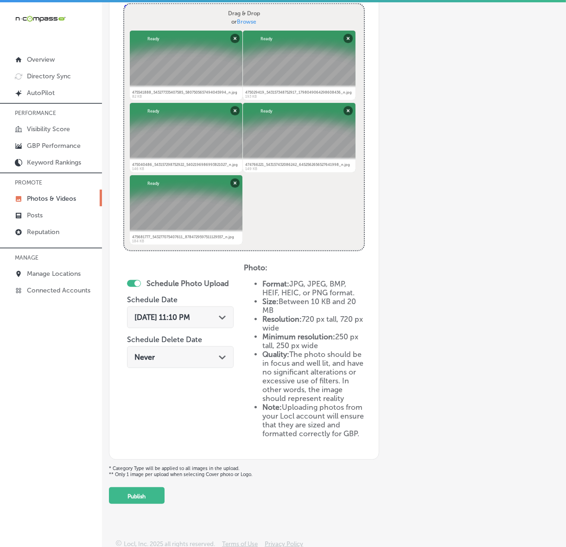
click at [221, 317] on polygon at bounding box center [222, 318] width 7 height 4
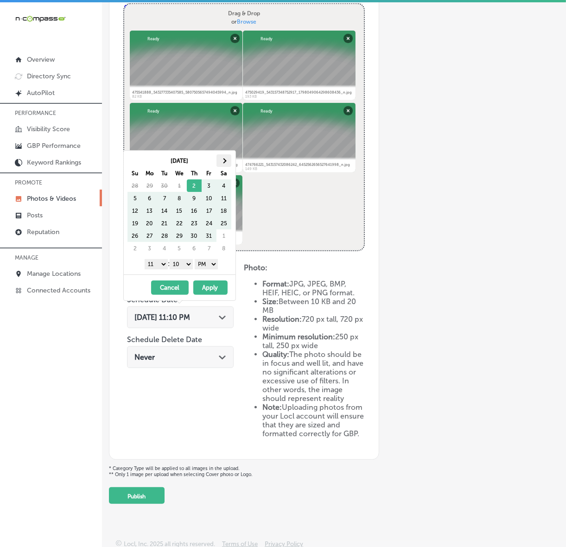
click at [230, 163] on th at bounding box center [223, 160] width 15 height 13
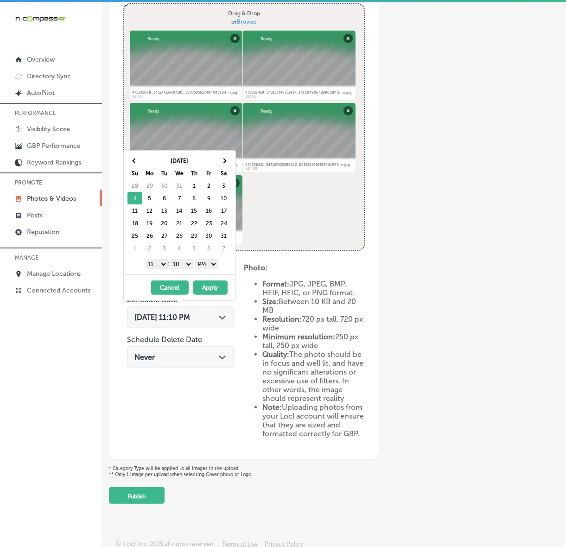
drag, startPoint x: 163, startPoint y: 265, endPoint x: 162, endPoint y: 269, distance: 4.7
click at [163, 265] on select "1 2 3 4 5 6 7 8 9 10 11 12" at bounding box center [156, 264] width 23 height 10
click at [184, 263] on select "00 10 20 30 40 50" at bounding box center [181, 264] width 23 height 10
click at [208, 291] on button "Apply" at bounding box center [210, 287] width 34 height 14
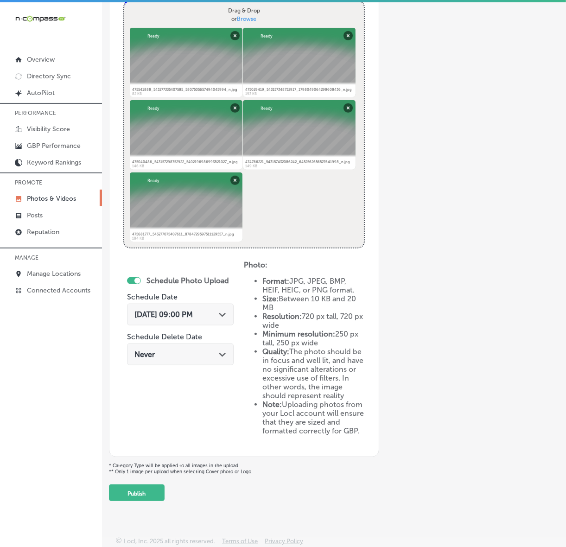
scroll to position [354, 0]
click at [147, 497] on button "Publish" at bounding box center [137, 492] width 56 height 17
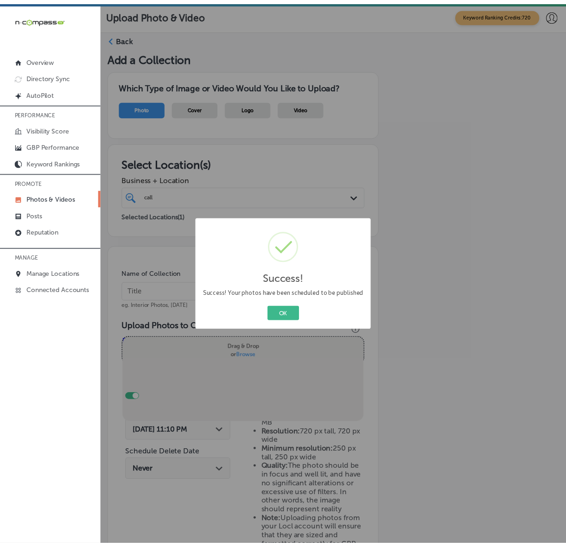
scroll to position [0, 0]
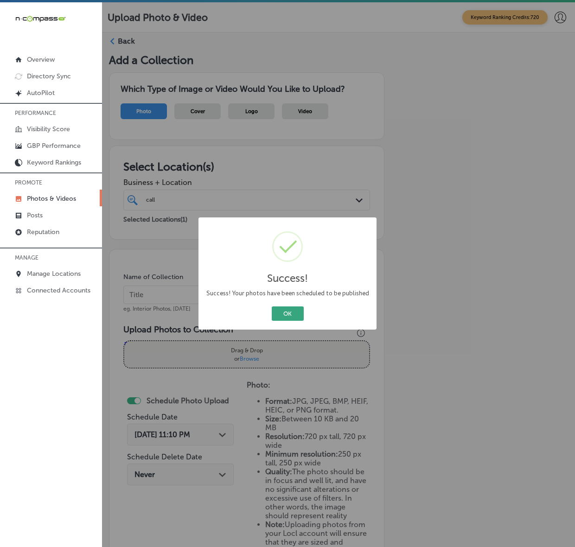
click at [288, 318] on button "OK" at bounding box center [288, 313] width 32 height 14
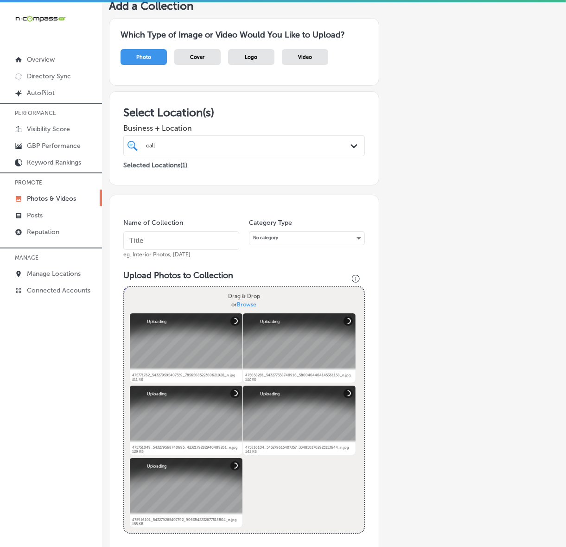
scroll to position [116, 0]
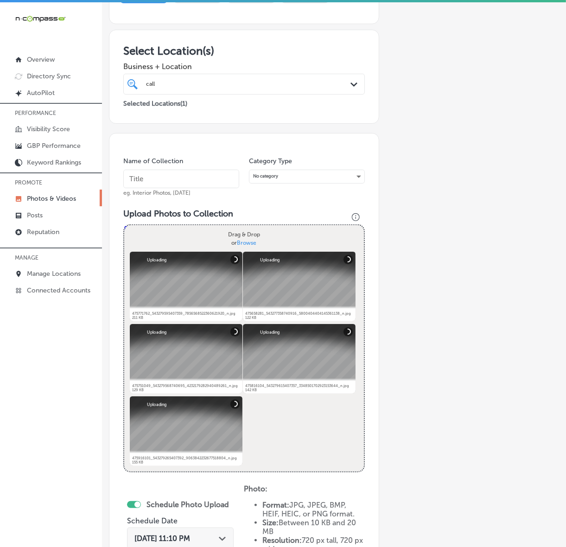
click at [208, 174] on input "text" at bounding box center [181, 179] width 116 height 19
paste input "[PERSON_NAME]-Restaurant"
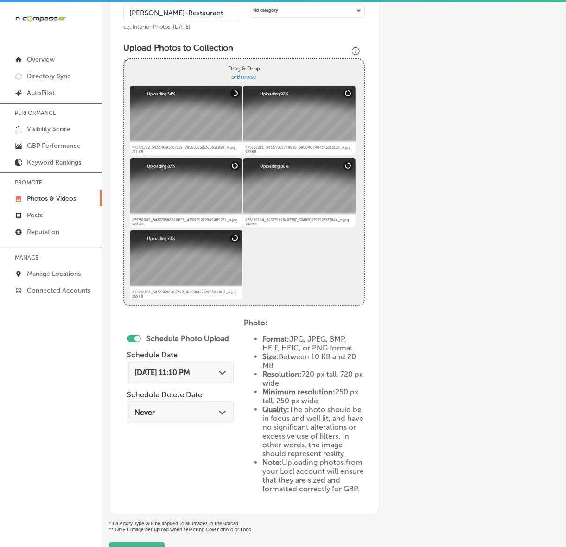
scroll to position [348, 0]
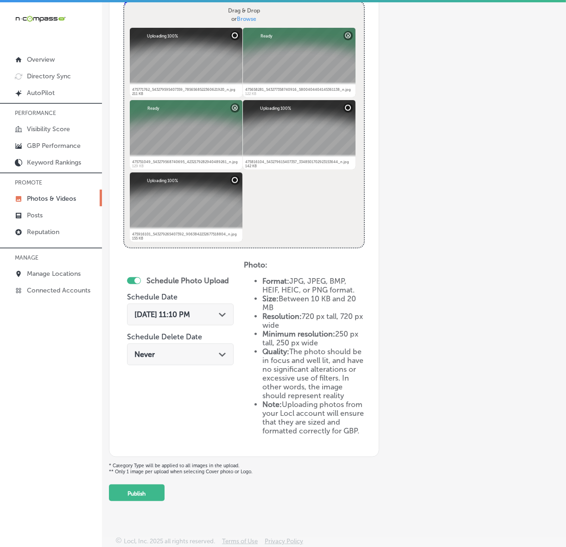
type input "[PERSON_NAME]-Restaurant"
click at [223, 310] on div "Path Created with Sketch." at bounding box center [222, 313] width 7 height 7
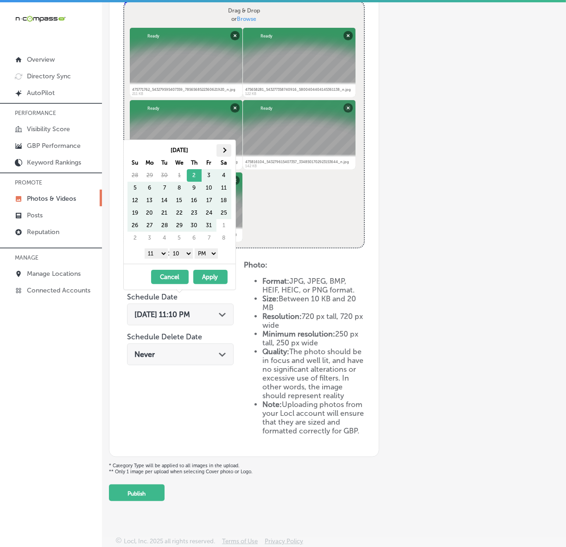
click at [226, 151] on th at bounding box center [223, 150] width 15 height 13
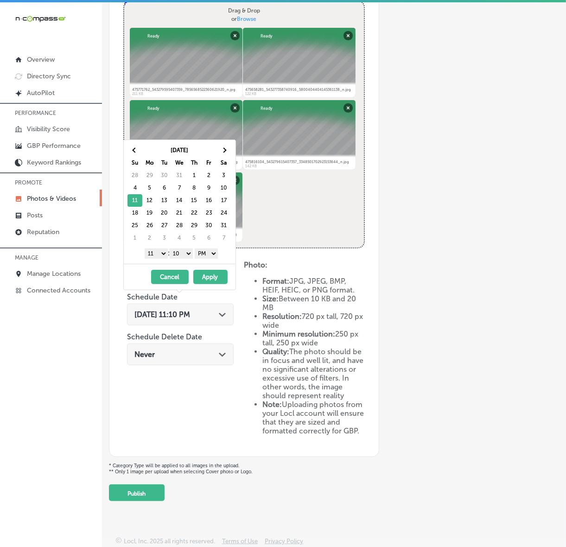
click at [155, 256] on select "1 2 3 4 5 6 7 8 9 10 11 12" at bounding box center [156, 253] width 23 height 10
click at [183, 256] on select "00 10 20 30 40 50" at bounding box center [181, 253] width 23 height 10
click at [206, 277] on button "Apply" at bounding box center [210, 277] width 34 height 14
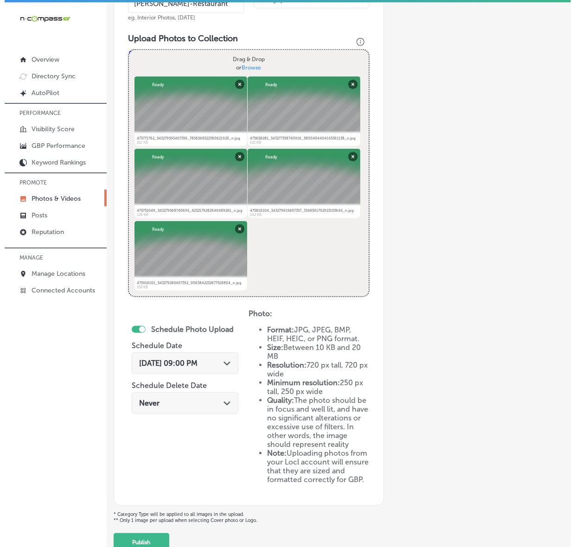
scroll to position [354, 0]
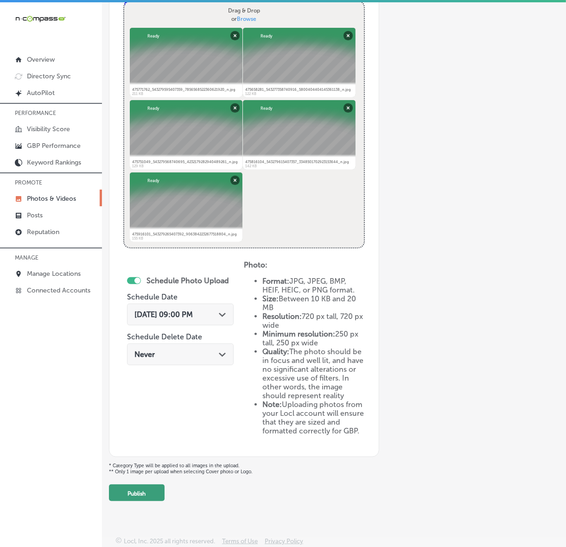
click at [140, 492] on button "Publish" at bounding box center [137, 492] width 56 height 17
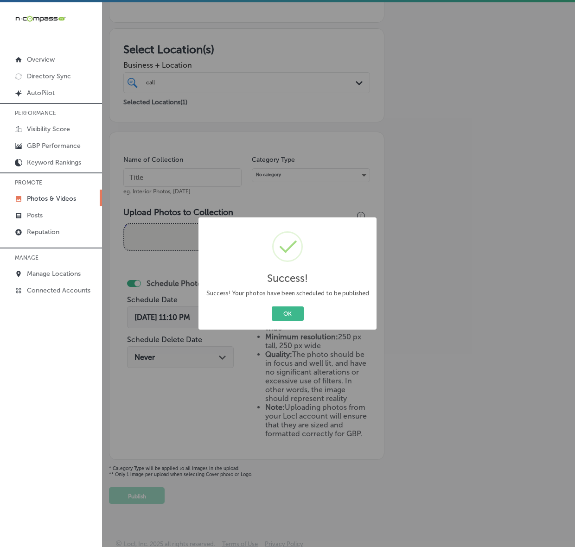
click at [272, 306] on button "OK" at bounding box center [288, 313] width 32 height 14
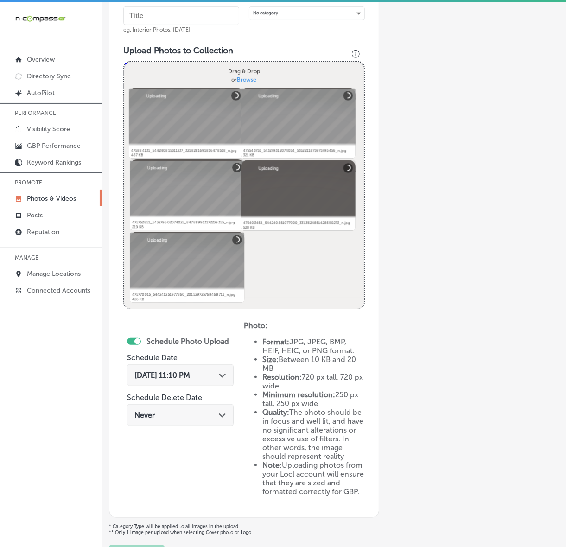
scroll to position [163, 0]
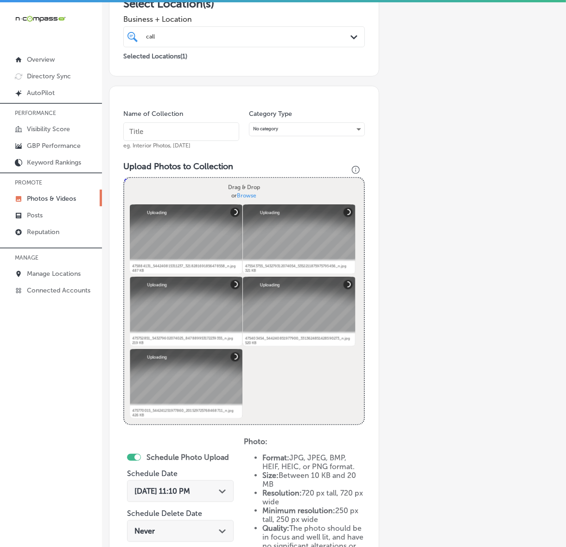
click at [215, 136] on input "text" at bounding box center [181, 131] width 116 height 19
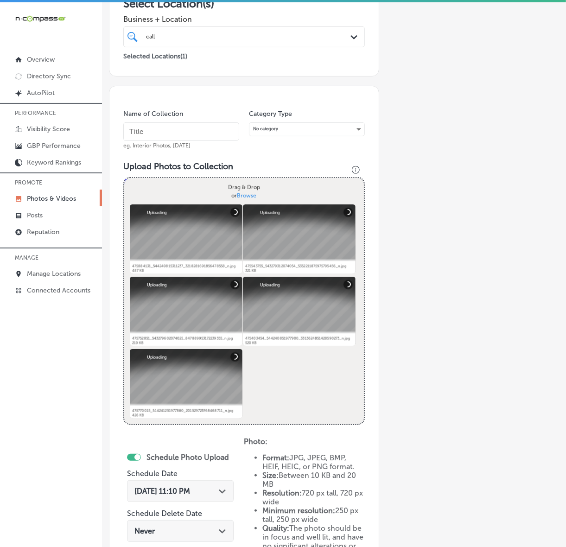
paste input "[PERSON_NAME]-Restaurant"
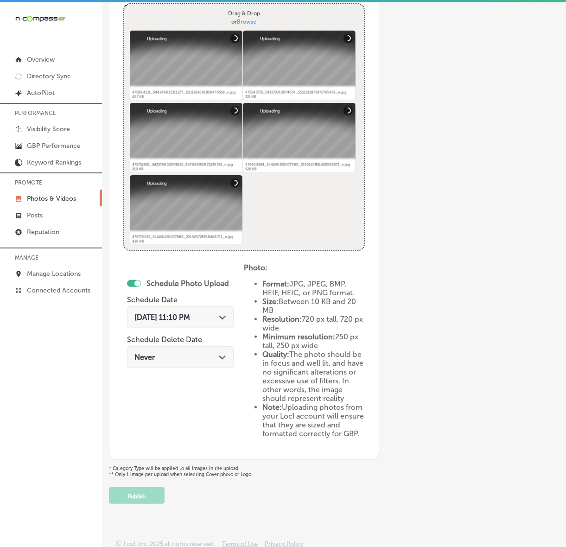
type input "[PERSON_NAME]-Restaurant"
click at [218, 321] on div "[DATE] 11:10 PM Path Created with Sketch." at bounding box center [180, 317] width 107 height 22
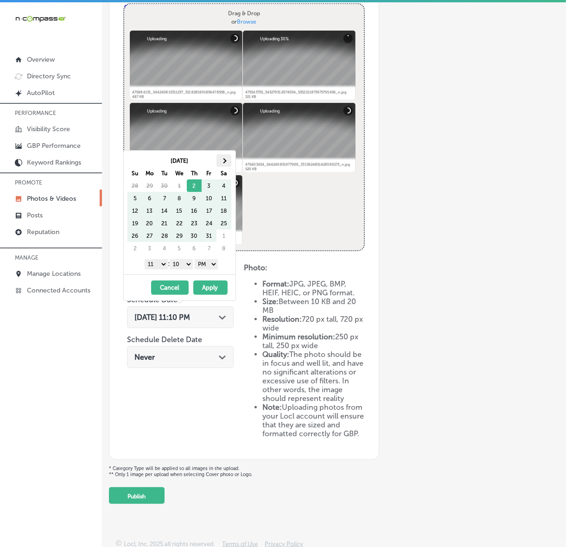
click at [226, 158] on th at bounding box center [223, 160] width 15 height 13
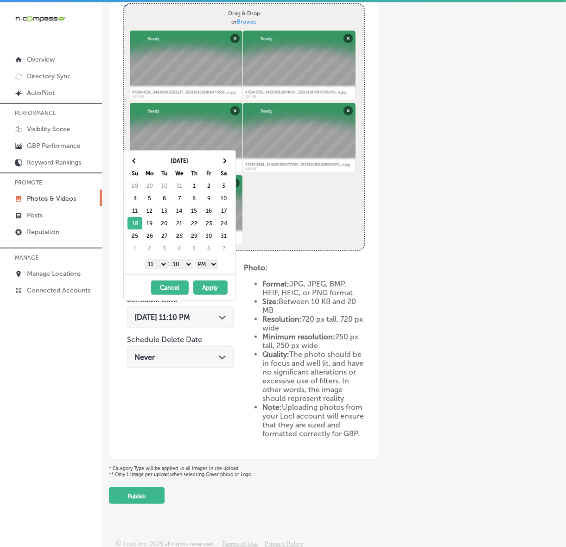
drag, startPoint x: 156, startPoint y: 263, endPoint x: 168, endPoint y: 287, distance: 27.2
click at [156, 263] on select "1 2 3 4 5 6 7 8 9 10 11 12" at bounding box center [156, 264] width 23 height 10
drag, startPoint x: 190, startPoint y: 262, endPoint x: 190, endPoint y: 269, distance: 7.4
click at [190, 262] on select "00 10 20 30 40 50" at bounding box center [181, 264] width 23 height 10
click at [209, 292] on button "Apply" at bounding box center [210, 287] width 34 height 14
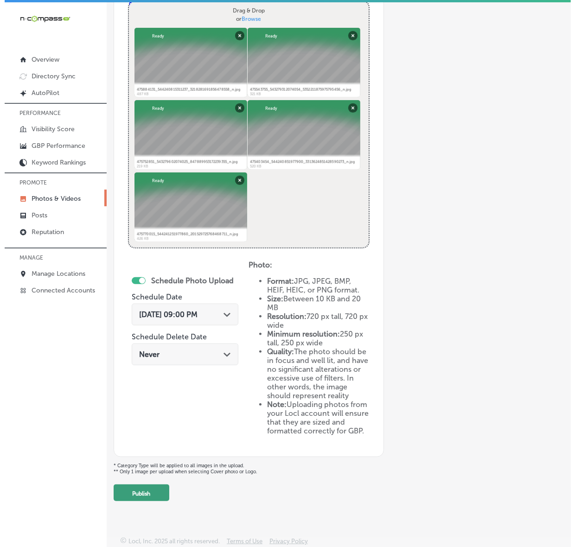
scroll to position [354, 0]
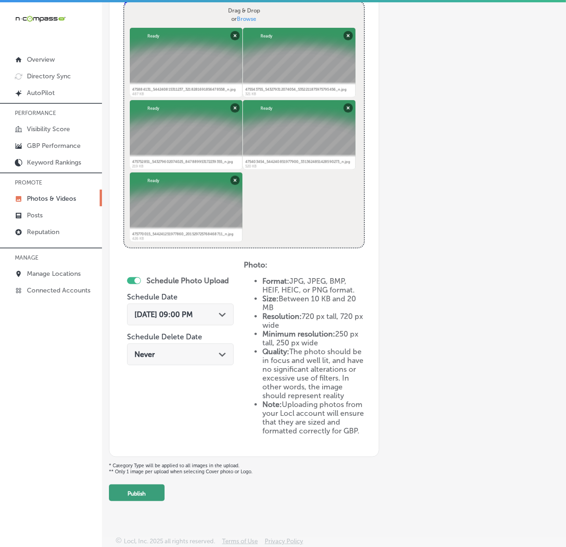
click at [142, 498] on button "Publish" at bounding box center [137, 492] width 56 height 17
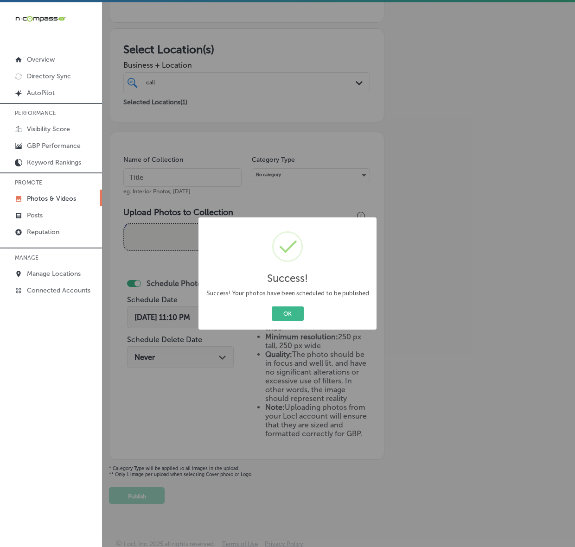
click at [272, 306] on button "OK" at bounding box center [288, 313] width 32 height 14
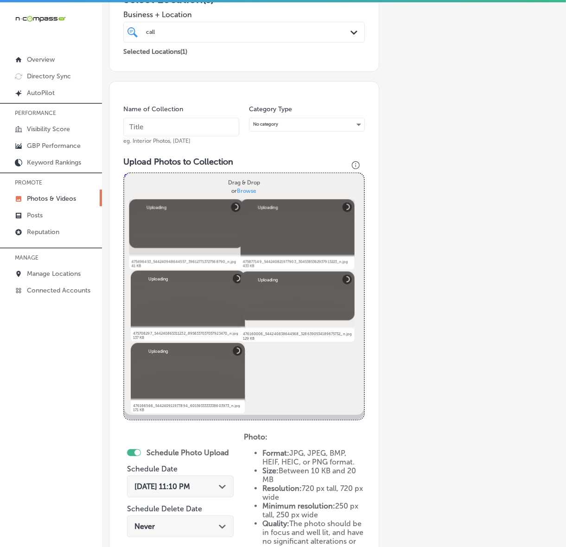
scroll to position [163, 0]
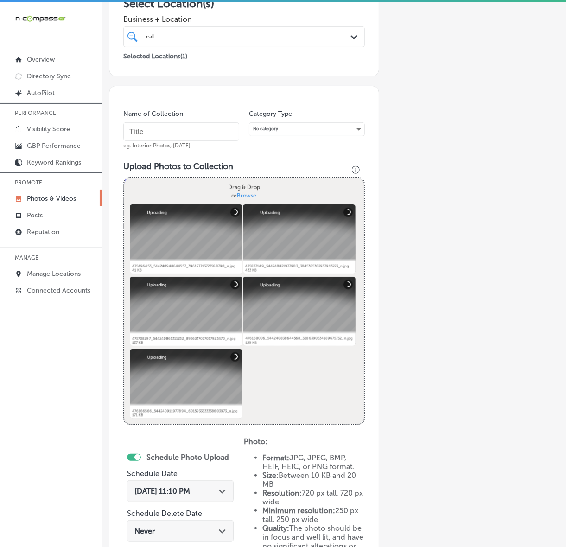
click at [201, 131] on input "text" at bounding box center [181, 131] width 116 height 19
paste input "[PERSON_NAME]-Restaurant"
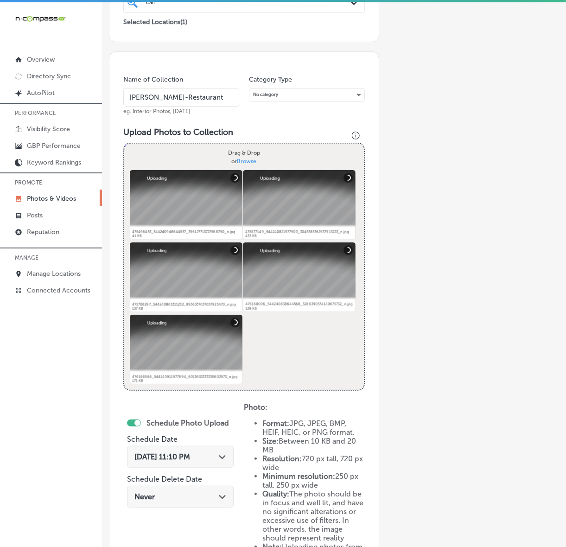
scroll to position [279, 0]
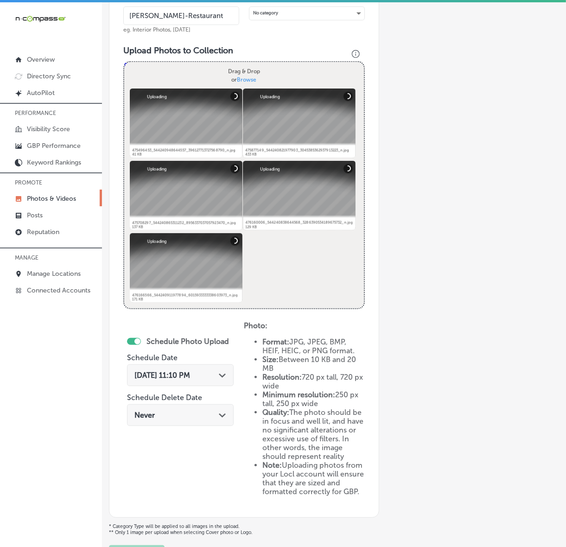
type input "[PERSON_NAME]-Restaurant"
click at [224, 371] on div "Path Created with Sketch." at bounding box center [222, 374] width 7 height 7
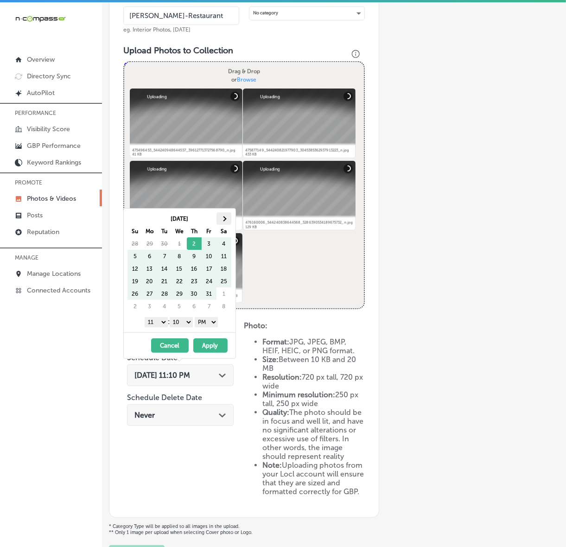
click at [225, 221] on th at bounding box center [223, 218] width 15 height 13
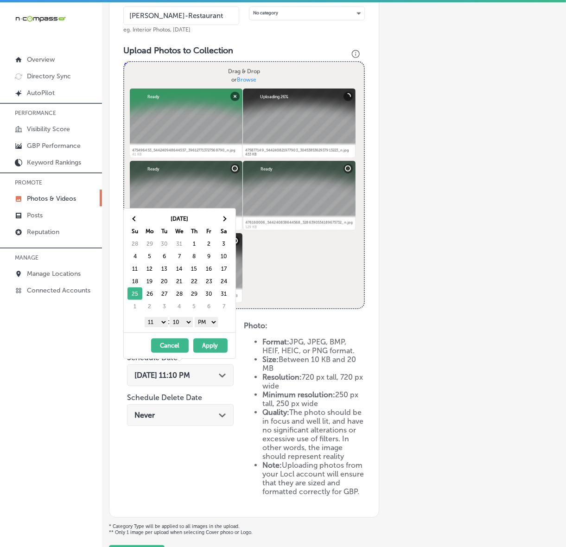
click at [162, 323] on select "1 2 3 4 5 6 7 8 9 10 11 12" at bounding box center [156, 322] width 23 height 10
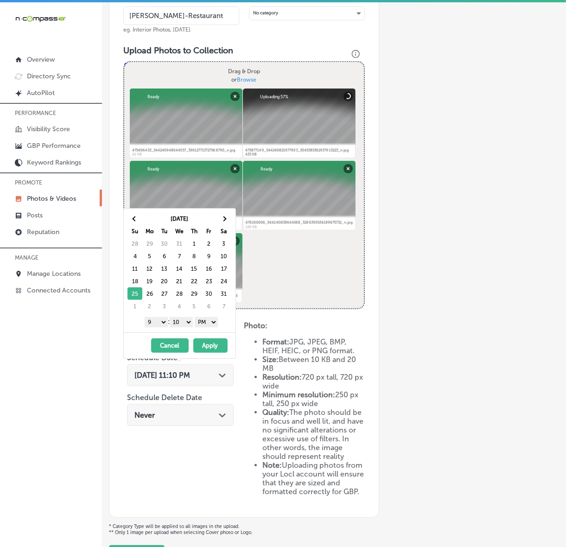
click at [186, 318] on select "00 10 20 30 40 50" at bounding box center [181, 322] width 23 height 10
click at [207, 348] on button "Apply" at bounding box center [210, 345] width 34 height 14
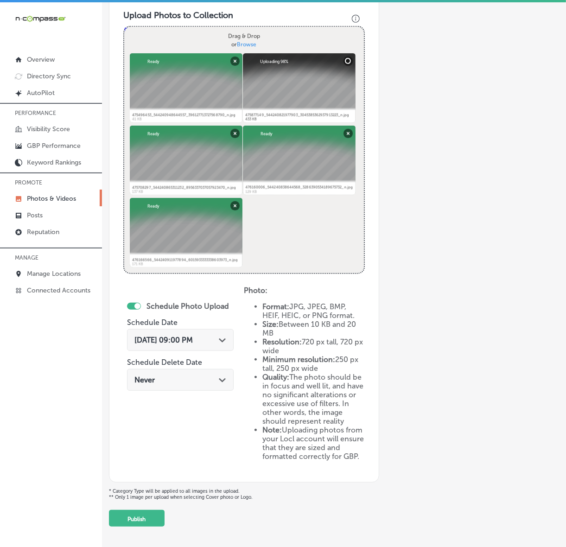
scroll to position [354, 0]
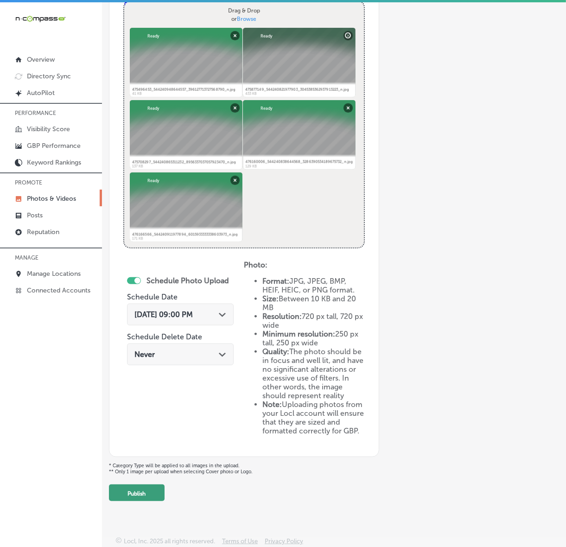
click at [155, 493] on button "Publish" at bounding box center [137, 492] width 56 height 17
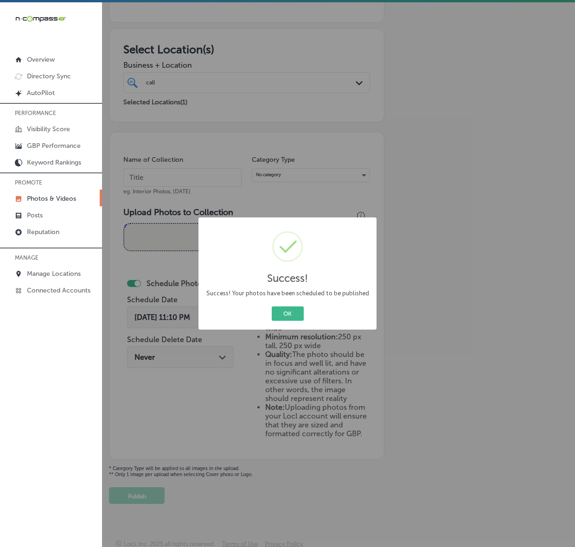
click at [272, 306] on button "OK" at bounding box center [288, 313] width 32 height 14
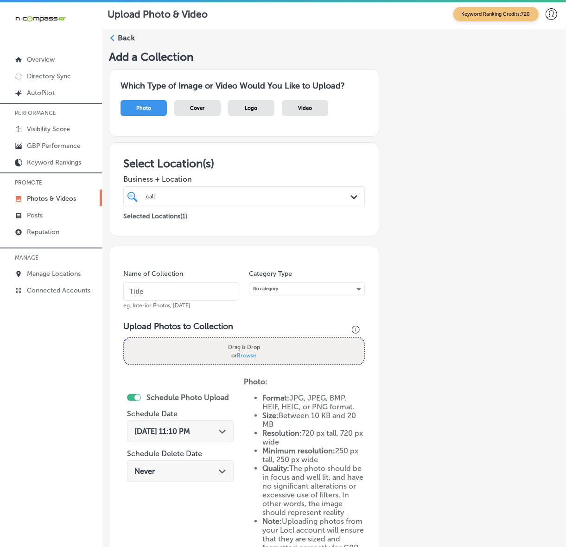
scroll to position [0, 0]
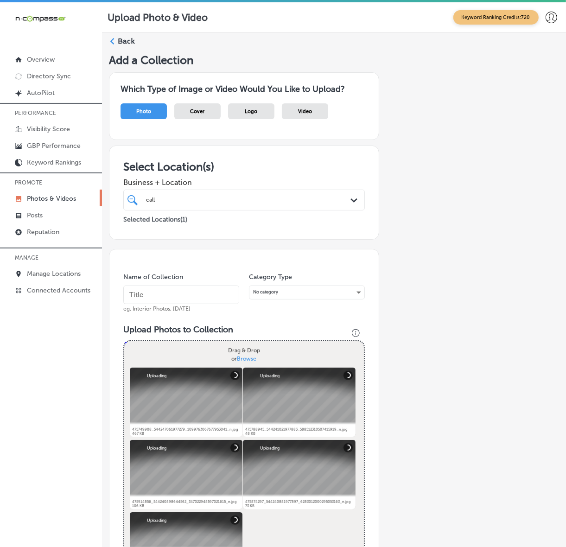
click at [207, 293] on input "text" at bounding box center [181, 294] width 116 height 19
type input "[PERSON_NAME]-Restaurant"
click at [204, 298] on input "[PERSON_NAME]-Restaurant" at bounding box center [181, 294] width 116 height 19
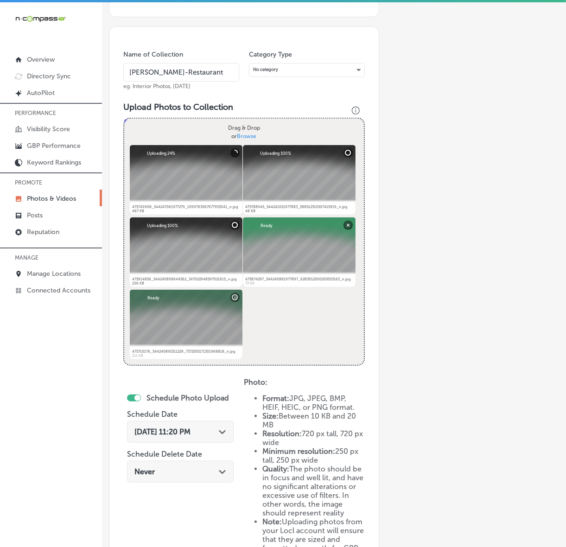
scroll to position [232, 0]
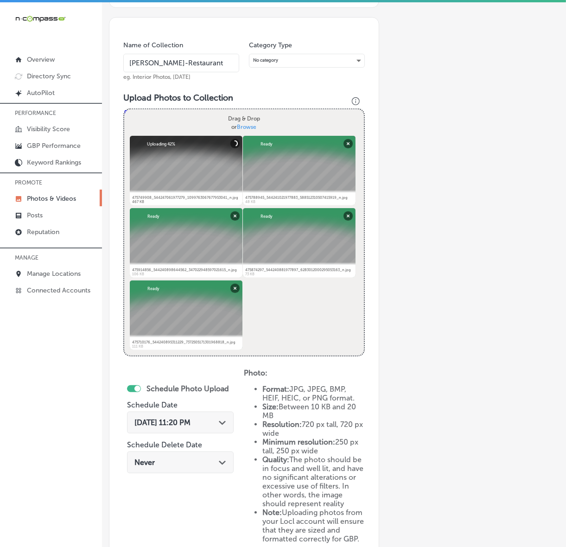
click at [222, 425] on div "[DATE] 11:20 PM Path Created with Sketch." at bounding box center [180, 422] width 92 height 9
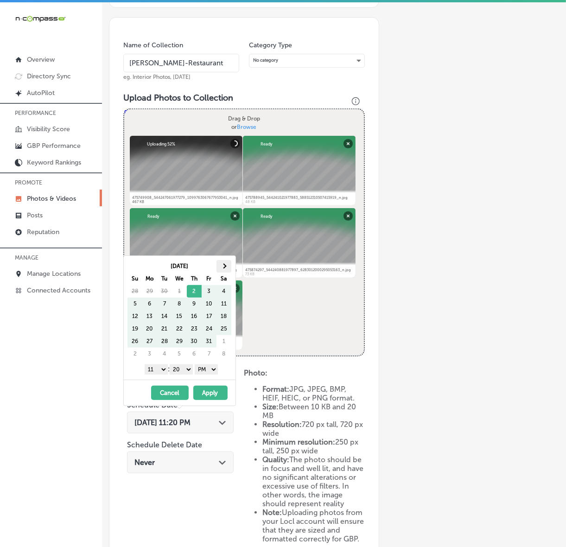
click at [229, 265] on th at bounding box center [223, 266] width 15 height 13
click at [225, 267] on span at bounding box center [223, 266] width 5 height 5
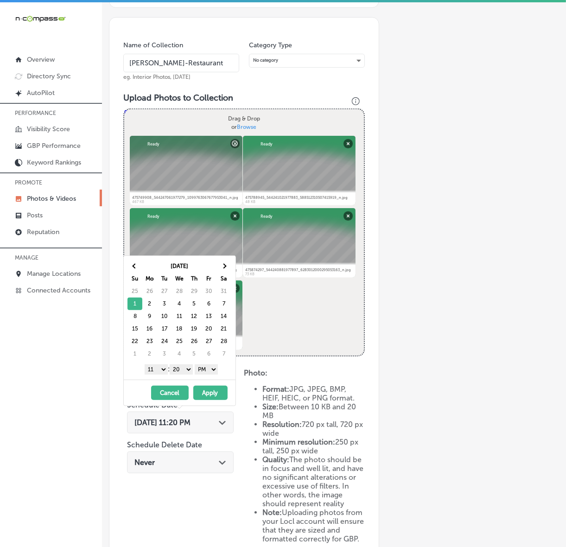
click at [156, 367] on select "1 2 3 4 5 6 7 8 9 10 11 12" at bounding box center [156, 369] width 23 height 10
click at [184, 365] on div "1 2 3 4 5 6 7 8 9 10 11 12 : 00 10 20 30 40 50 AM PM" at bounding box center [181, 369] width 108 height 14
click at [183, 372] on select "00 10 20 30 40 50" at bounding box center [181, 369] width 23 height 10
click at [205, 399] on button "Apply" at bounding box center [210, 393] width 34 height 14
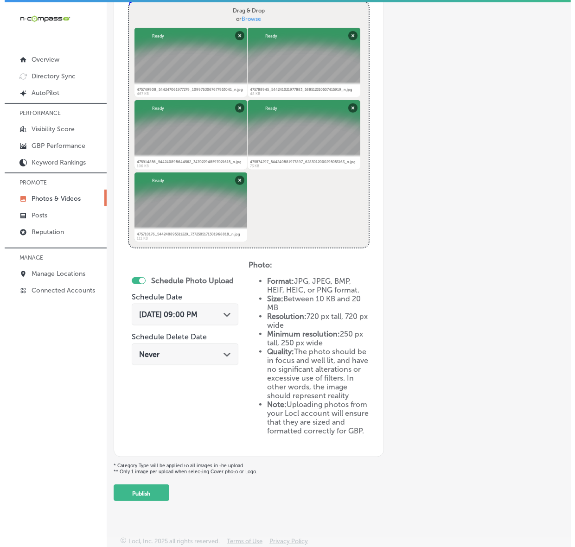
scroll to position [2, 0]
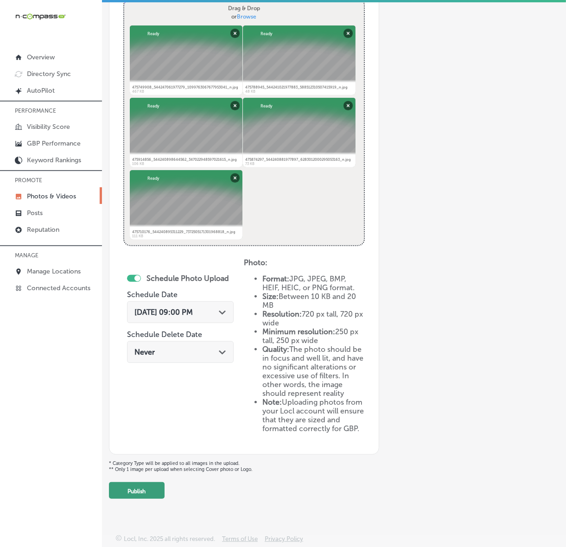
click at [138, 492] on button "Publish" at bounding box center [137, 490] width 56 height 17
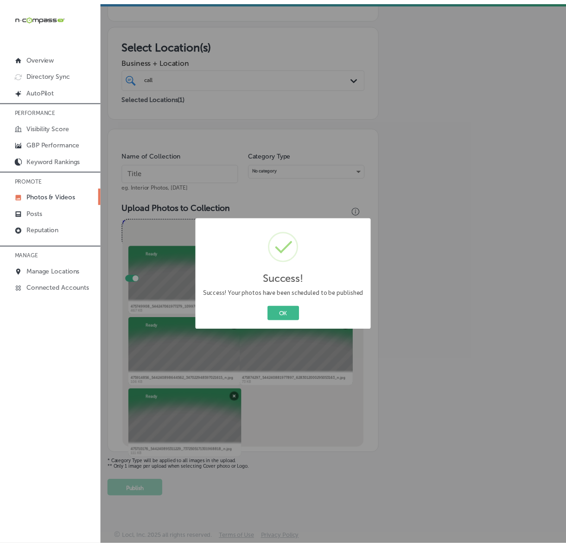
scroll to position [117, 0]
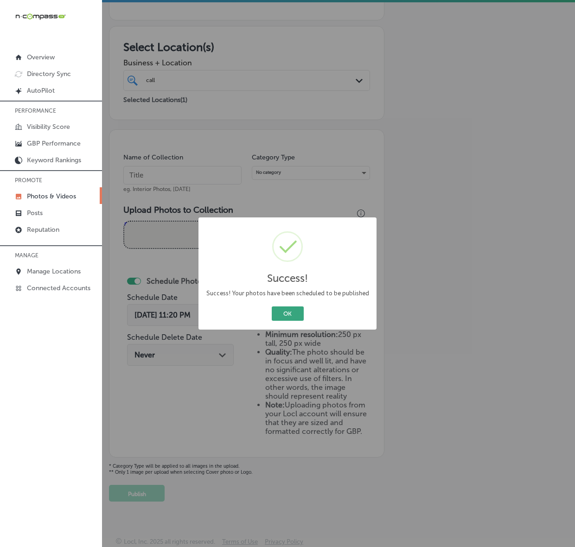
click at [292, 315] on button "OK" at bounding box center [288, 313] width 32 height 14
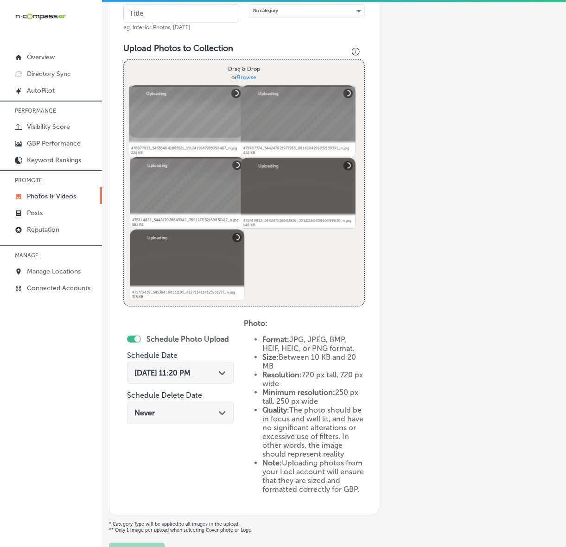
scroll to position [163, 0]
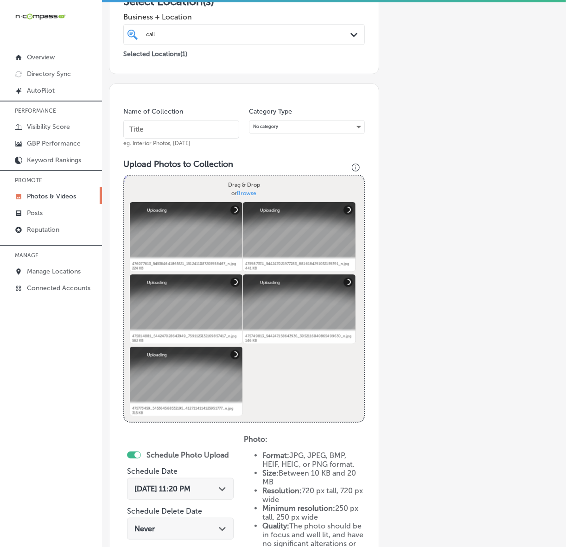
click at [205, 131] on input "text" at bounding box center [181, 129] width 116 height 19
paste input "[PERSON_NAME]-Restaurant"
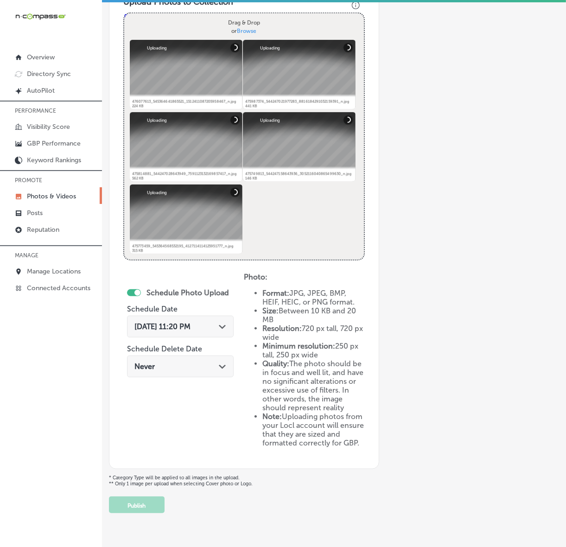
scroll to position [337, 0]
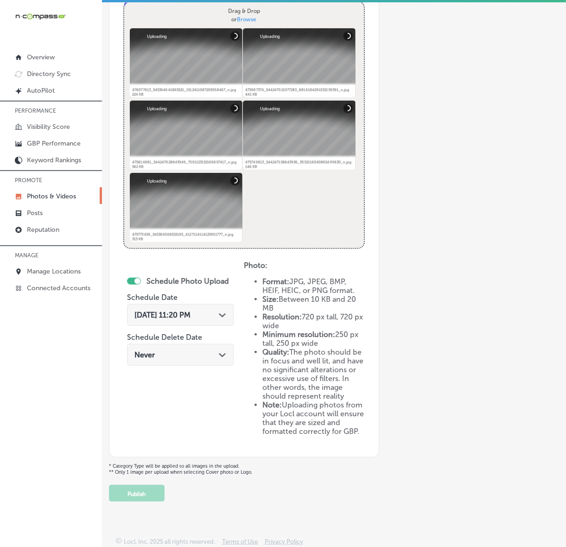
type input "[PERSON_NAME]-Restaurant"
click at [221, 310] on div "Path Created with Sketch." at bounding box center [222, 313] width 7 height 7
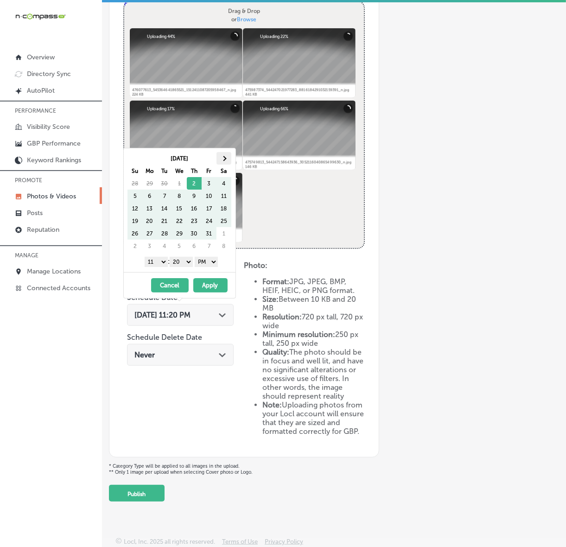
click at [226, 164] on th at bounding box center [223, 158] width 15 height 13
click at [226, 161] on th at bounding box center [223, 158] width 15 height 13
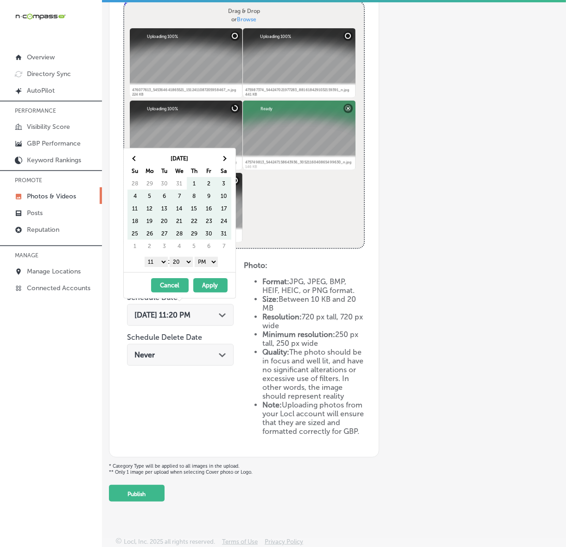
click at [226, 161] on th at bounding box center [223, 158] width 15 height 13
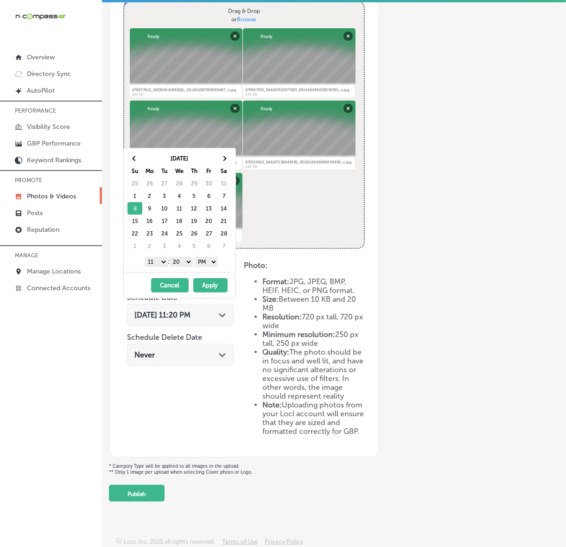
drag, startPoint x: 158, startPoint y: 261, endPoint x: 160, endPoint y: 266, distance: 6.2
click at [158, 261] on select "1 2 3 4 5 6 7 8 9 10 11 12" at bounding box center [156, 262] width 23 height 10
click at [183, 268] on div "1 2 3 4 5 6 7 8 9 10 11 12 : 00 10 20 30 40 50 AM PM" at bounding box center [181, 261] width 108 height 14
click at [183, 265] on select "00 10 20 30 40 50" at bounding box center [181, 262] width 23 height 10
click at [214, 286] on button "Apply" at bounding box center [210, 285] width 34 height 14
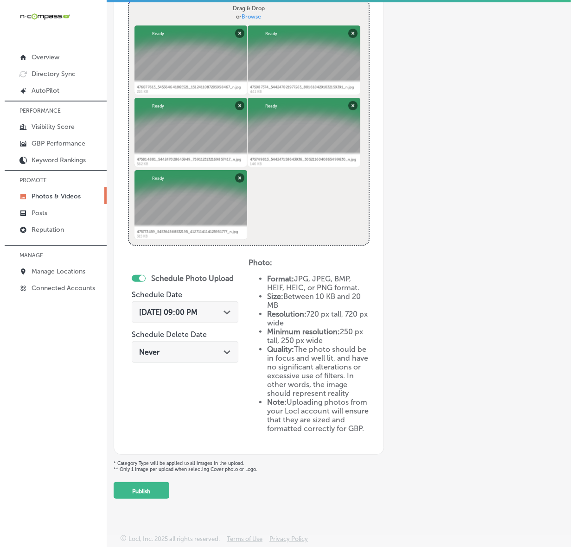
scroll to position [354, 0]
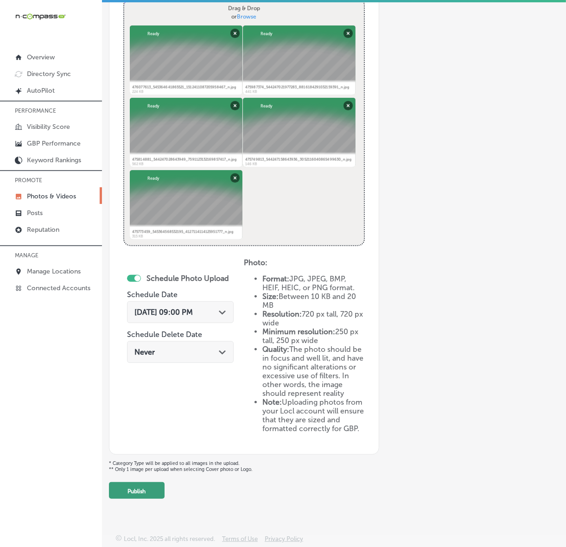
click at [141, 483] on button "Publish" at bounding box center [137, 490] width 56 height 17
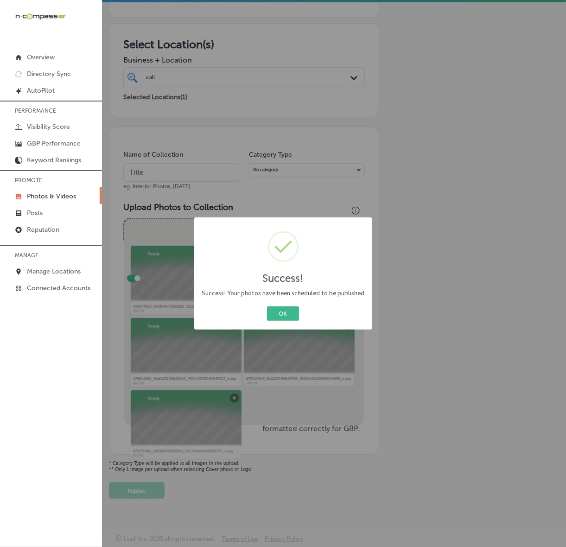
scroll to position [117, 0]
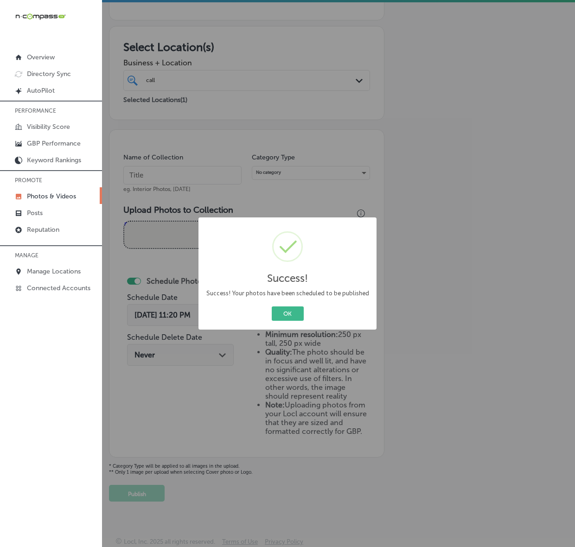
click at [272, 306] on button "OK" at bounding box center [288, 313] width 32 height 14
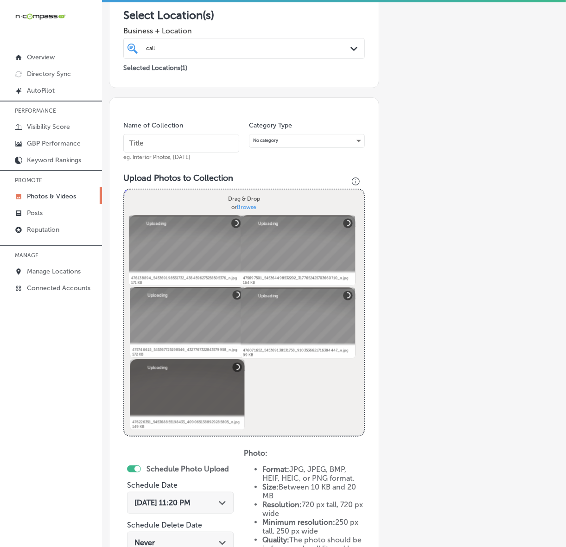
scroll to position [105, 0]
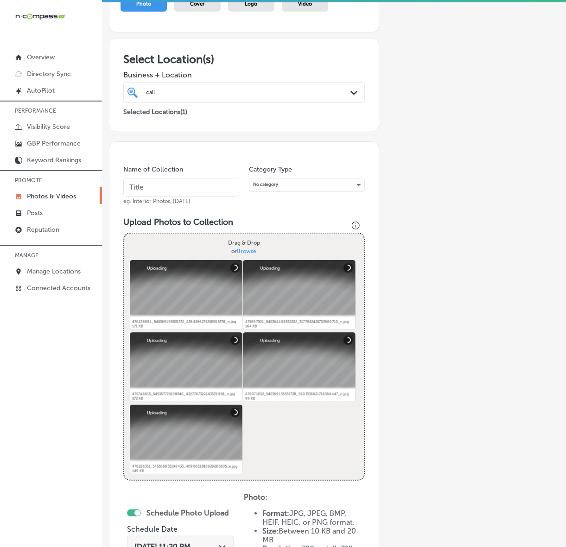
click at [211, 188] on input "text" at bounding box center [181, 187] width 116 height 19
paste input "[PERSON_NAME]-Restaurant"
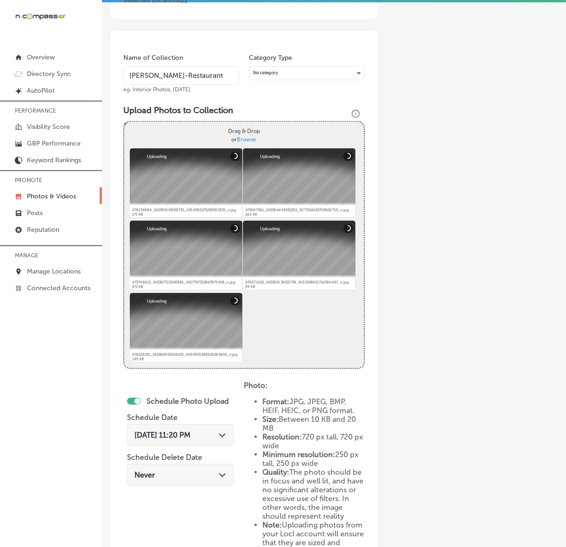
scroll to position [337, 0]
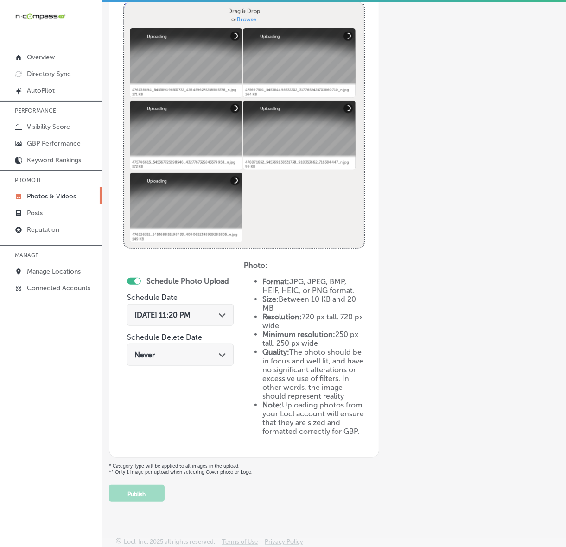
type input "[PERSON_NAME]-Restaurant"
click at [221, 314] on icon "Path Created with Sketch." at bounding box center [222, 315] width 7 height 4
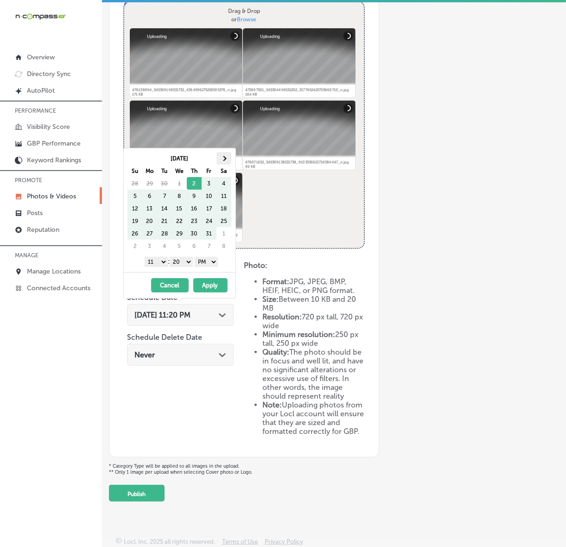
click at [229, 155] on th at bounding box center [223, 158] width 15 height 13
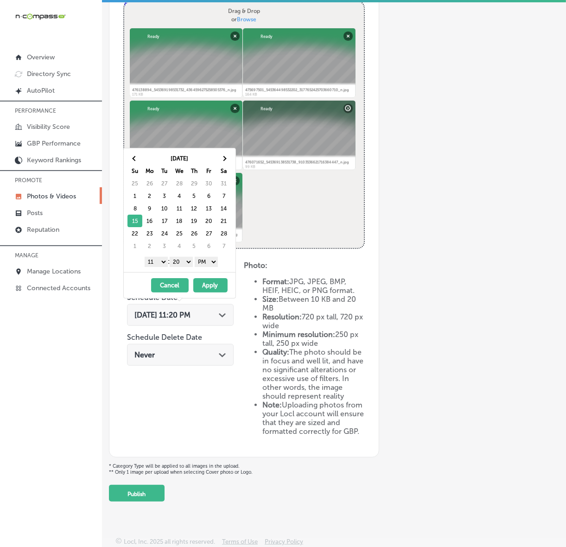
click at [153, 265] on select "1 2 3 4 5 6 7 8 9 10 11 12" at bounding box center [156, 262] width 23 height 10
click at [188, 265] on select "00 10 20 30 40 50" at bounding box center [181, 262] width 23 height 10
click at [210, 290] on button "Apply" at bounding box center [210, 285] width 34 height 14
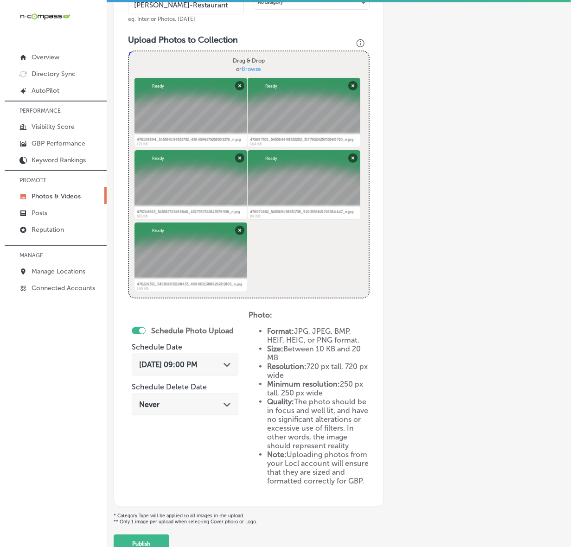
scroll to position [354, 0]
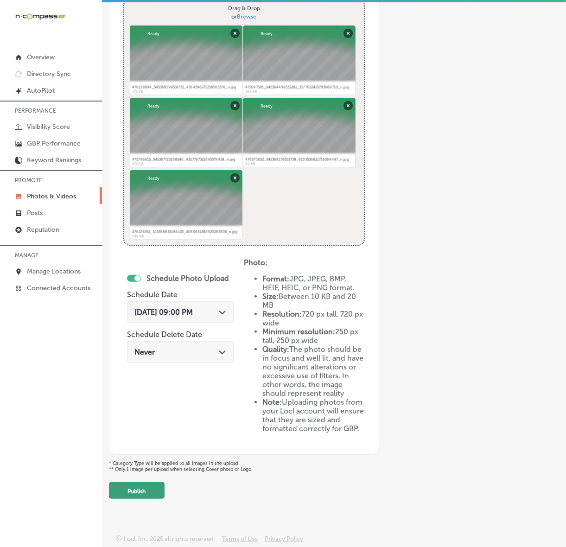
click at [135, 494] on button "Publish" at bounding box center [137, 490] width 56 height 17
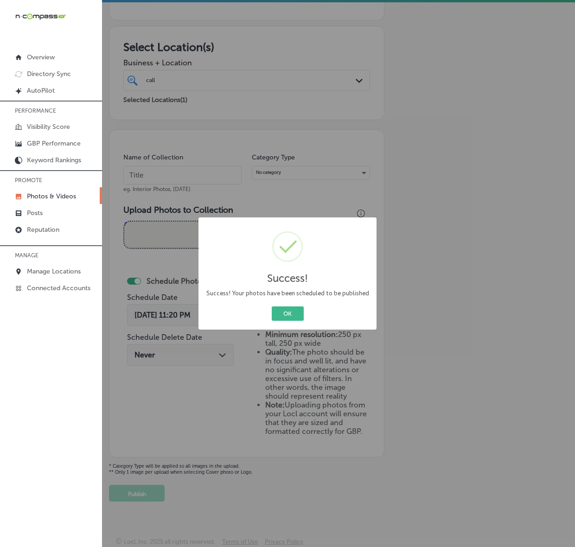
click at [272, 306] on button "OK" at bounding box center [288, 313] width 32 height 14
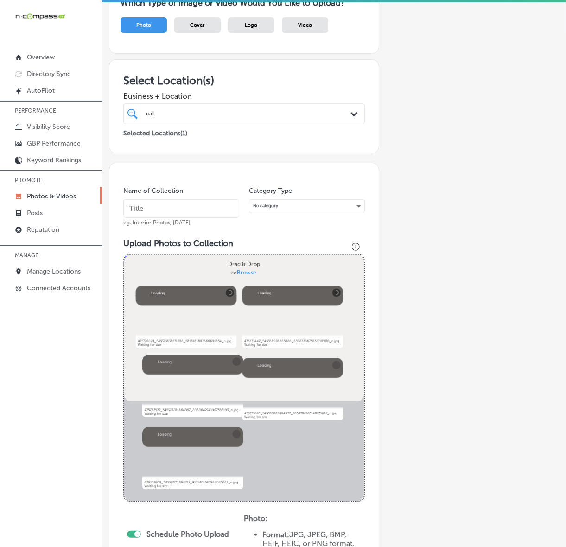
scroll to position [82, 0]
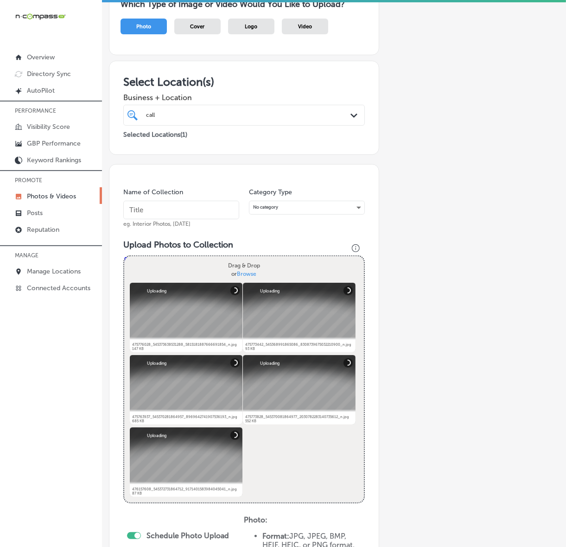
click at [214, 209] on input "text" at bounding box center [181, 210] width 116 height 19
paste input "[PERSON_NAME]-Restaurant"
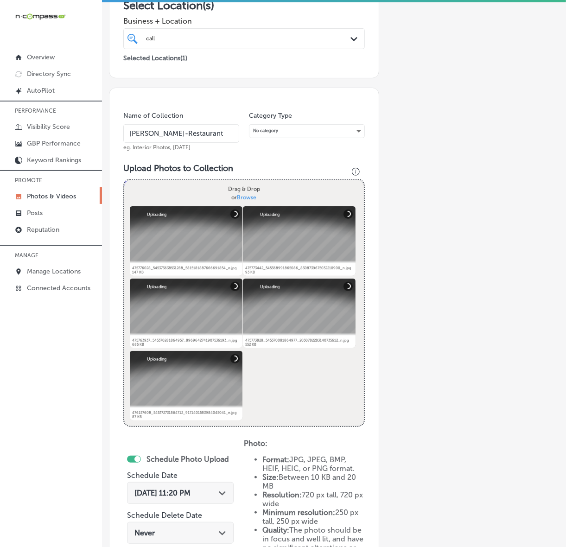
scroll to position [256, 0]
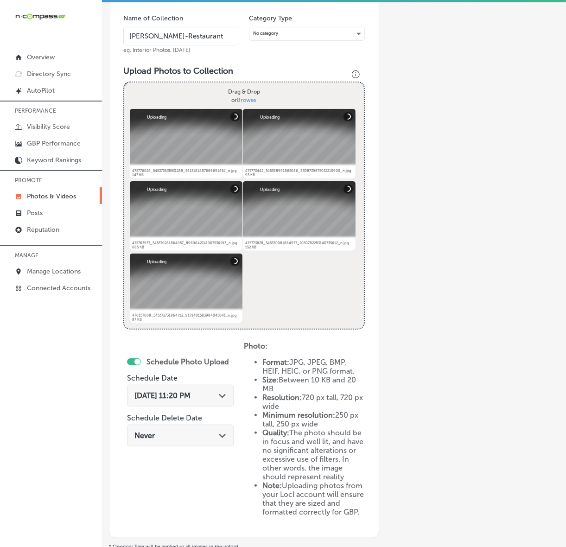
type input "[PERSON_NAME]-Restaurant"
click at [219, 396] on icon "Path Created with Sketch." at bounding box center [222, 396] width 7 height 4
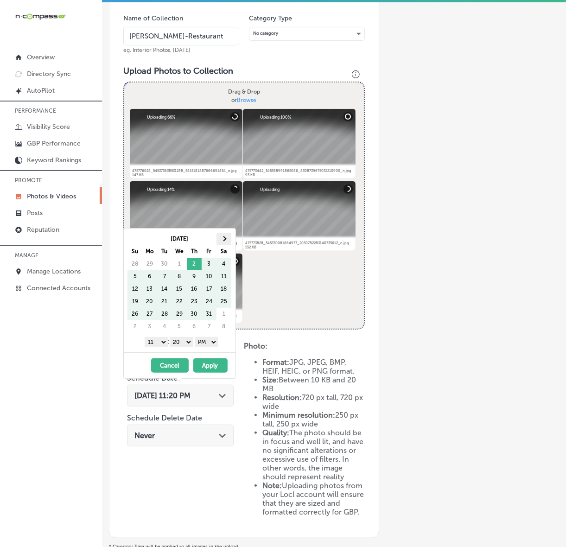
click at [225, 242] on th at bounding box center [223, 239] width 15 height 13
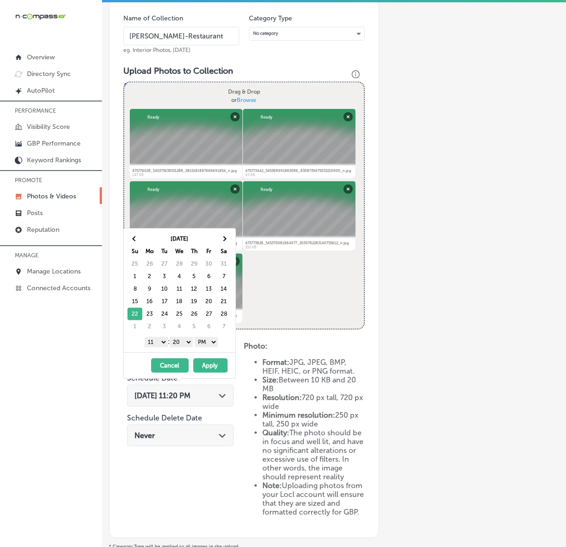
click at [160, 343] on select "1 2 3 4 5 6 7 8 9 10 11 12" at bounding box center [156, 342] width 23 height 10
click at [183, 341] on select "00 10 20 30 40 50" at bounding box center [181, 342] width 23 height 10
click at [211, 367] on button "Apply" at bounding box center [210, 365] width 34 height 14
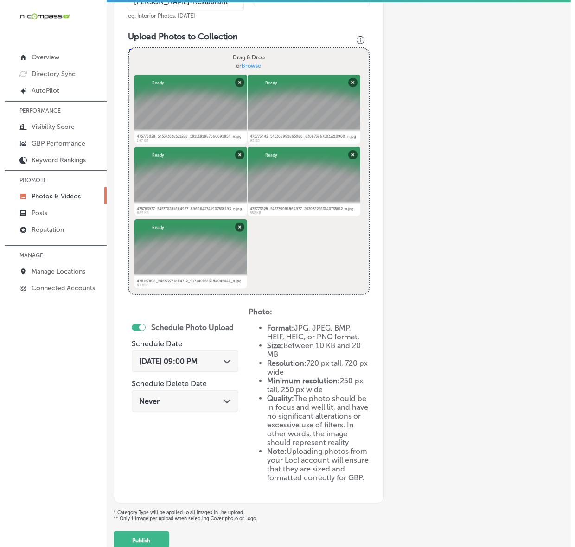
scroll to position [354, 0]
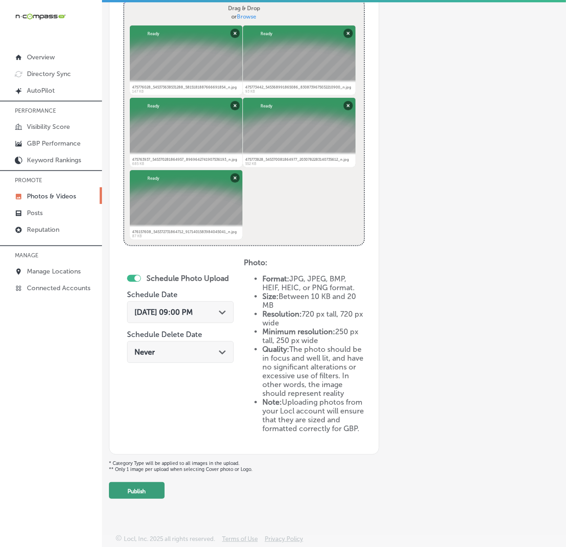
click at [151, 483] on button "Publish" at bounding box center [137, 490] width 56 height 17
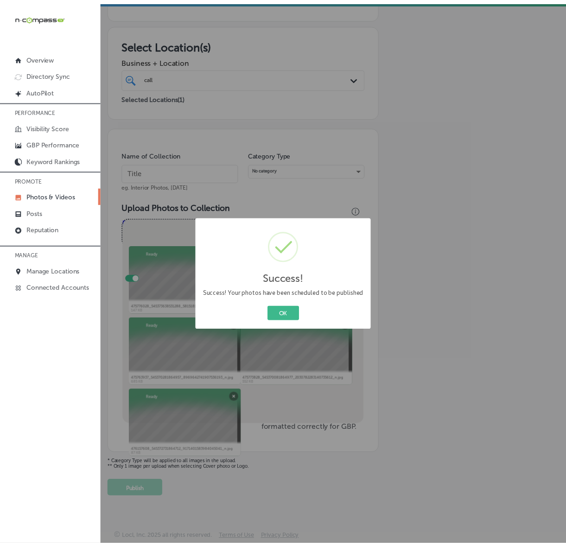
scroll to position [117, 0]
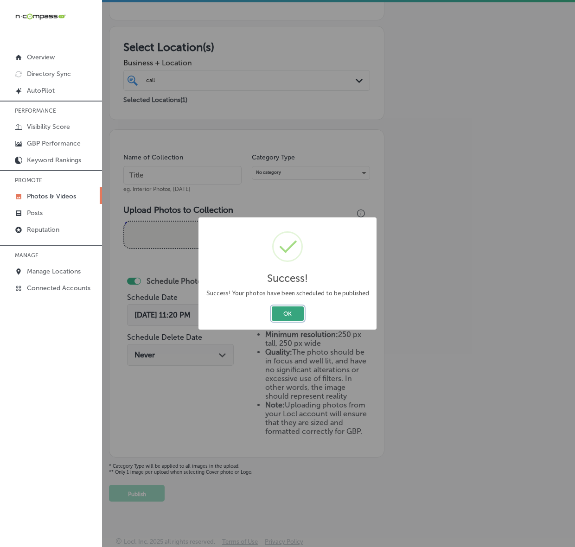
click at [279, 309] on button "OK" at bounding box center [288, 313] width 32 height 14
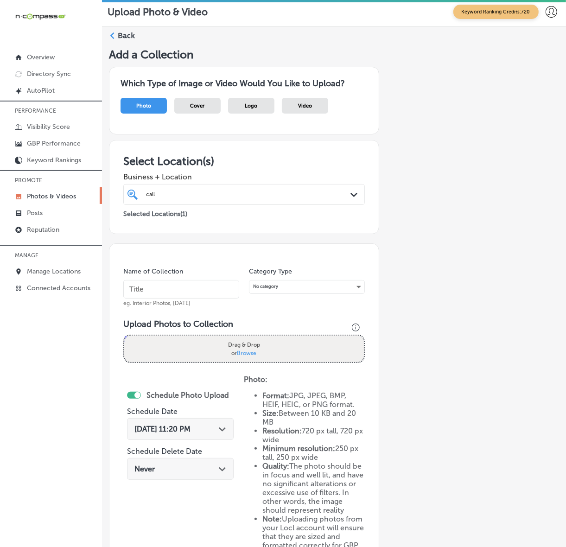
scroll to position [0, 0]
